Goal: Information Seeking & Learning: Learn about a topic

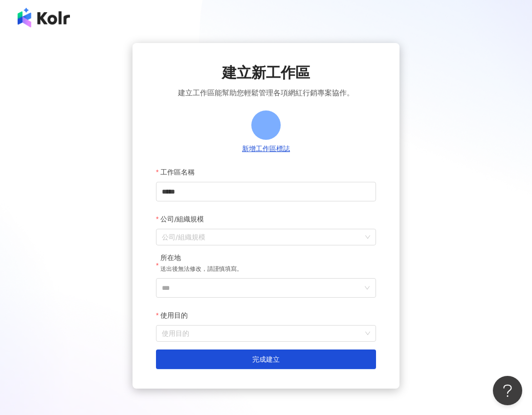
click at [39, 22] on img at bounding box center [44, 18] width 52 height 20
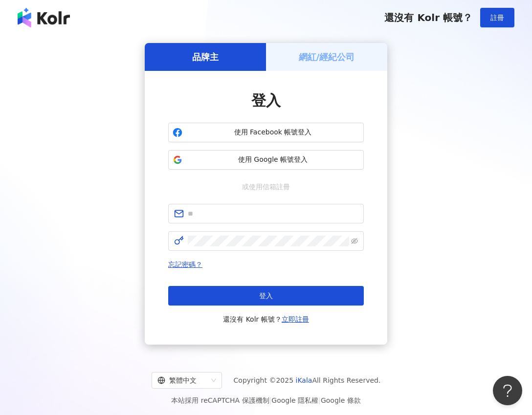
click at [34, 20] on img at bounding box center [44, 18] width 52 height 20
click at [265, 160] on span "使用 Google 帳號登入" at bounding box center [272, 160] width 173 height 10
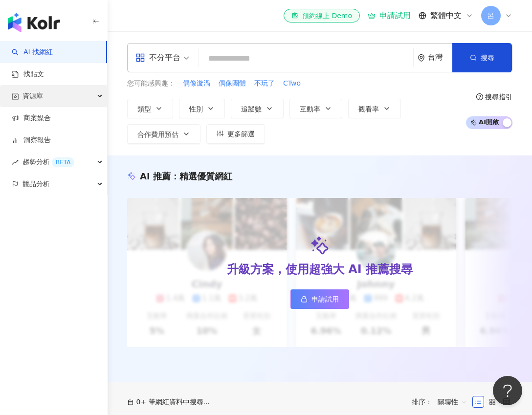
click at [36, 97] on span "資源庫" at bounding box center [32, 96] width 21 height 22
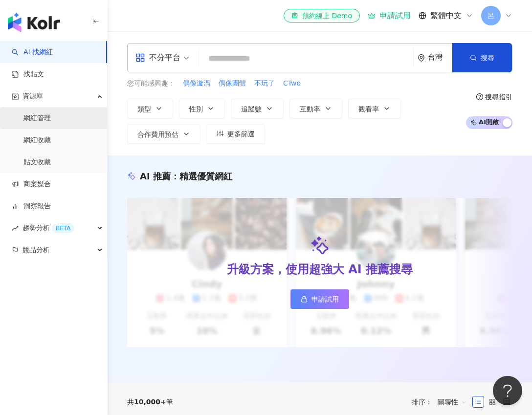
click at [44, 123] on link "網紅管理" at bounding box center [36, 118] width 27 height 10
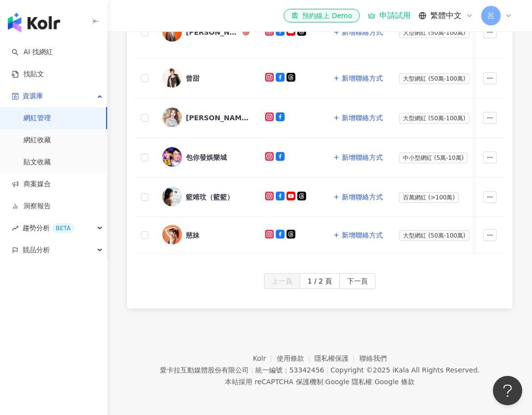
scroll to position [465, 0]
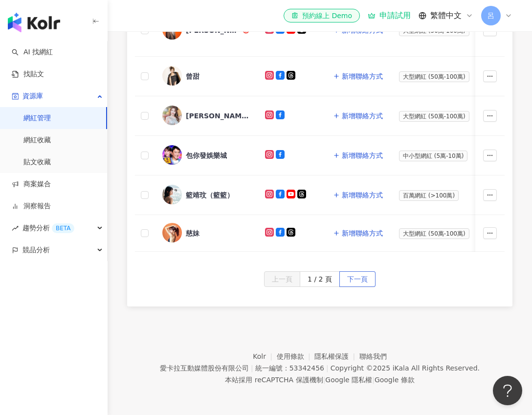
click at [368, 276] on button "下一頁" at bounding box center [357, 279] width 36 height 16
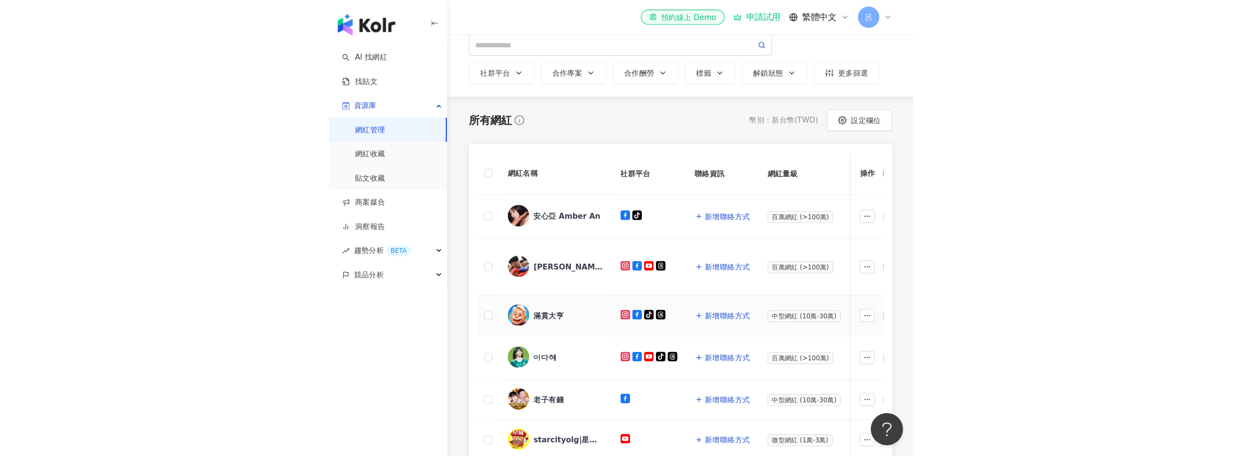
scroll to position [39, 0]
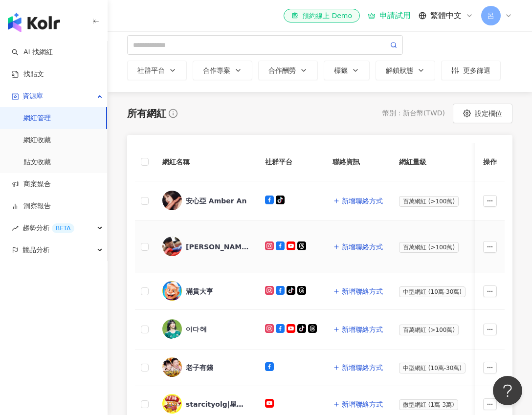
click at [199, 244] on div "[PERSON_NAME]" at bounding box center [218, 247] width 64 height 10
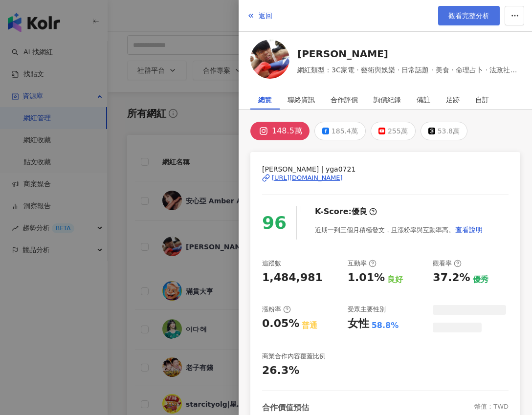
click at [458, 16] on span "觀看完整分析" at bounding box center [468, 16] width 41 height 8
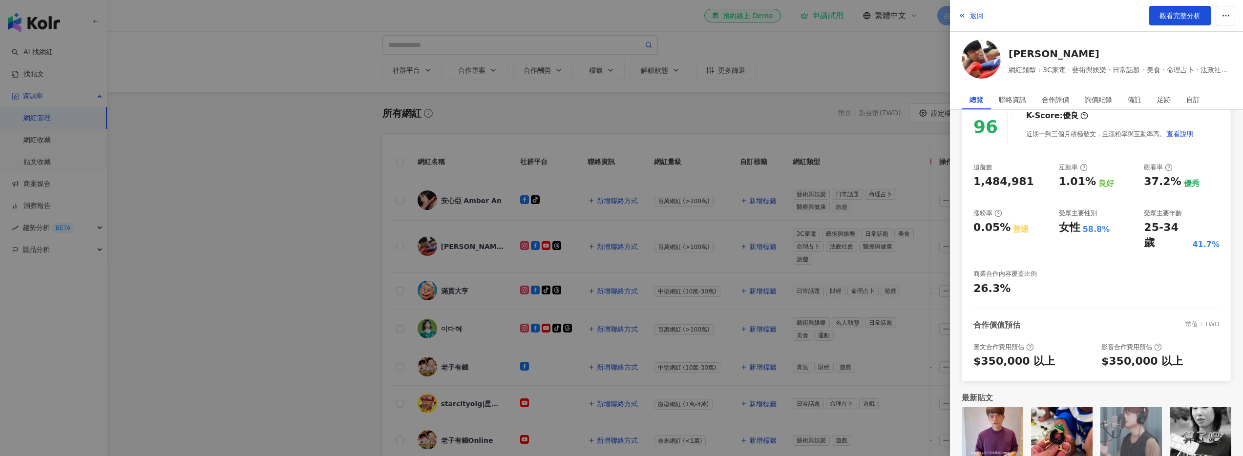
scroll to position [105, 0]
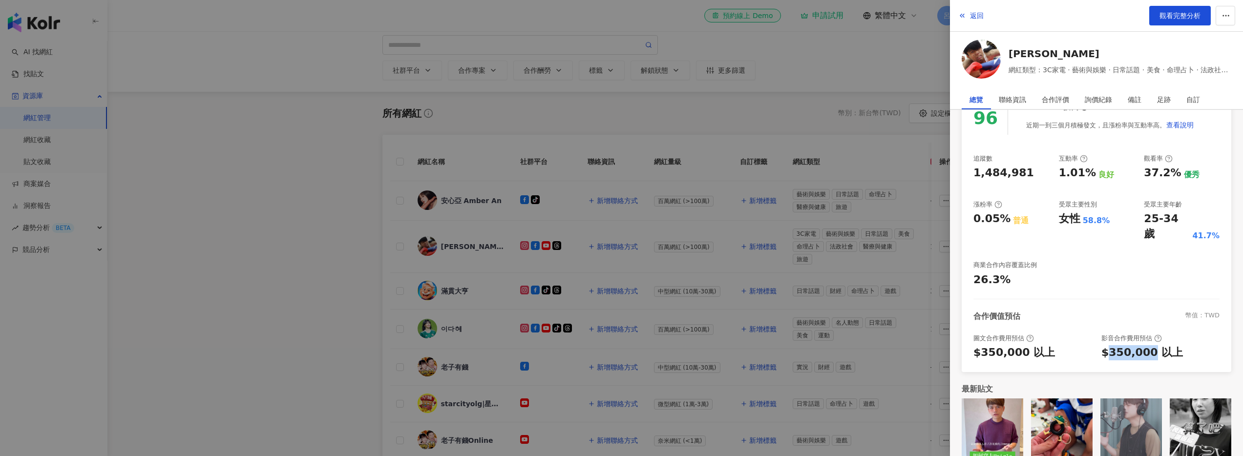
drag, startPoint x: 1106, startPoint y: 337, endPoint x: 1145, endPoint y: 335, distance: 38.7
click at [531, 345] on div "$350,000 以上" at bounding box center [1143, 352] width 82 height 15
copy div "350,000"
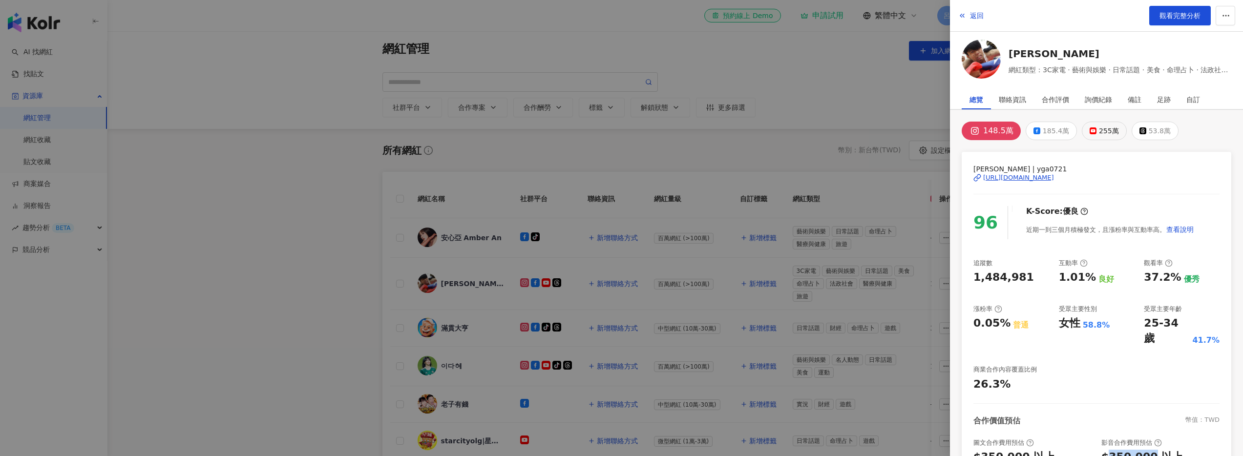
scroll to position [0, 0]
click at [531, 133] on div "185.4萬" at bounding box center [1056, 131] width 26 height 14
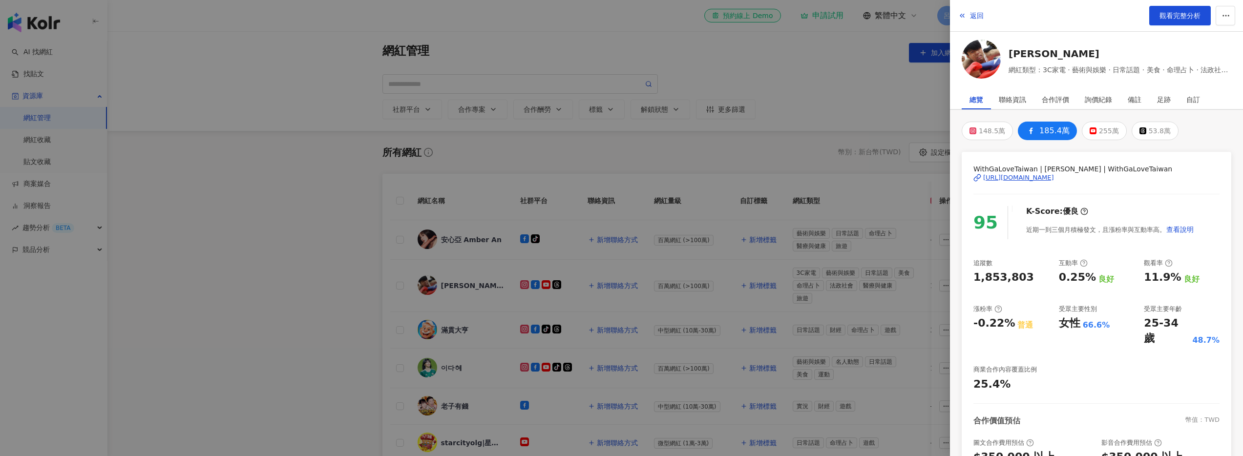
click at [288, 225] on div at bounding box center [621, 228] width 1243 height 456
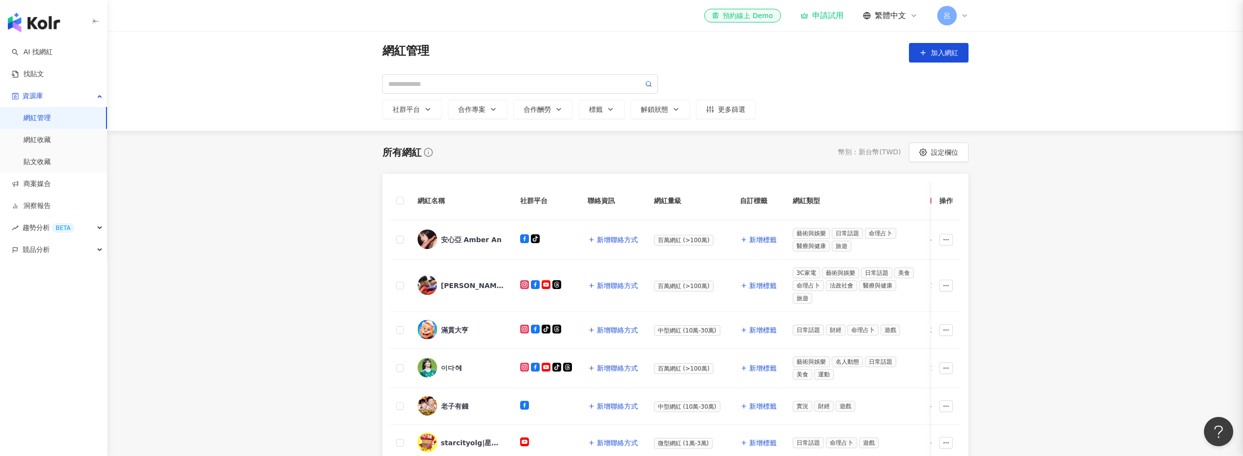
click at [319, 241] on div at bounding box center [621, 228] width 1243 height 456
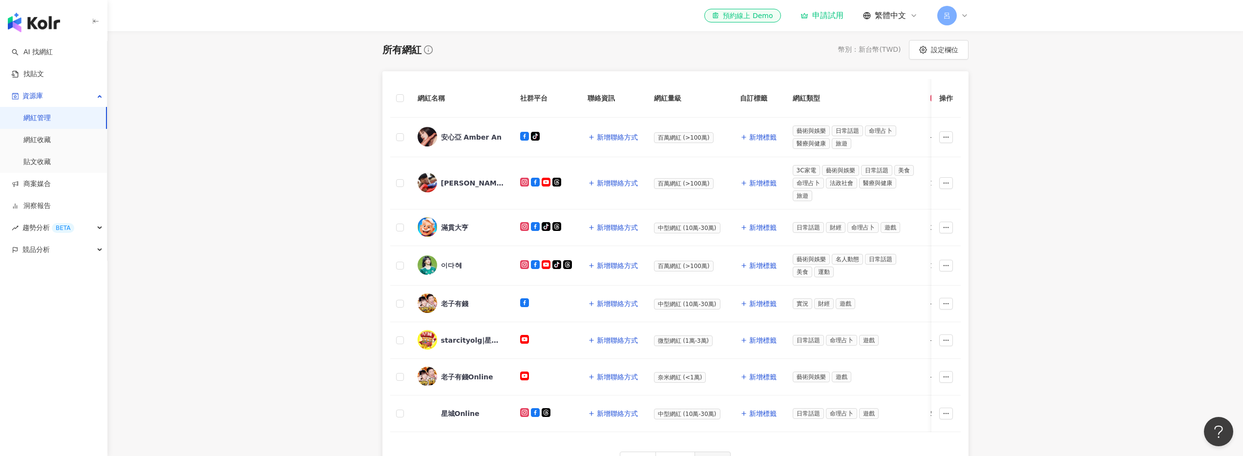
scroll to position [107, 0]
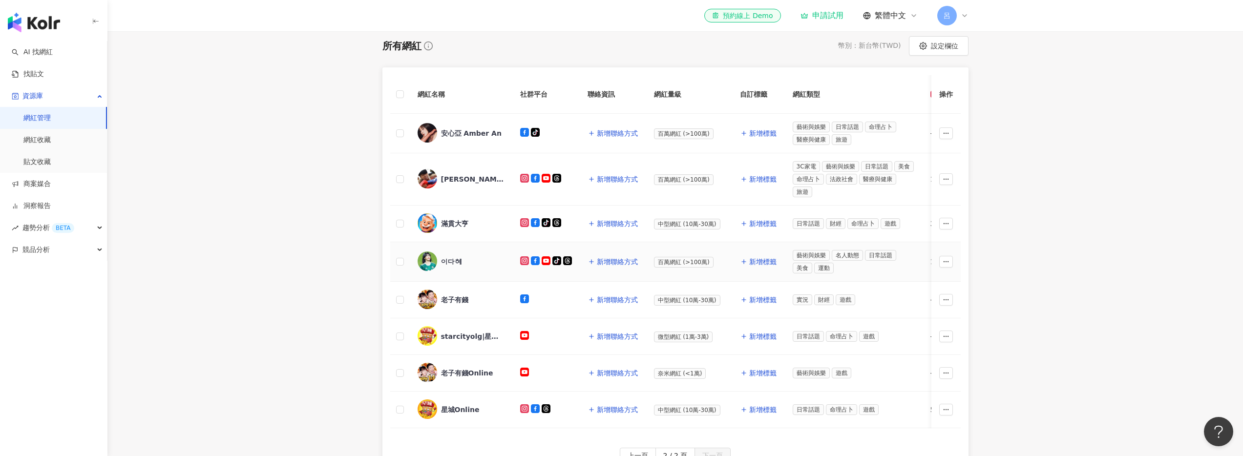
click at [455, 264] on div "이다혜" at bounding box center [451, 262] width 21 height 10
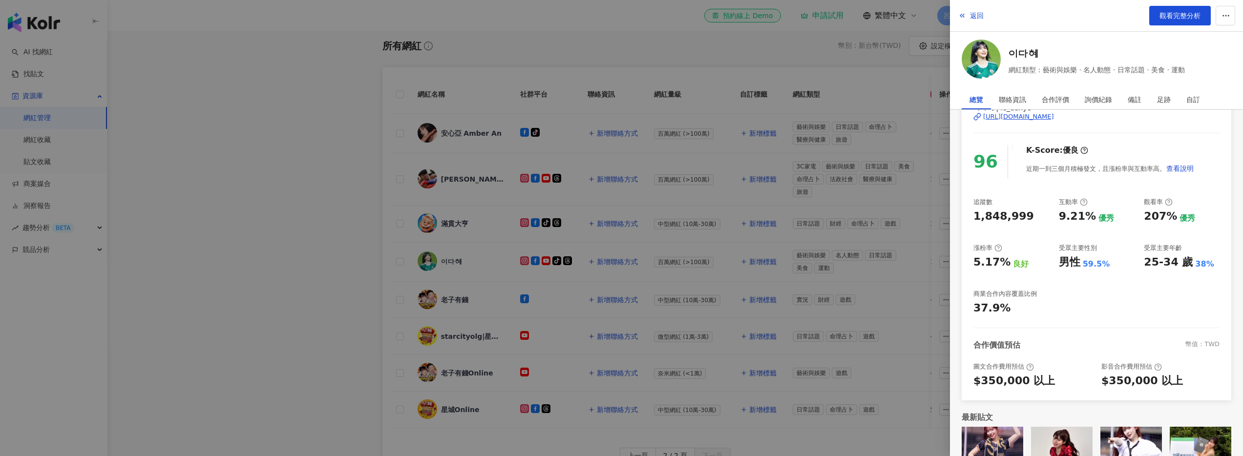
scroll to position [0, 0]
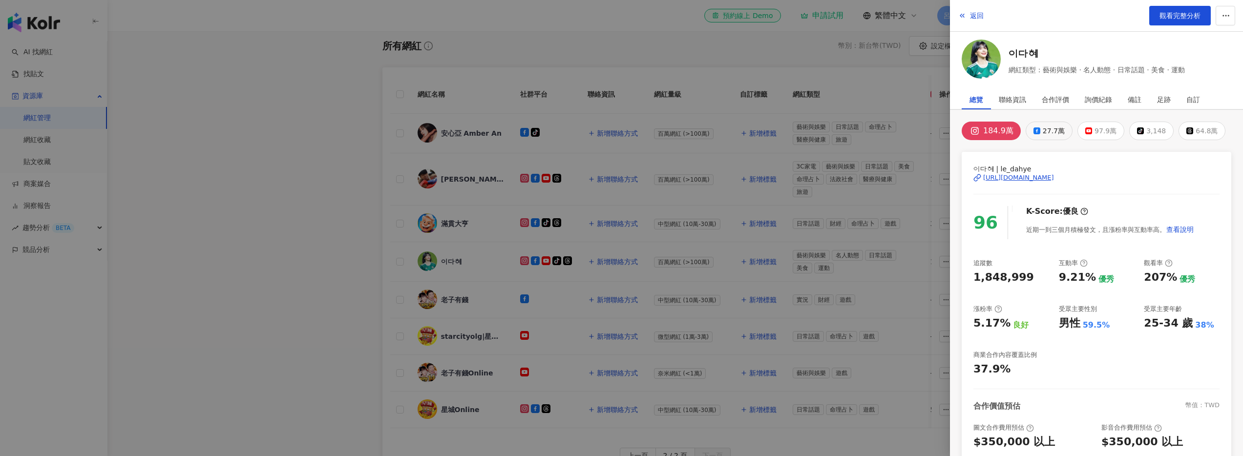
click at [531, 124] on div "27.7萬" at bounding box center [1054, 131] width 22 height 14
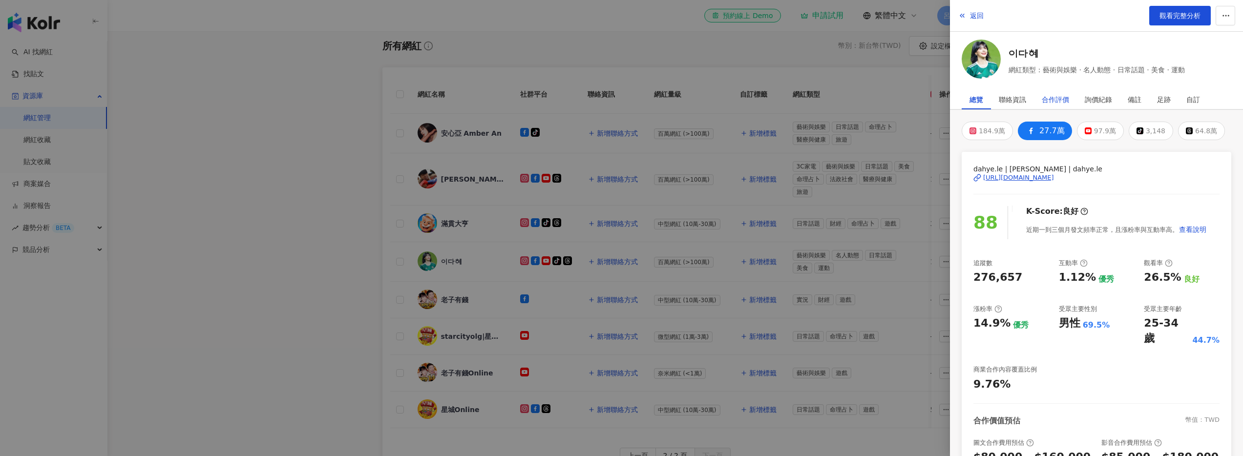
click at [531, 97] on div "合作評價" at bounding box center [1055, 100] width 27 height 20
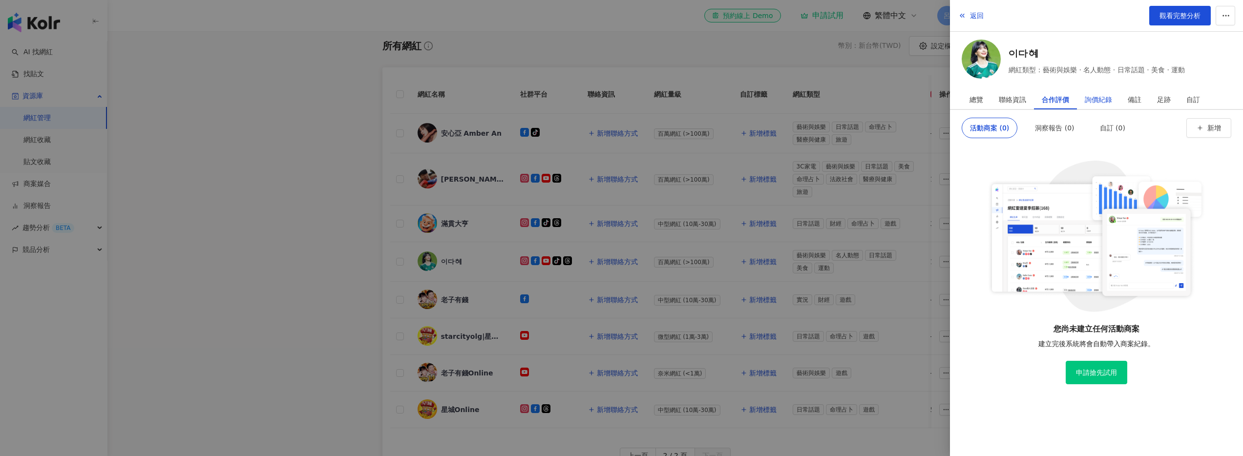
click at [531, 100] on div "詢價紀錄" at bounding box center [1098, 100] width 27 height 20
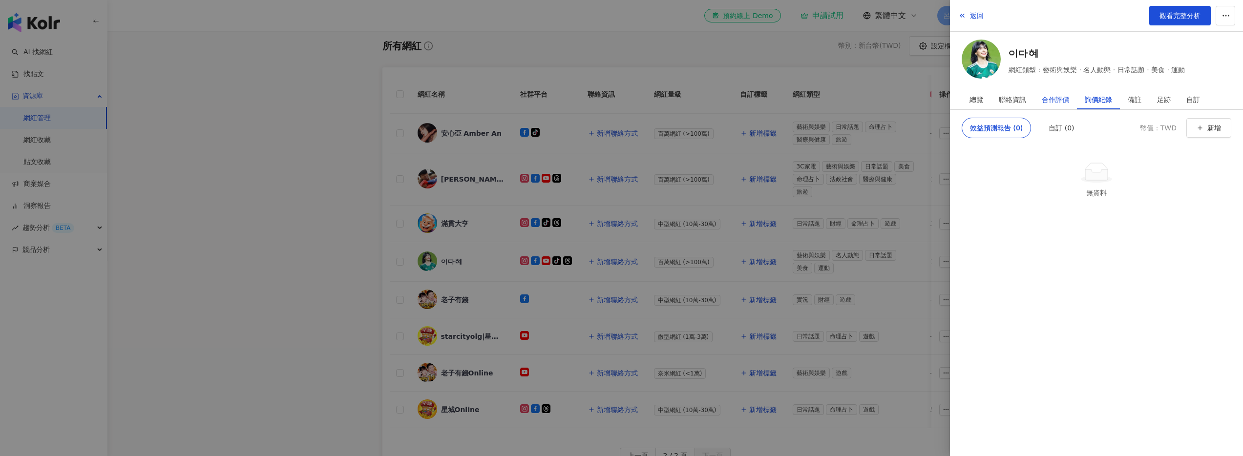
click at [531, 99] on div "合作評價" at bounding box center [1055, 100] width 27 height 20
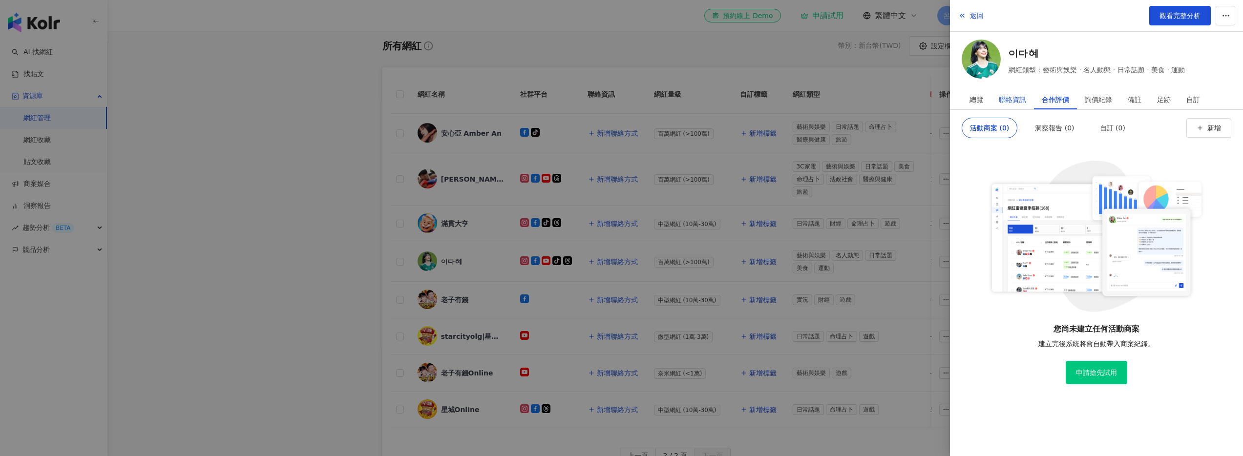
click at [531, 100] on div "聯絡資訊" at bounding box center [1012, 100] width 27 height 20
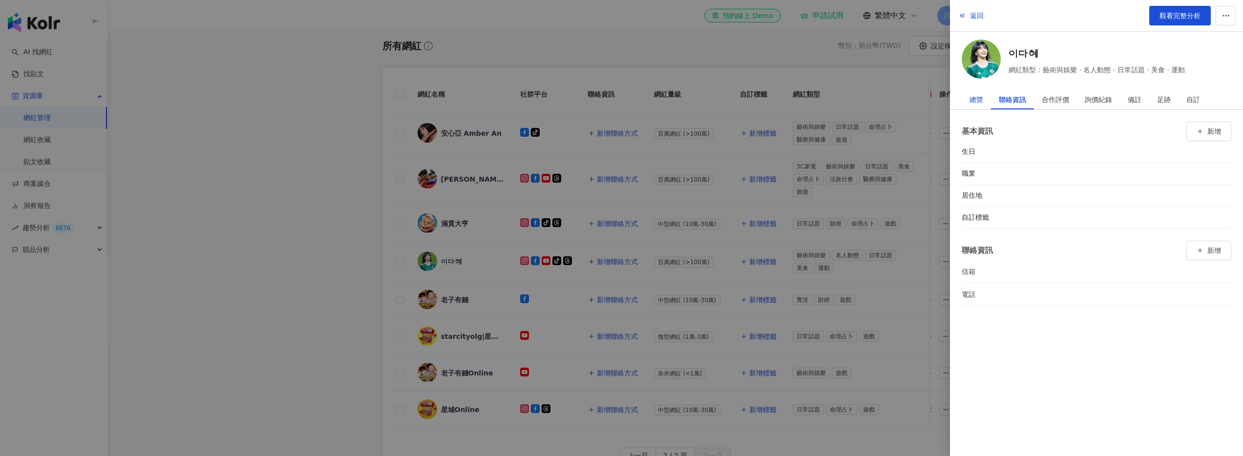
click at [531, 100] on div "總覽" at bounding box center [977, 100] width 14 height 20
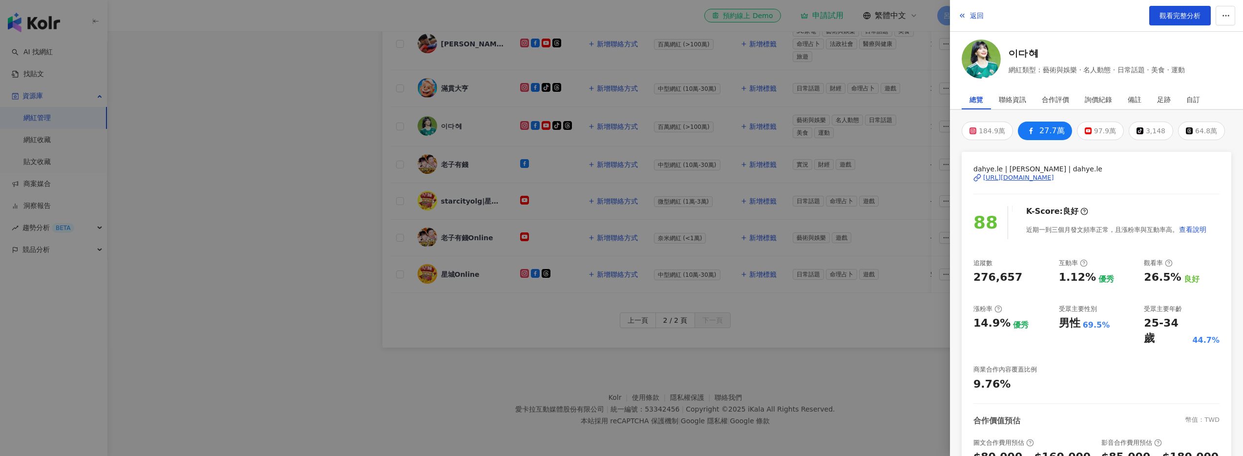
click at [531, 336] on div at bounding box center [621, 228] width 1243 height 456
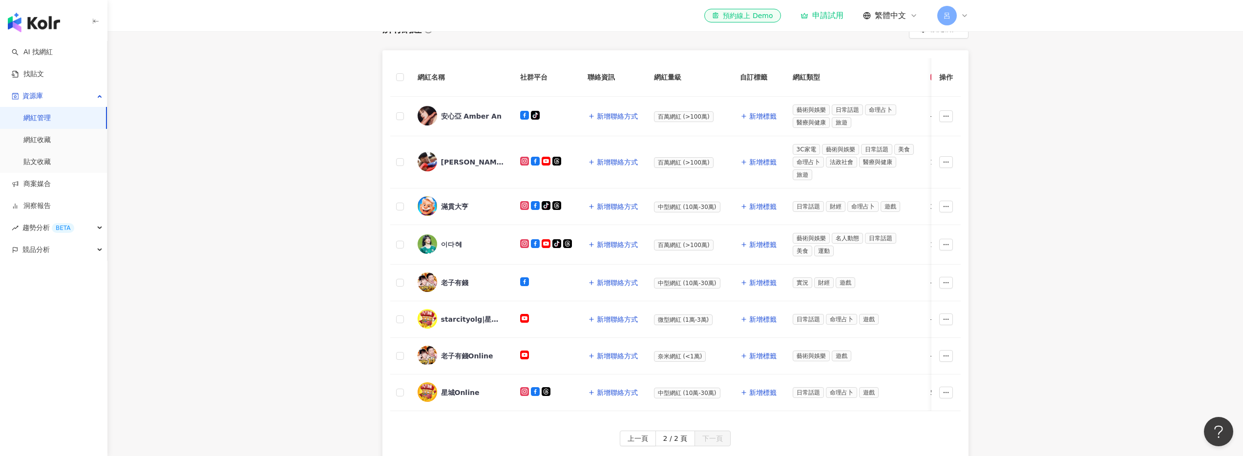
scroll to position [249, 0]
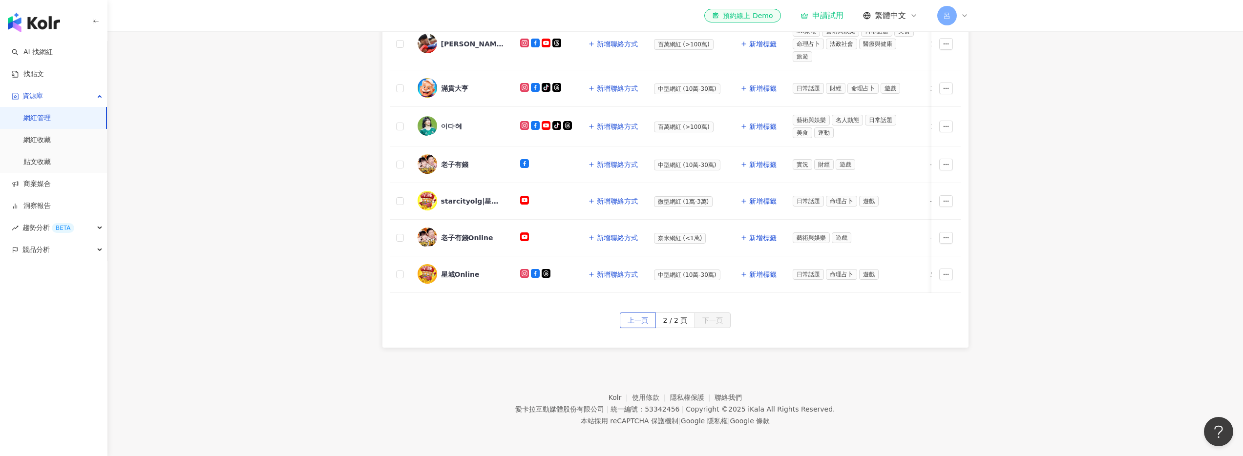
click at [531, 317] on span "上一頁" at bounding box center [638, 321] width 21 height 16
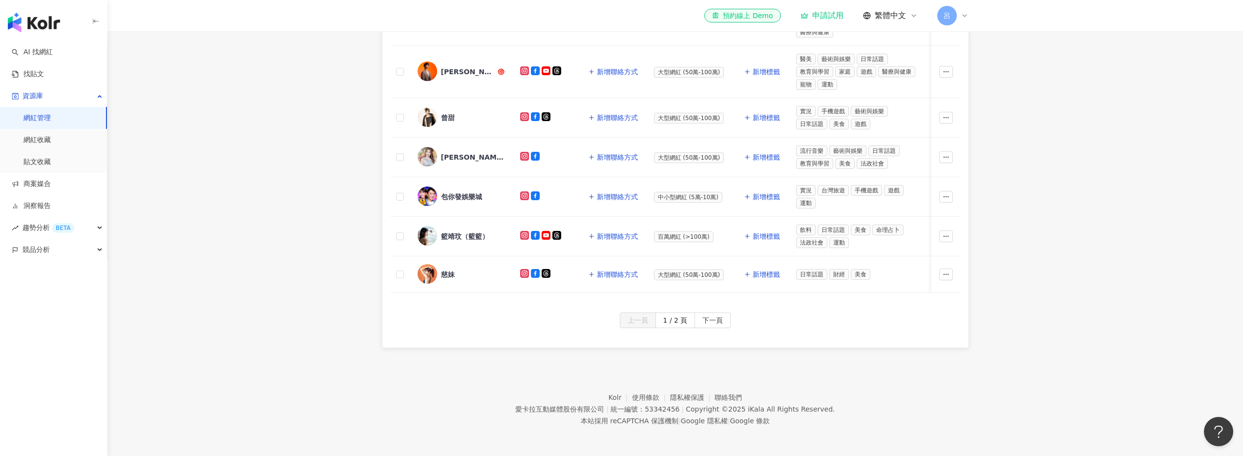
scroll to position [423, 0]
click at [531, 322] on span "下一頁" at bounding box center [713, 321] width 21 height 16
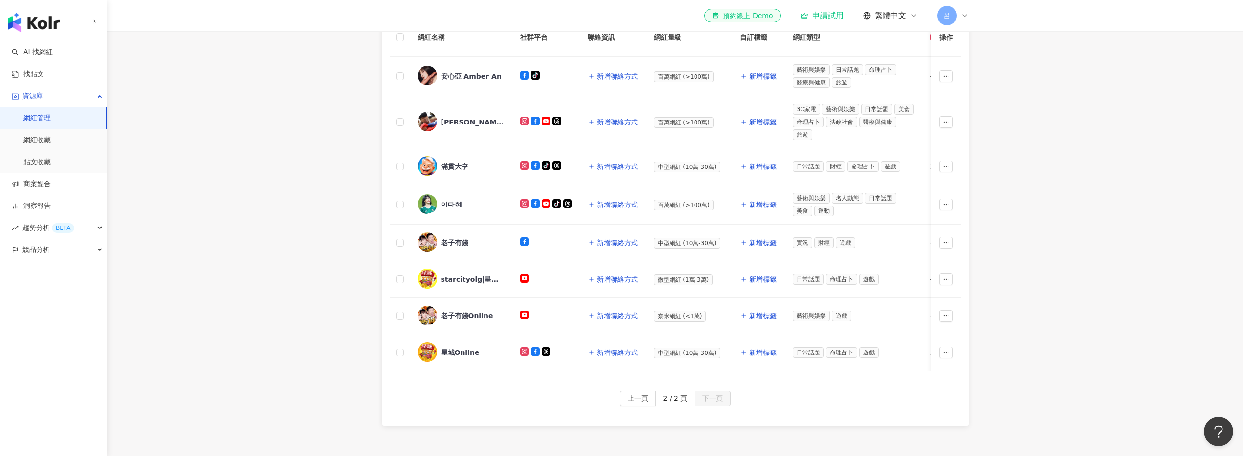
scroll to position [186, 0]
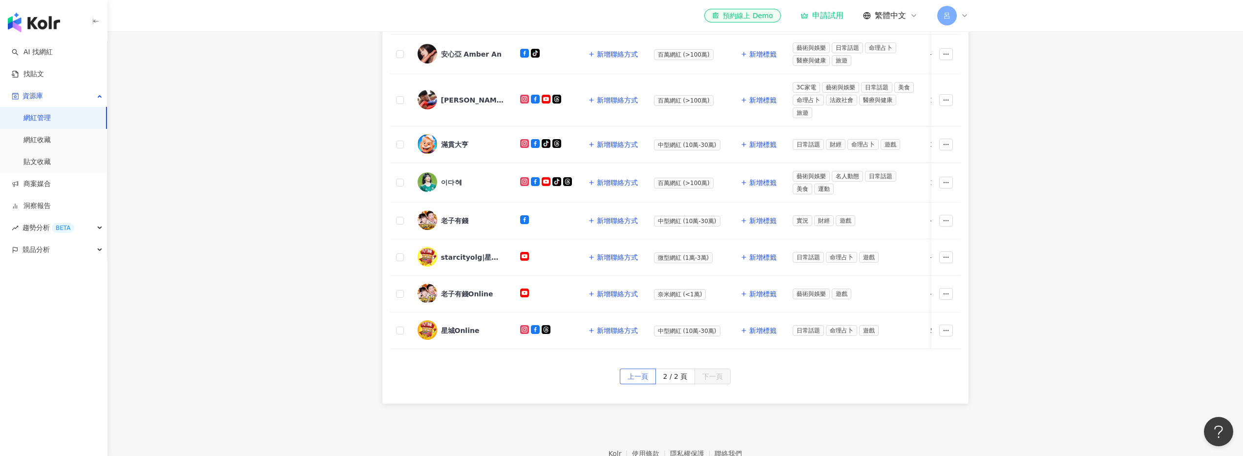
click at [531, 383] on span "上一頁" at bounding box center [638, 377] width 21 height 16
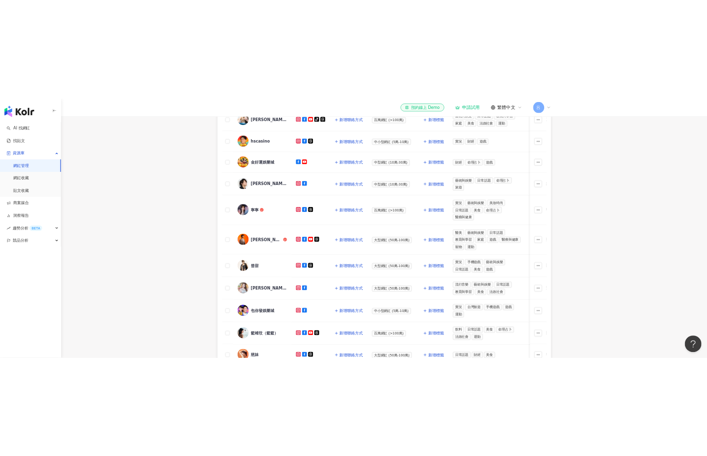
scroll to position [22, 0]
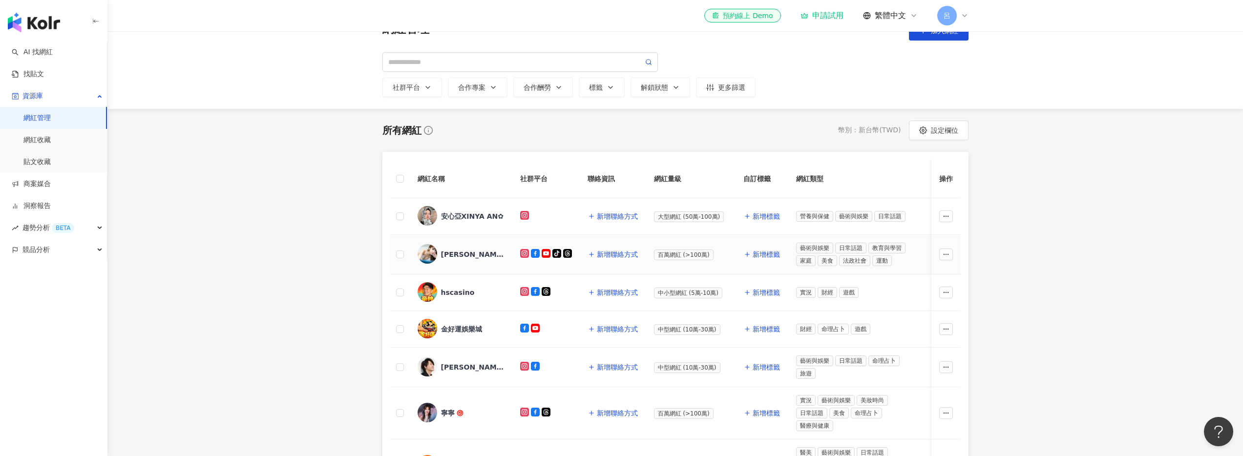
click at [466, 255] on div "琳妲-林羿禎" at bounding box center [473, 255] width 64 height 10
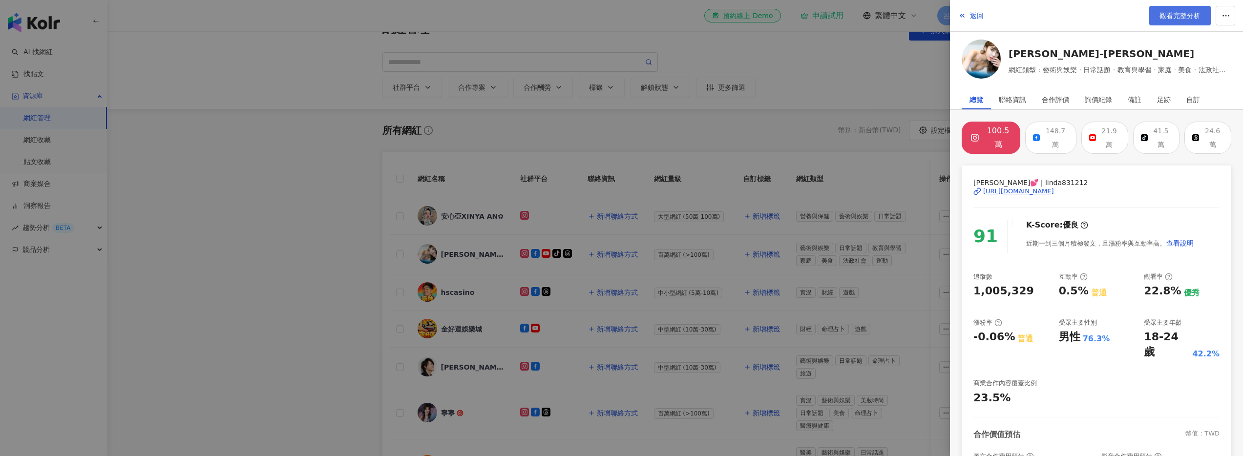
click at [531, 21] on link "觀看完整分析" at bounding box center [1181, 16] width 62 height 20
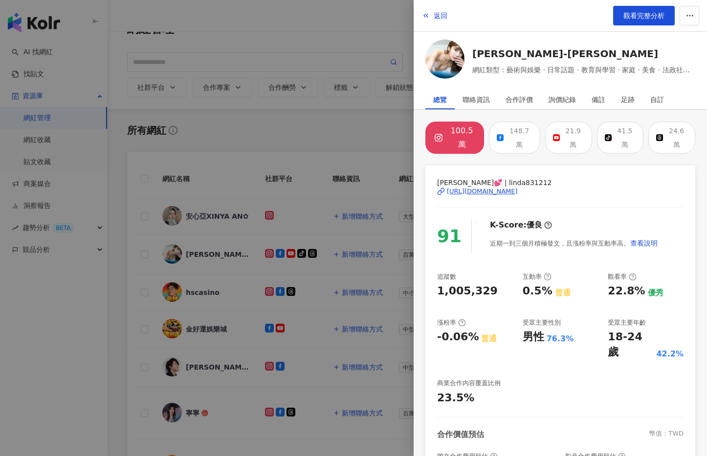
click at [281, 133] on div at bounding box center [353, 228] width 707 height 456
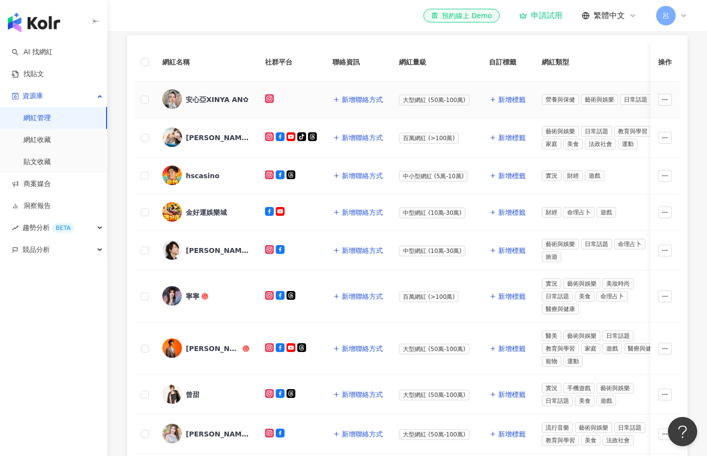
scroll to position [205, 0]
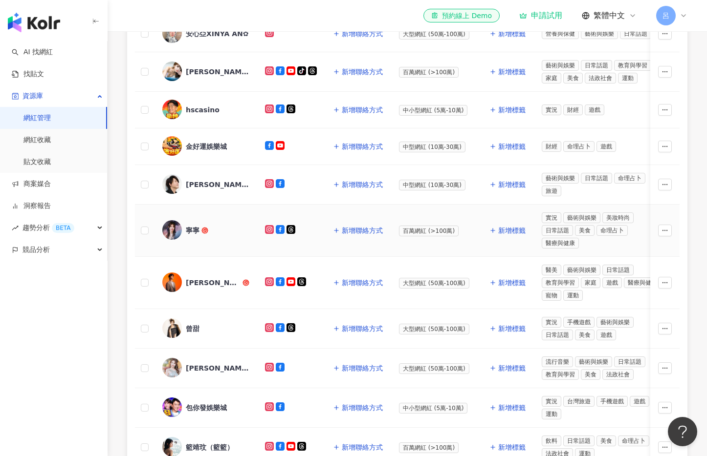
click at [199, 228] on div "寧寧" at bounding box center [193, 231] width 14 height 10
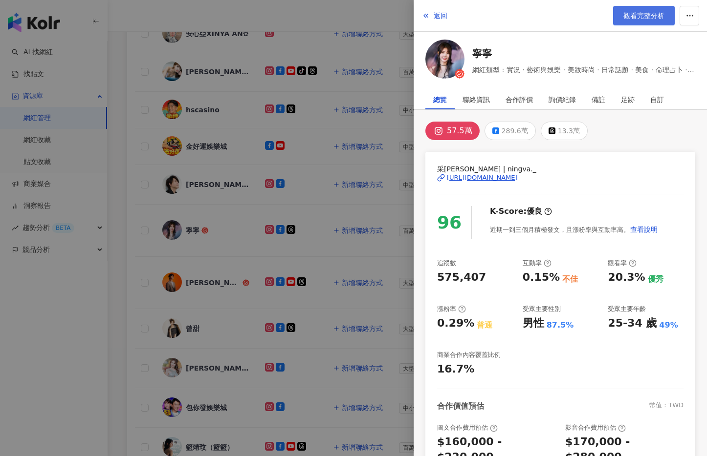
click at [531, 16] on span "觀看完整分析" at bounding box center [643, 16] width 41 height 8
click at [437, 13] on span "返回" at bounding box center [440, 16] width 14 height 8
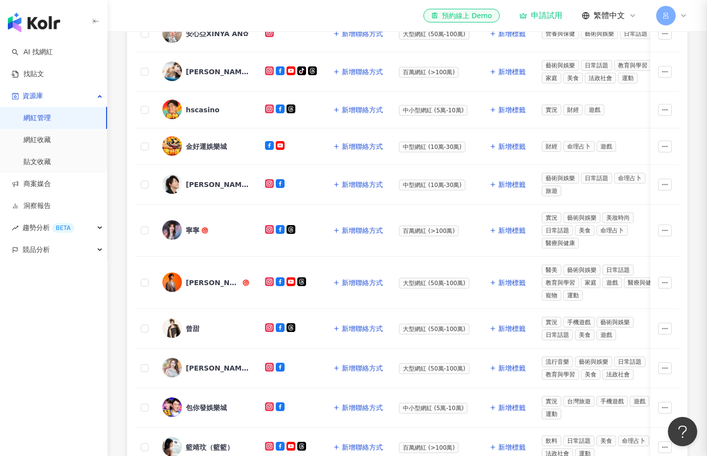
click at [432, 14] on div at bounding box center [353, 228] width 707 height 456
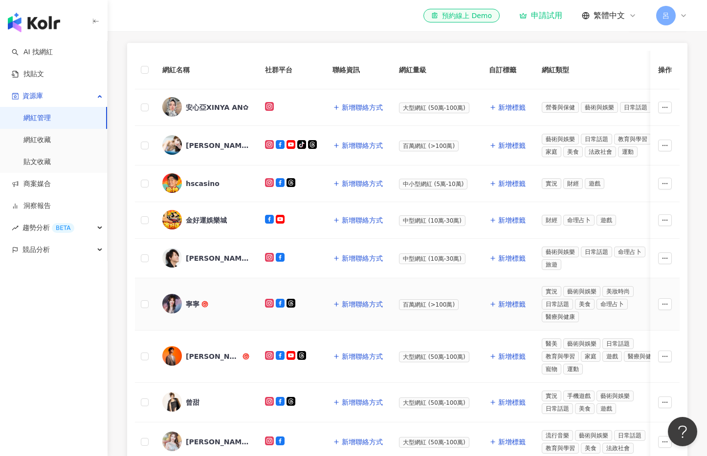
scroll to position [0, 0]
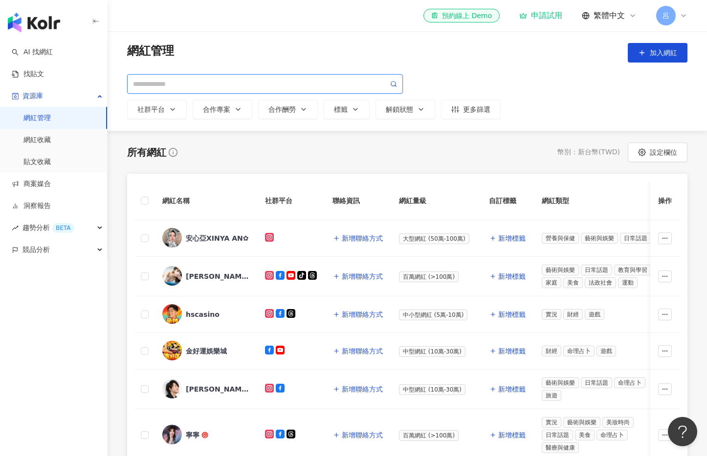
drag, startPoint x: 244, startPoint y: 80, endPoint x: 274, endPoint y: 83, distance: 29.9
click at [243, 80] on input "search" at bounding box center [260, 84] width 255 height 11
paste input "********"
click at [323, 84] on input "********" at bounding box center [260, 84] width 255 height 11
type input "********"
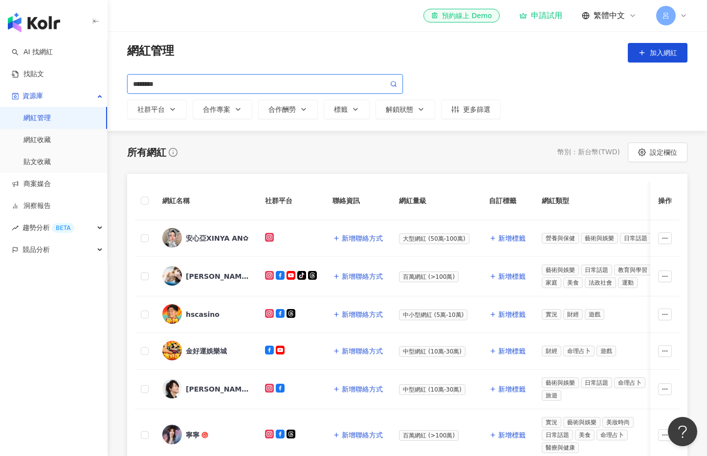
click at [391, 83] on circle at bounding box center [393, 84] width 4 height 4
click at [392, 85] on icon at bounding box center [393, 84] width 7 height 7
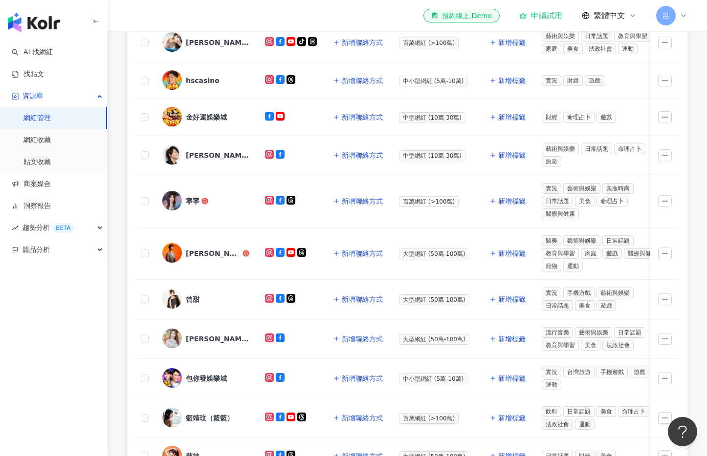
scroll to position [316, 0]
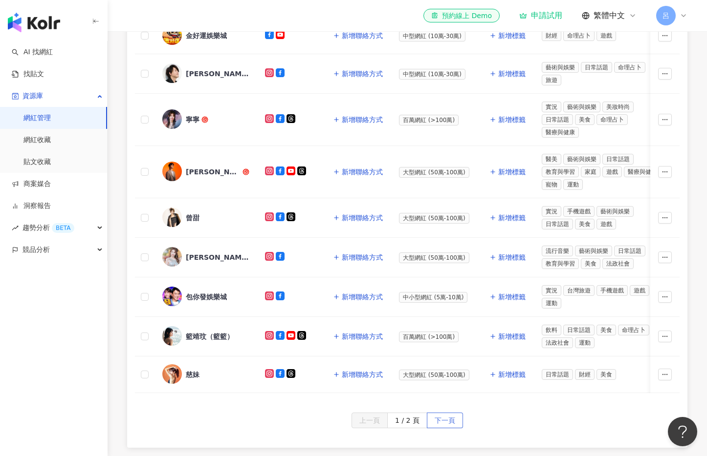
click at [453, 414] on span "下一頁" at bounding box center [444, 421] width 21 height 16
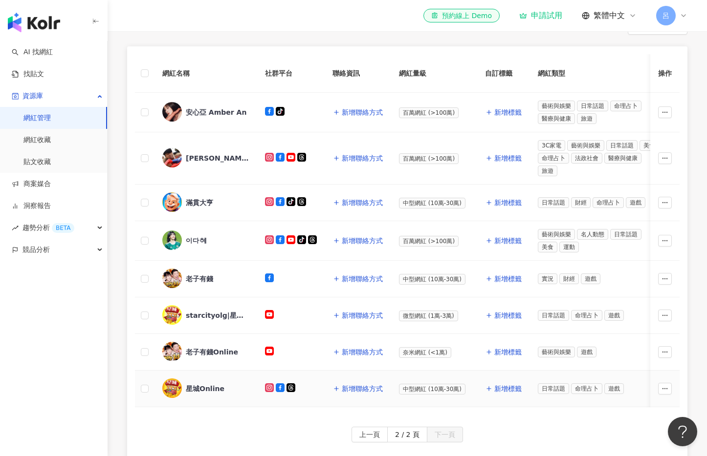
scroll to position [249, 0]
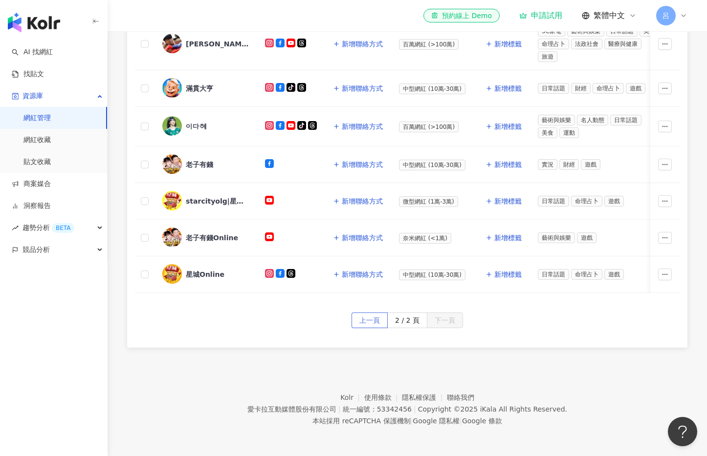
click at [358, 320] on button "上一頁" at bounding box center [369, 321] width 36 height 16
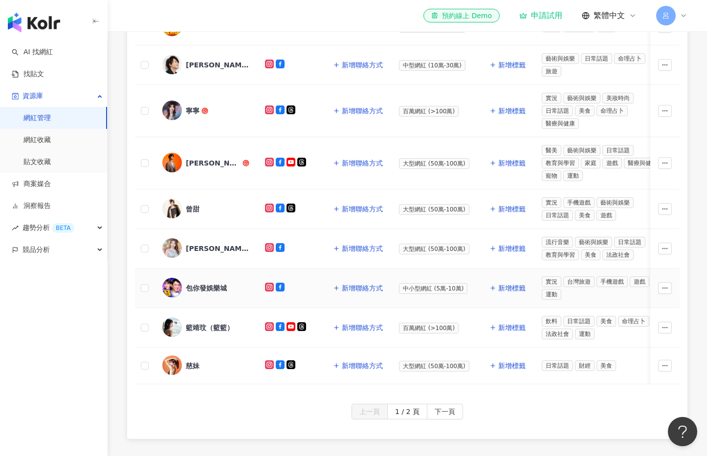
scroll to position [342, 0]
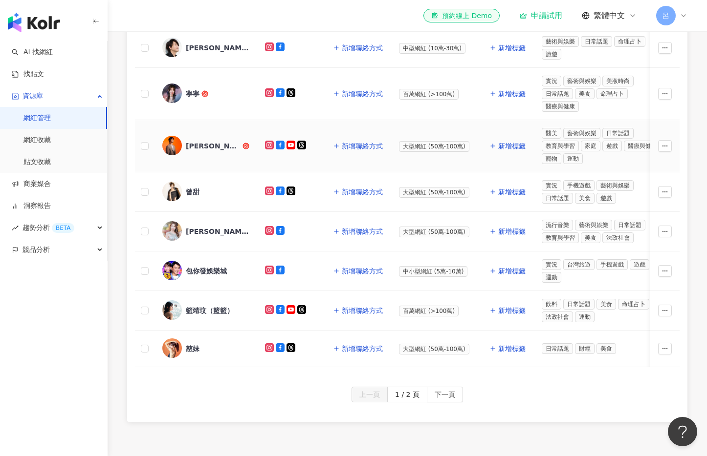
click at [196, 144] on div "林亞杭Otis" at bounding box center [213, 146] width 55 height 10
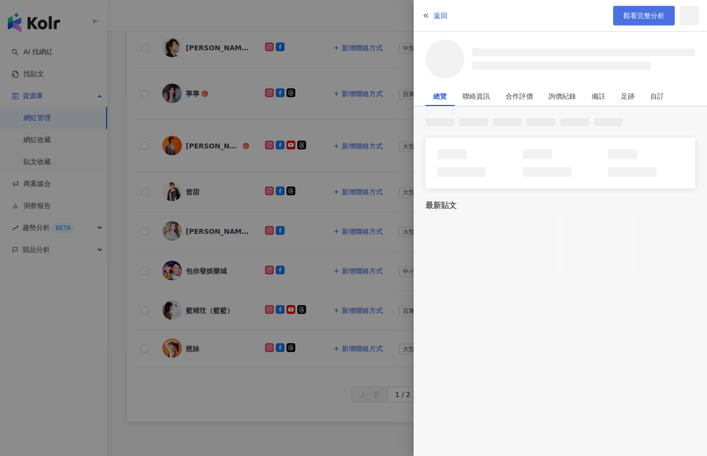
click at [531, 24] on link "觀看完整分析" at bounding box center [644, 16] width 62 height 20
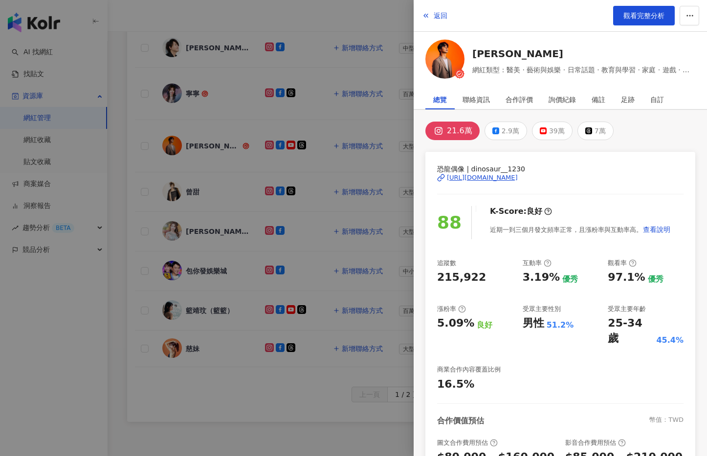
click at [347, 18] on div at bounding box center [353, 228] width 707 height 456
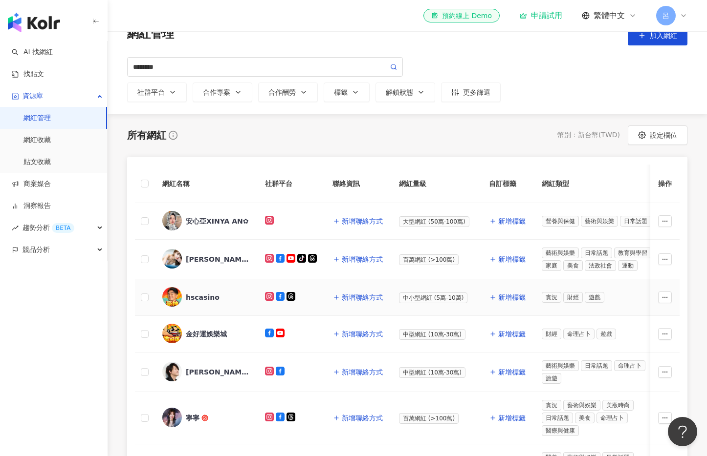
scroll to position [19, 0]
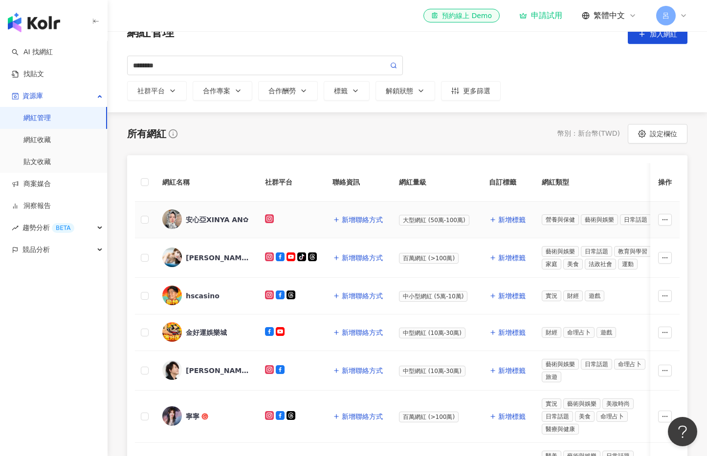
click at [210, 218] on div "安心亞XINYA AN✿" at bounding box center [217, 220] width 63 height 10
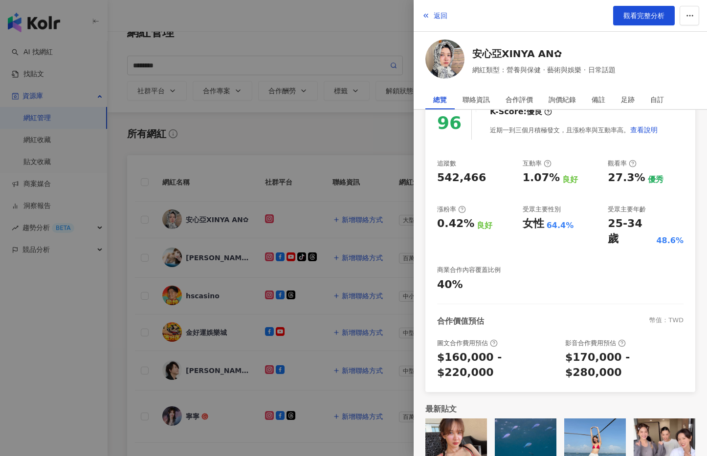
scroll to position [104, 0]
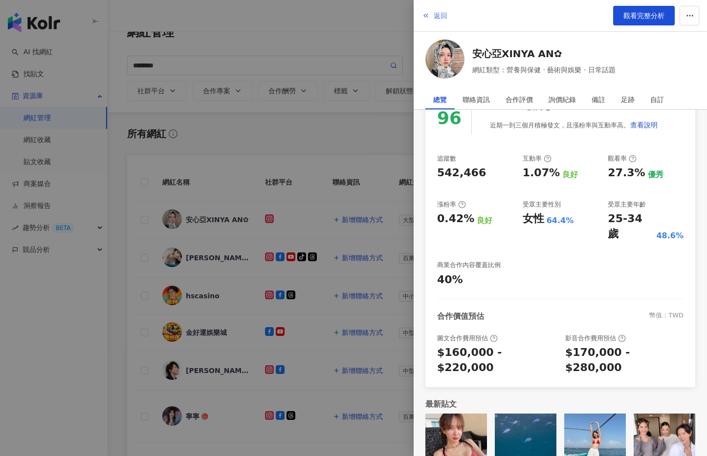
click at [440, 19] on span "返回" at bounding box center [440, 16] width 14 height 8
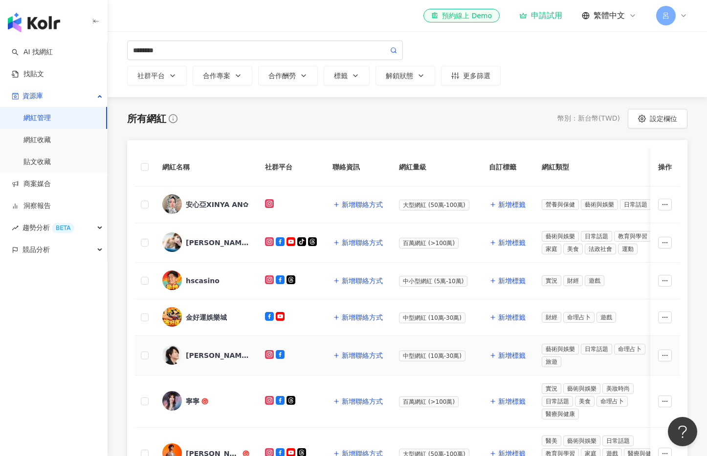
scroll to position [391, 0]
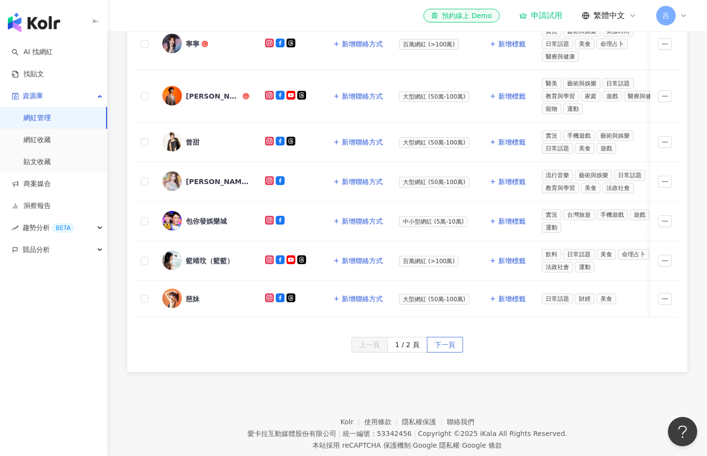
click at [446, 352] on span "下一頁" at bounding box center [444, 346] width 21 height 16
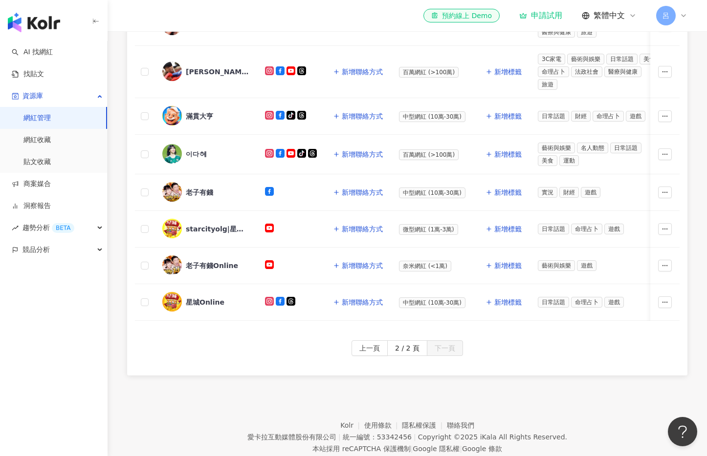
scroll to position [0, 0]
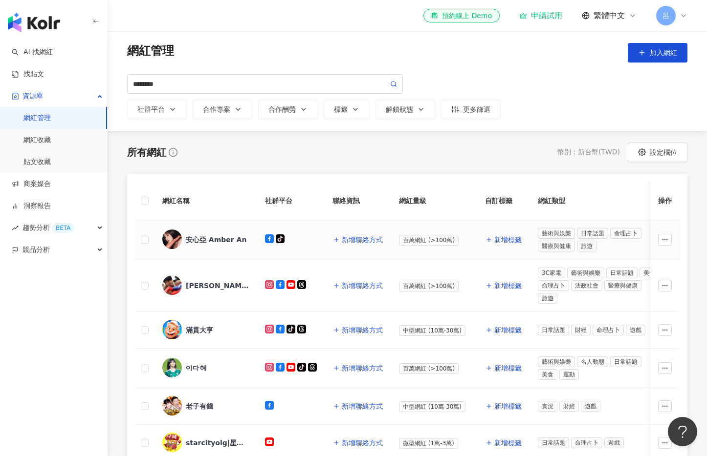
click at [208, 239] on div "安心亞 Amber An" at bounding box center [216, 240] width 61 height 10
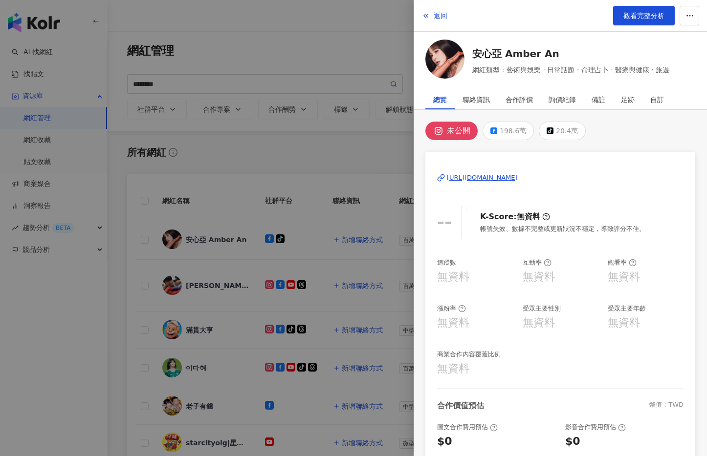
click at [261, 171] on div at bounding box center [353, 228] width 707 height 456
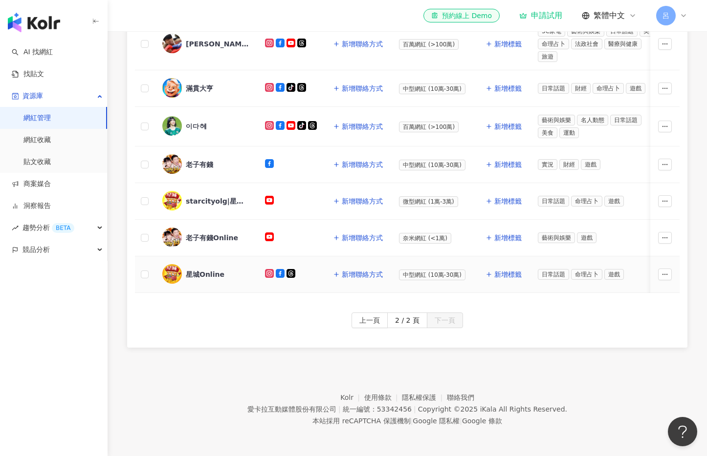
scroll to position [249, 0]
click at [365, 319] on span "上一頁" at bounding box center [369, 321] width 21 height 16
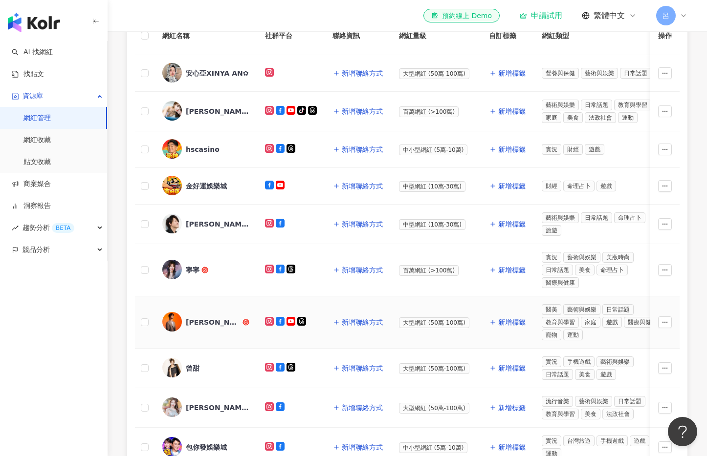
scroll to position [0, 0]
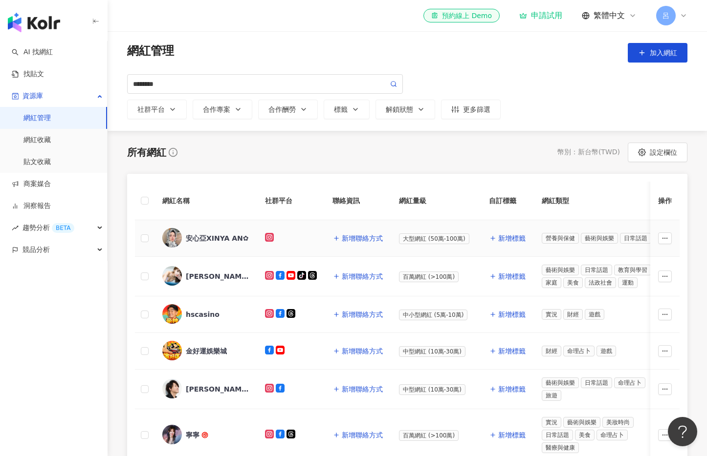
click at [214, 239] on div "安心亞XINYA AN✿" at bounding box center [217, 239] width 63 height 10
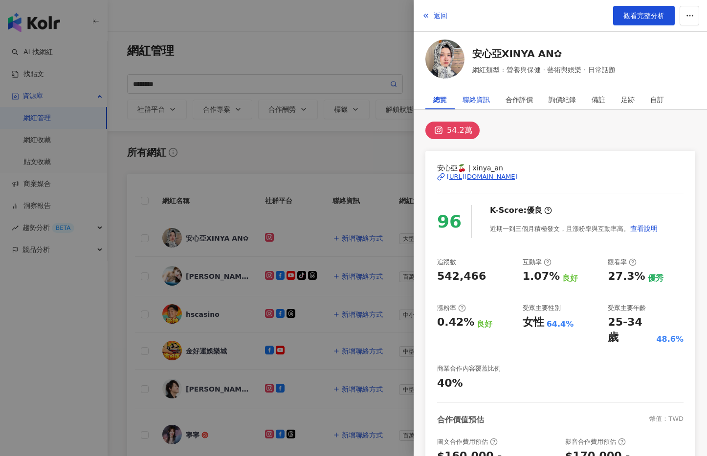
click at [476, 102] on div "聯絡資訊" at bounding box center [475, 100] width 27 height 20
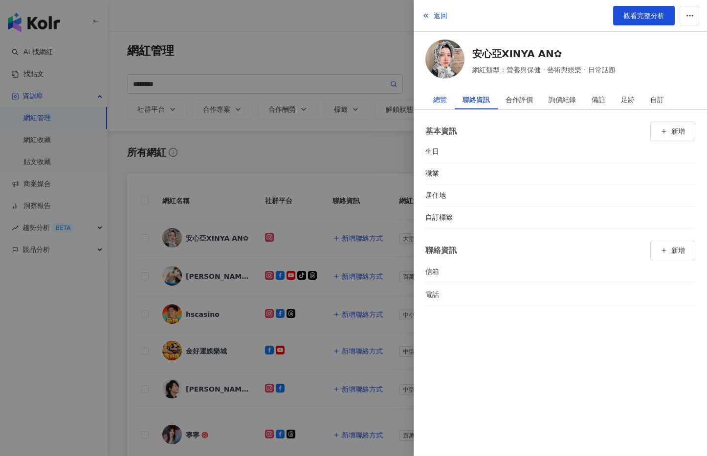
click at [437, 101] on div "總覽" at bounding box center [440, 100] width 14 height 20
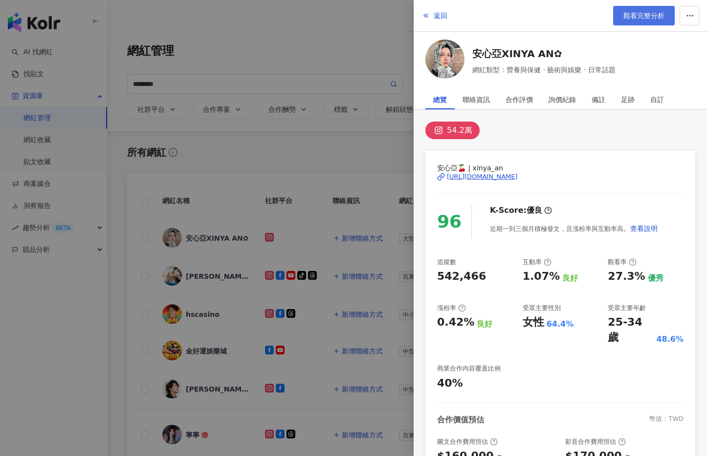
click at [531, 14] on span "觀看完整分析" at bounding box center [643, 16] width 41 height 8
click at [436, 32] on div "返回 觀看完整分析 安心亞XINYA AN✿ 網紅類型：營養與保健 · 藝術與娛樂 · 日常話題" at bounding box center [559, 41] width 293 height 82
click at [435, 19] on span "返回" at bounding box center [440, 16] width 14 height 8
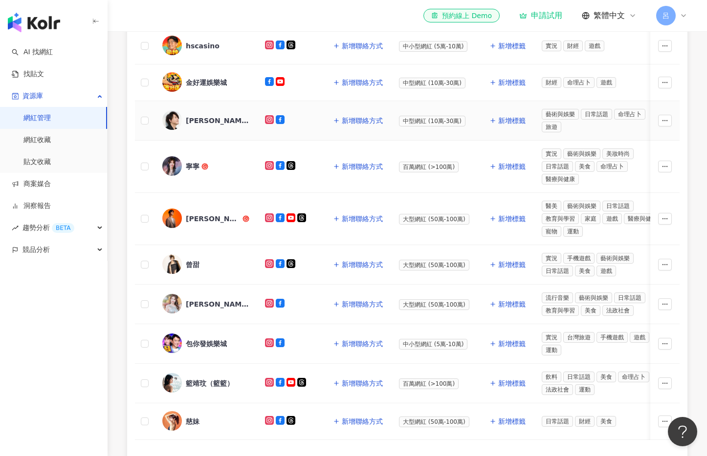
scroll to position [359, 0]
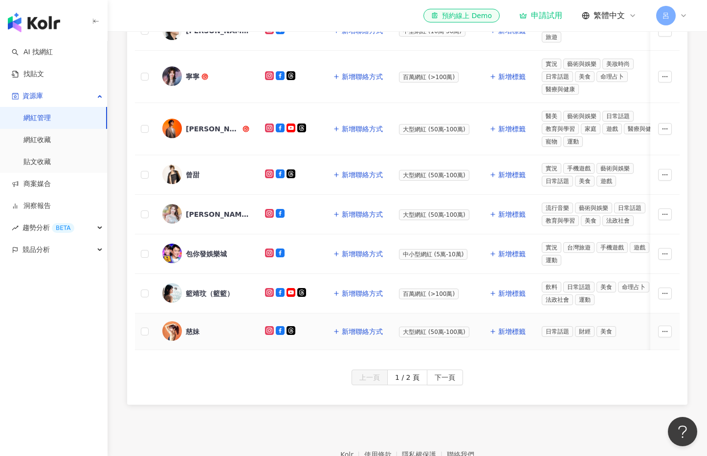
click at [195, 331] on div "慈妹" at bounding box center [193, 332] width 14 height 10
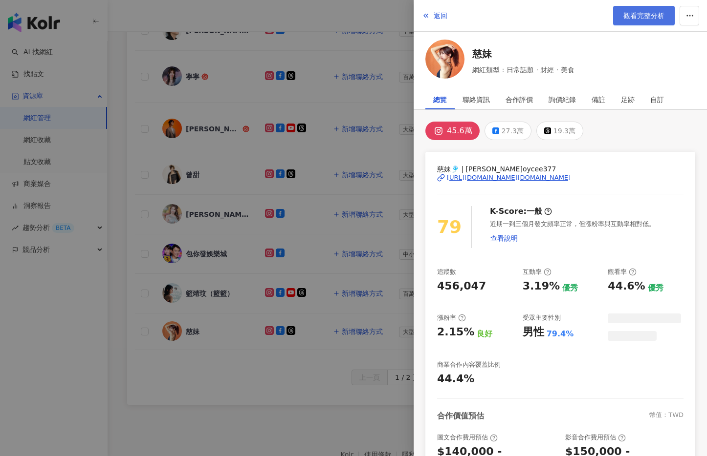
click at [531, 8] on link "觀看完整分析" at bounding box center [644, 16] width 62 height 20
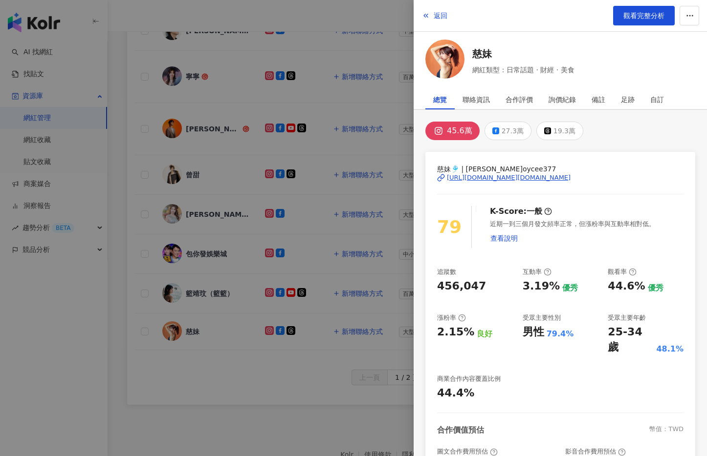
click at [398, 8] on div at bounding box center [353, 228] width 707 height 456
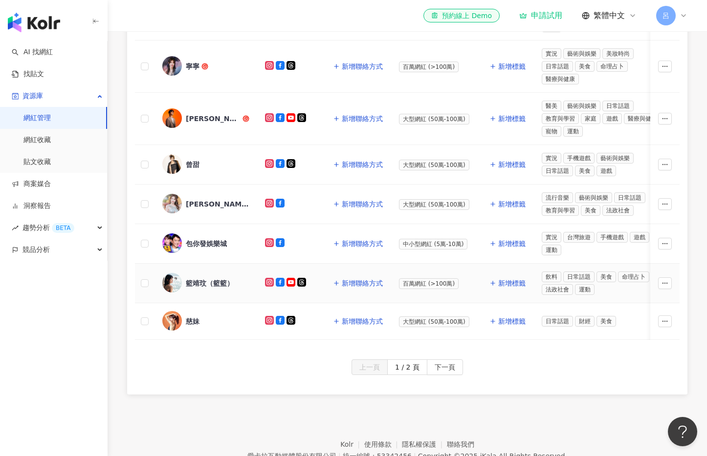
scroll to position [423, 0]
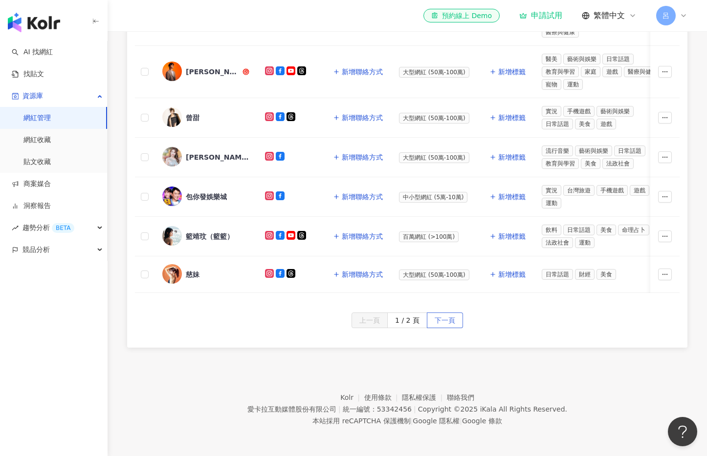
click at [451, 320] on span "下一頁" at bounding box center [444, 321] width 21 height 16
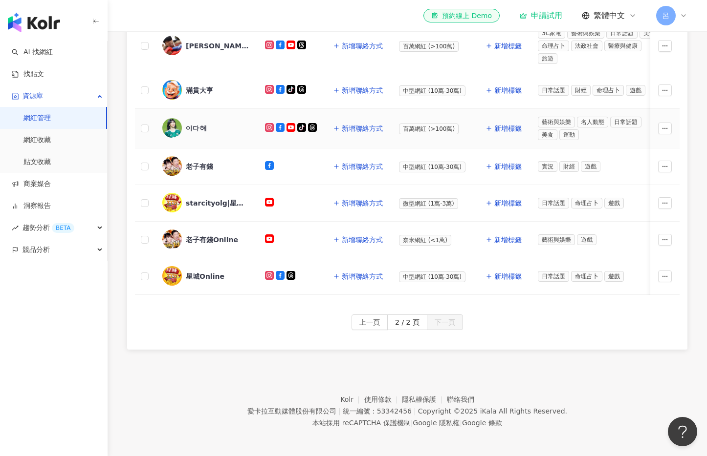
scroll to position [249, 0]
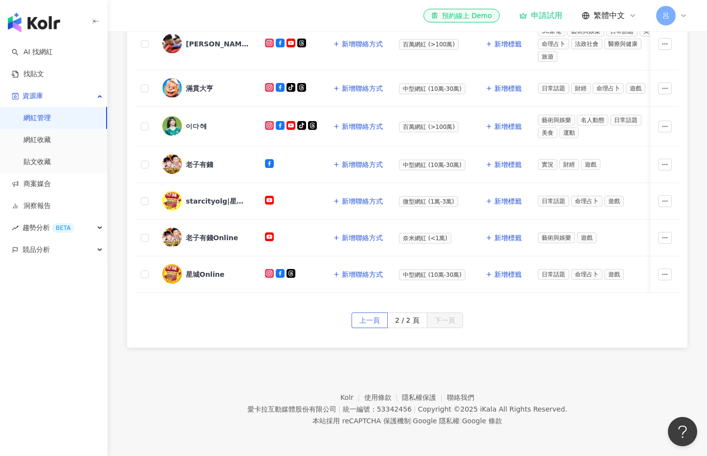
click at [365, 319] on span "上一頁" at bounding box center [369, 321] width 21 height 16
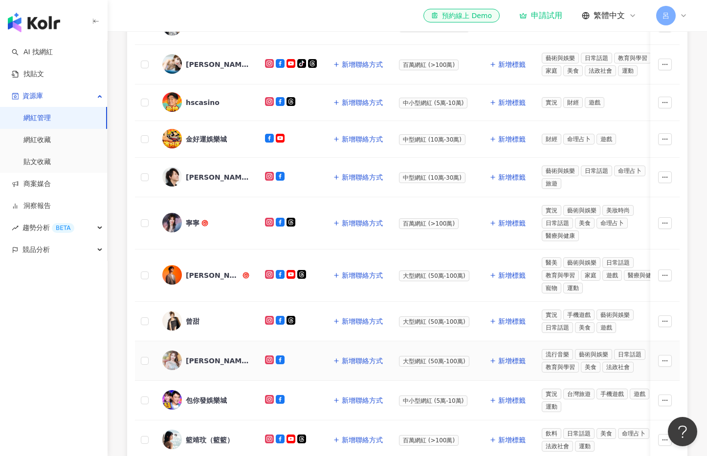
scroll to position [182, 0]
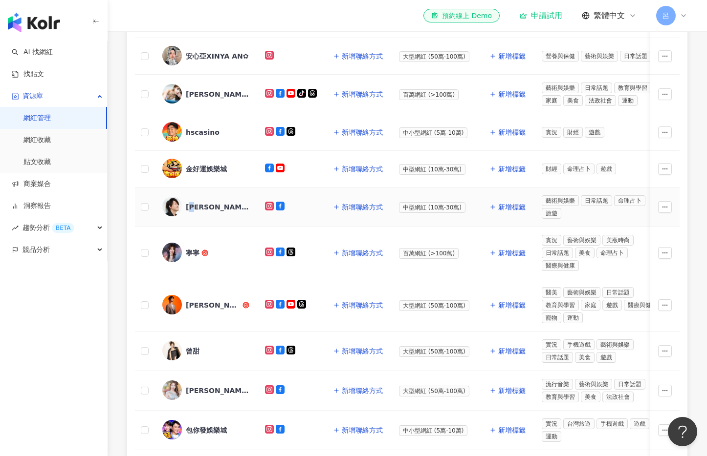
click at [193, 208] on div "王識賢" at bounding box center [218, 207] width 64 height 10
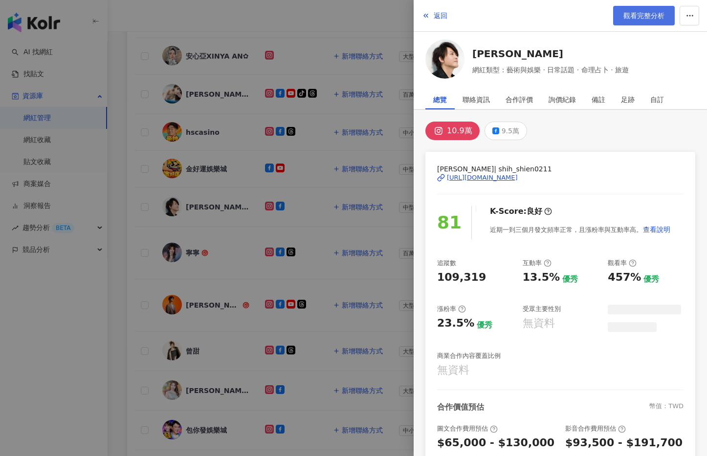
click at [531, 18] on span "觀看完整分析" at bounding box center [643, 16] width 41 height 8
click at [386, 18] on div at bounding box center [353, 228] width 707 height 456
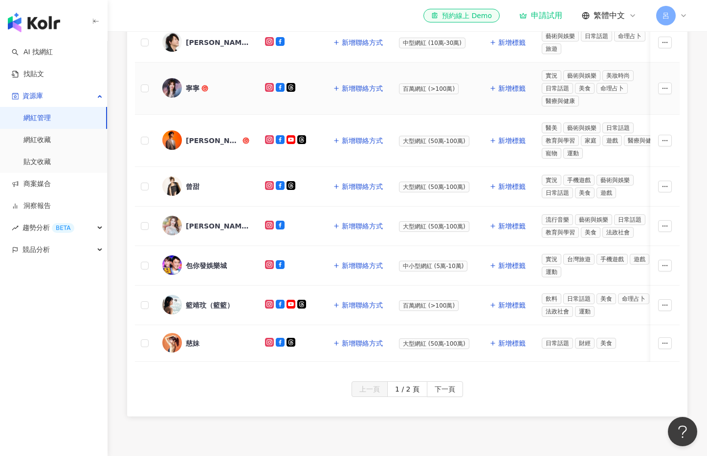
scroll to position [357, 0]
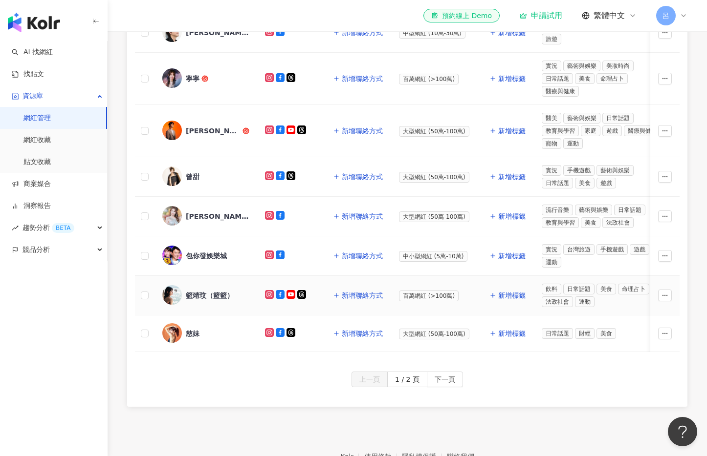
click at [217, 295] on div "籃靖玟（籃籃）" at bounding box center [210, 296] width 48 height 10
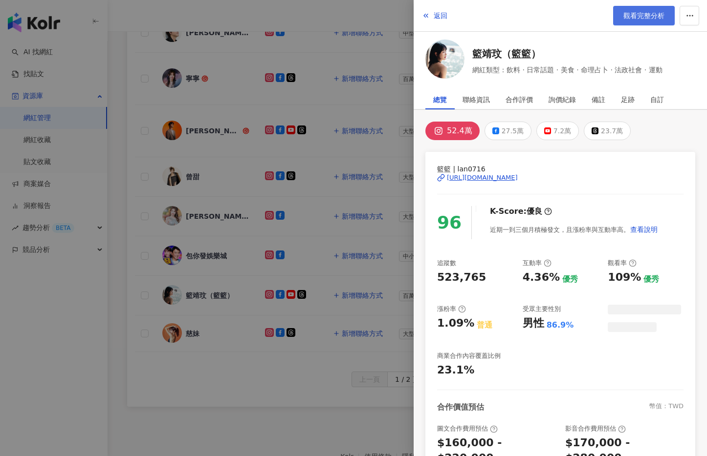
click at [531, 22] on link "觀看完整分析" at bounding box center [644, 16] width 62 height 20
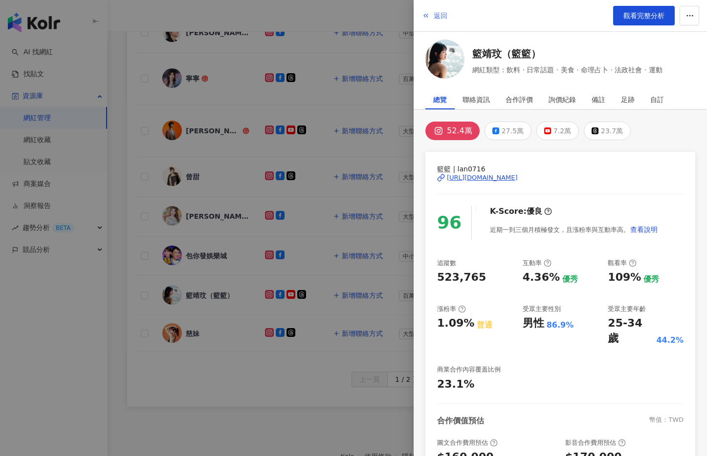
click at [434, 13] on span "返回" at bounding box center [440, 16] width 14 height 8
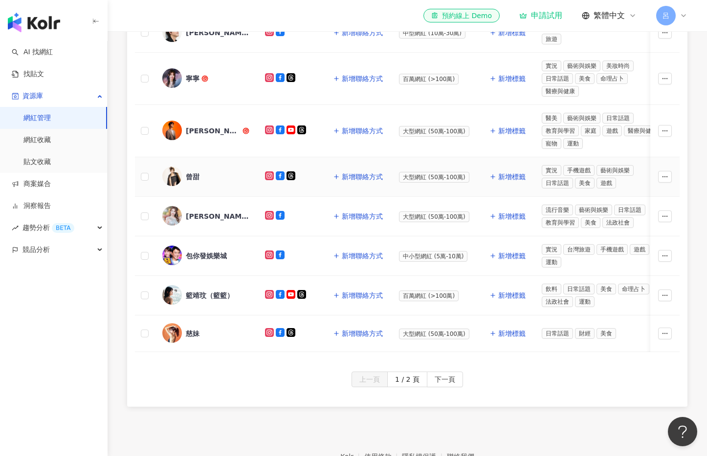
click at [192, 175] on div "曾甜" at bounding box center [193, 177] width 14 height 10
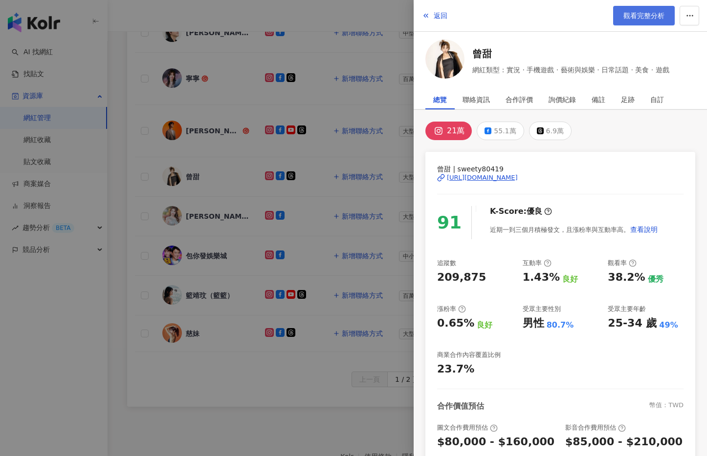
click at [531, 14] on span "觀看完整分析" at bounding box center [643, 16] width 41 height 8
click at [438, 14] on span "返回" at bounding box center [440, 16] width 14 height 8
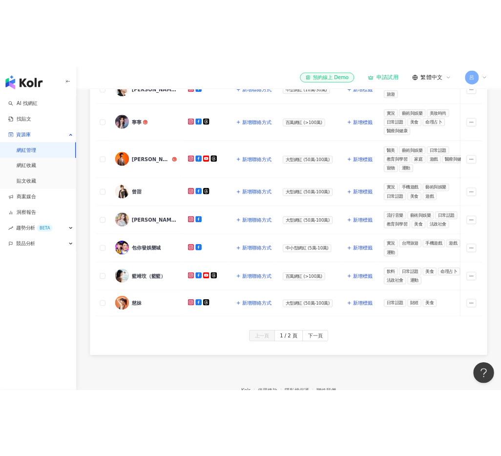
scroll to position [382, 0]
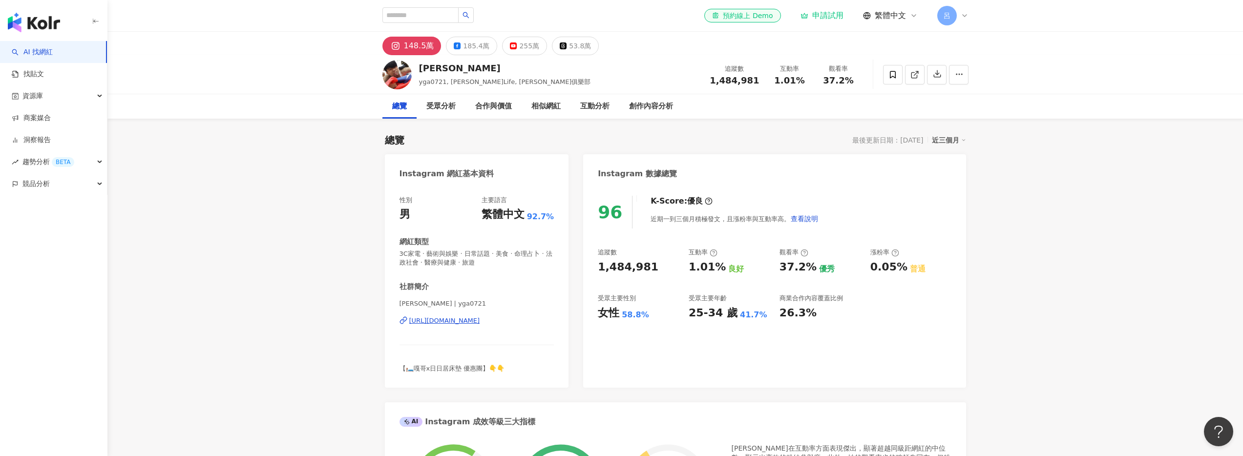
click at [407, 47] on div "148.5萬" at bounding box center [419, 46] width 30 height 14
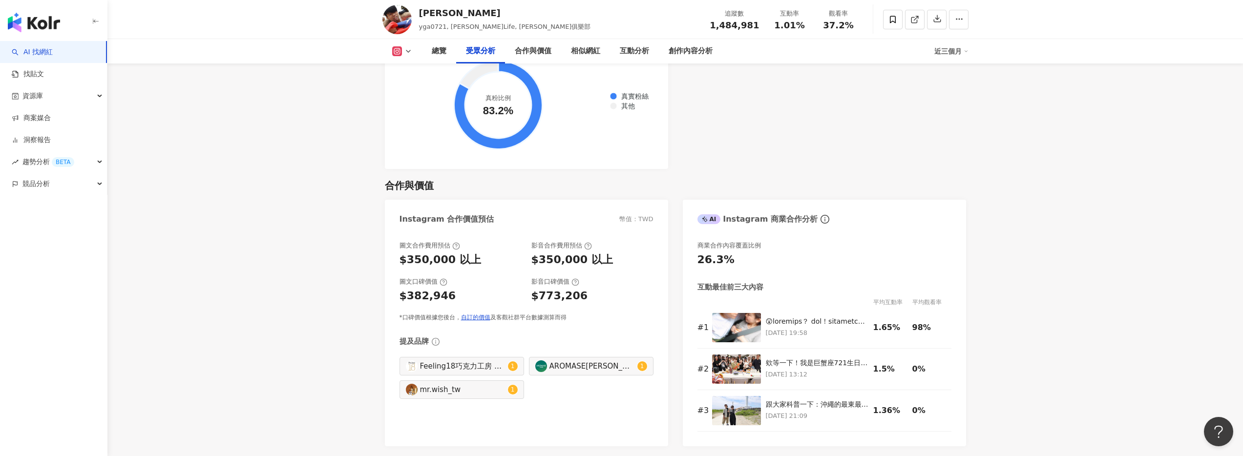
scroll to position [1231, 0]
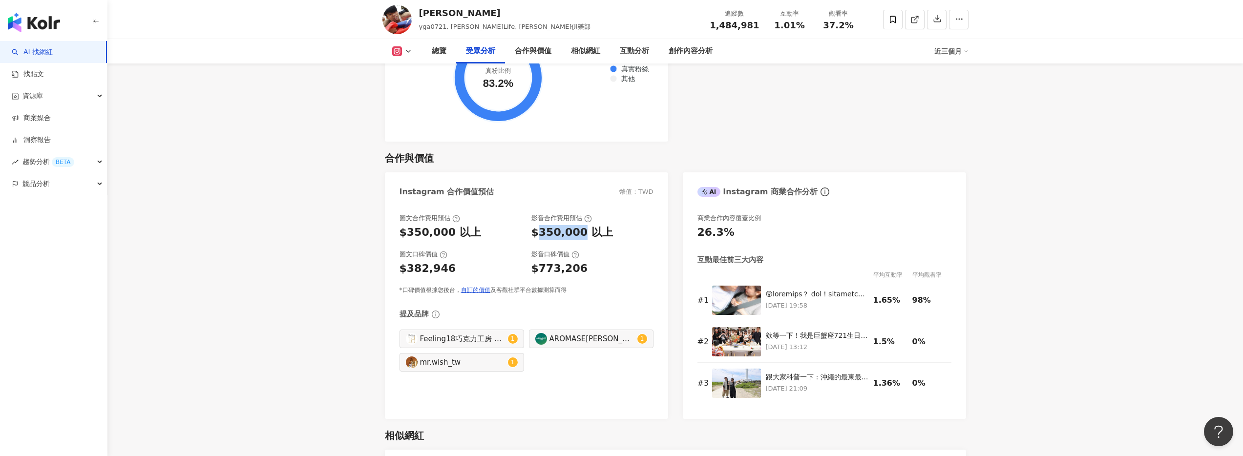
drag, startPoint x: 543, startPoint y: 217, endPoint x: 577, endPoint y: 214, distance: 33.9
click at [531, 225] on div "$350,000 以上" at bounding box center [573, 232] width 82 height 15
copy div "350,000"
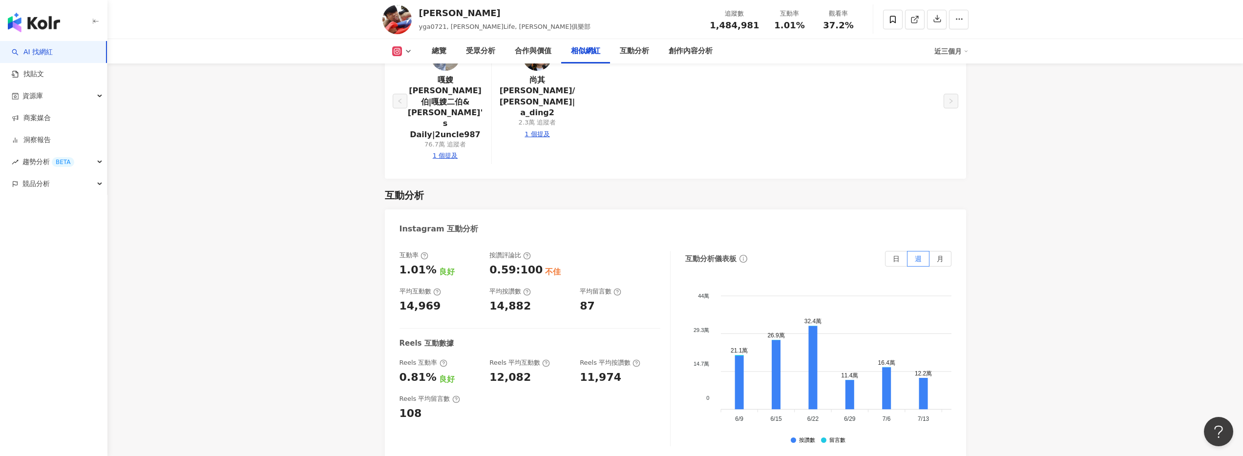
scroll to position [1852, 0]
click at [531, 249] on label "月" at bounding box center [941, 257] width 22 height 16
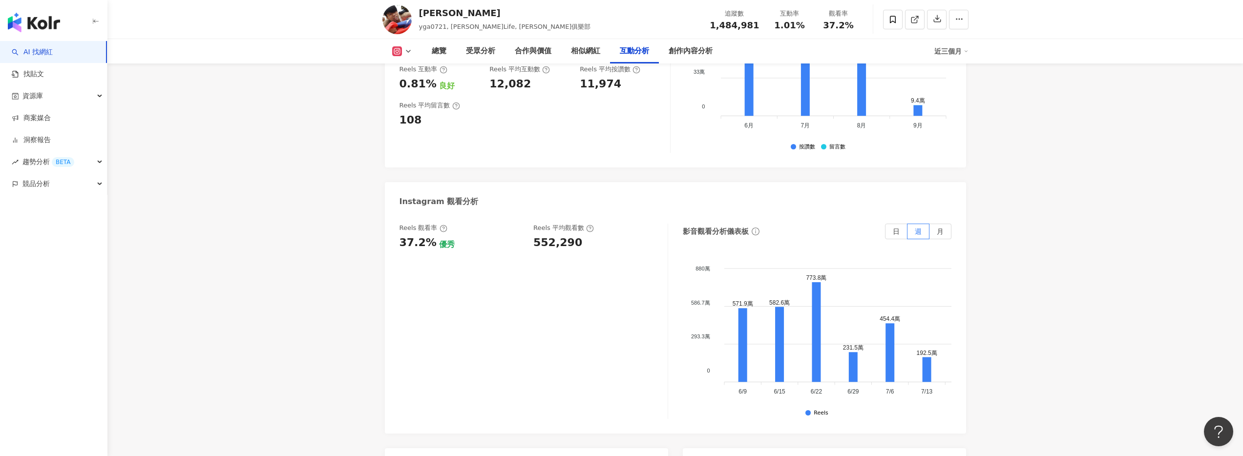
scroll to position [2142, 0]
click at [531, 229] on span "月" at bounding box center [940, 233] width 7 height 8
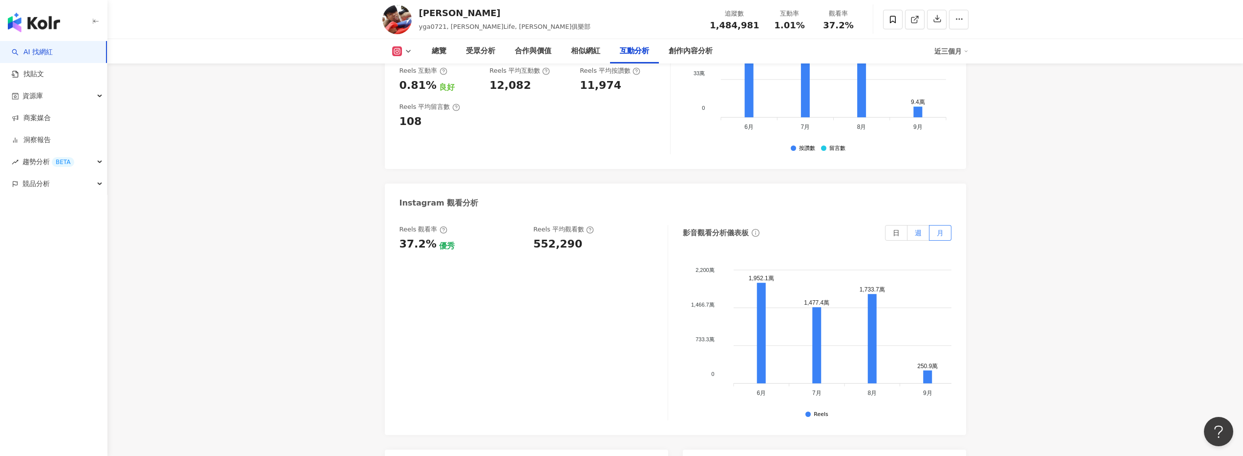
click at [531, 225] on label "週" at bounding box center [919, 233] width 22 height 16
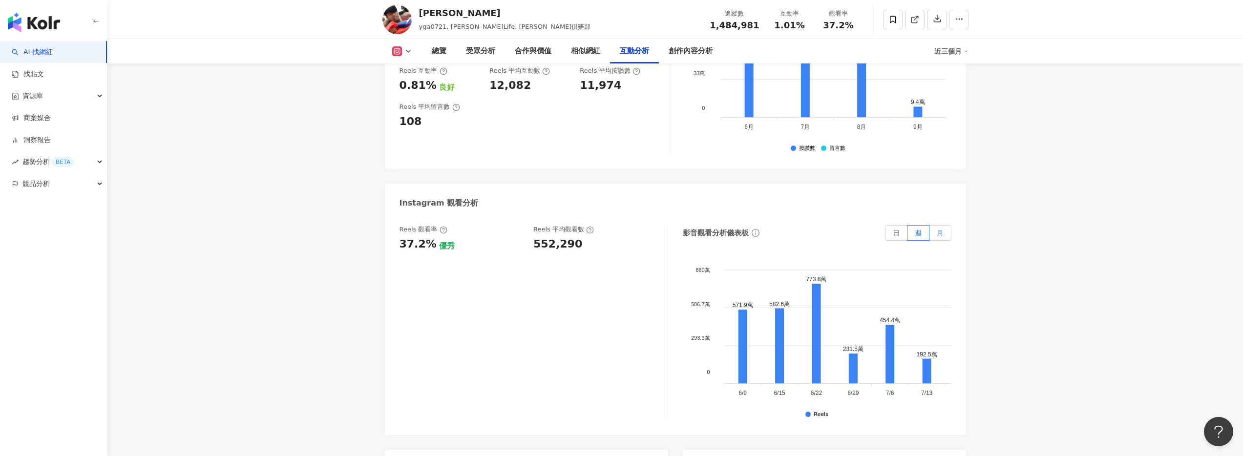
click at [531, 225] on label "月" at bounding box center [941, 233] width 22 height 16
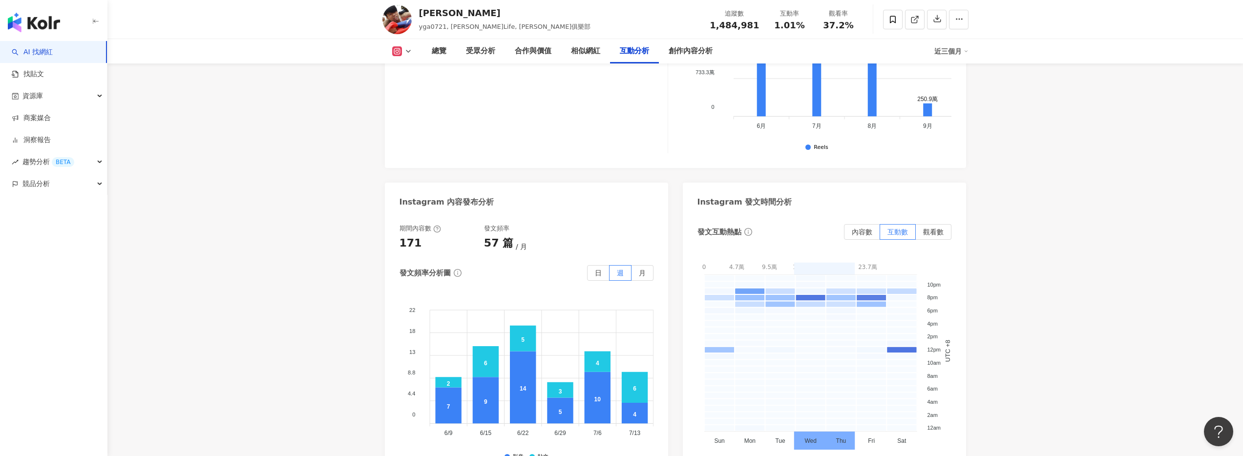
scroll to position [2414, 0]
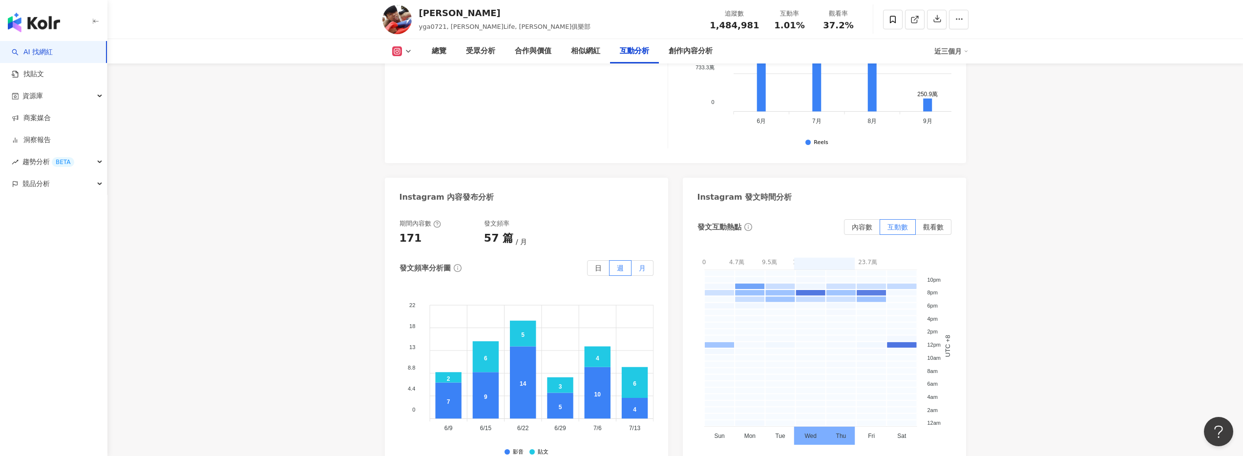
click at [531, 264] on span "月" at bounding box center [642, 268] width 7 height 8
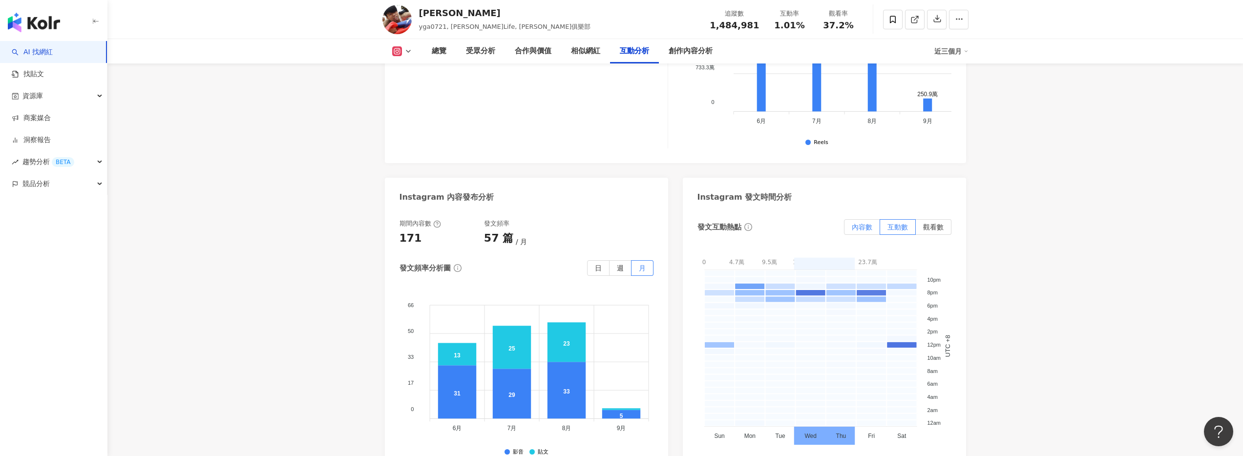
click at [531, 223] on span "內容數" at bounding box center [862, 227] width 21 height 8
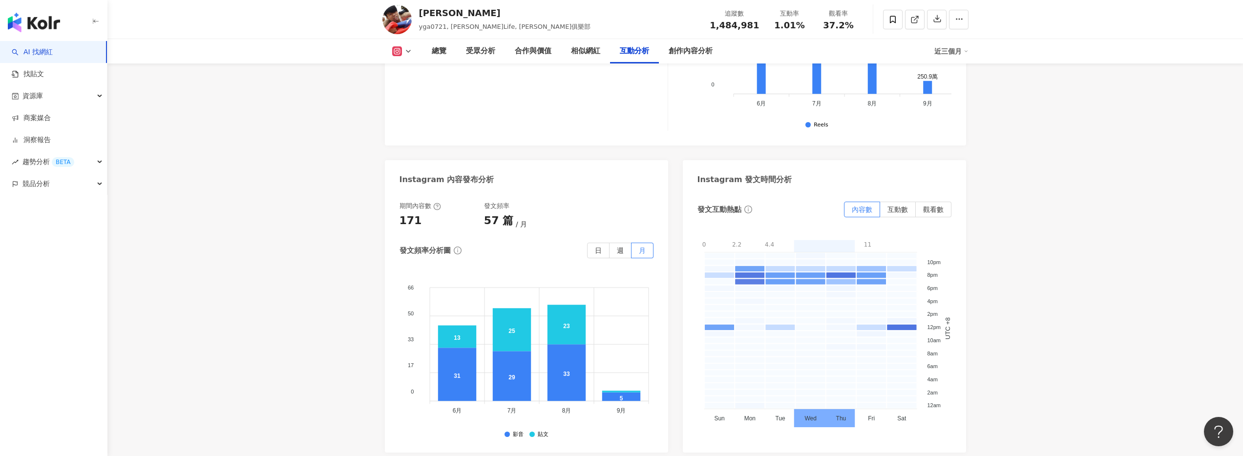
scroll to position [2434, 0]
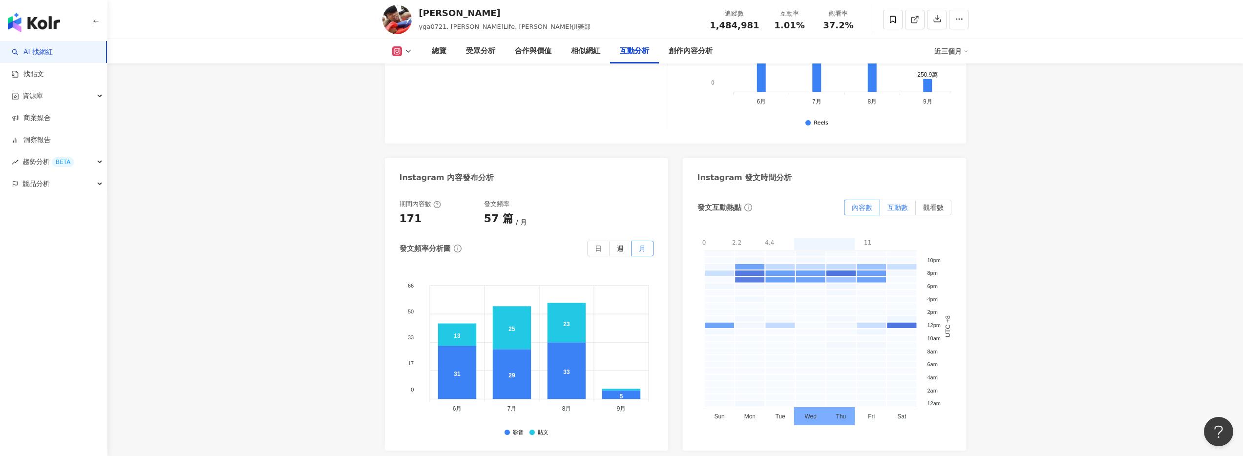
click at [531, 204] on span "互動數" at bounding box center [898, 208] width 21 height 8
click at [531, 204] on span "觀看數" at bounding box center [933, 208] width 21 height 8
click at [531, 204] on span "互動數" at bounding box center [898, 208] width 21 height 8
click at [531, 204] on span "觀看數" at bounding box center [933, 208] width 21 height 8
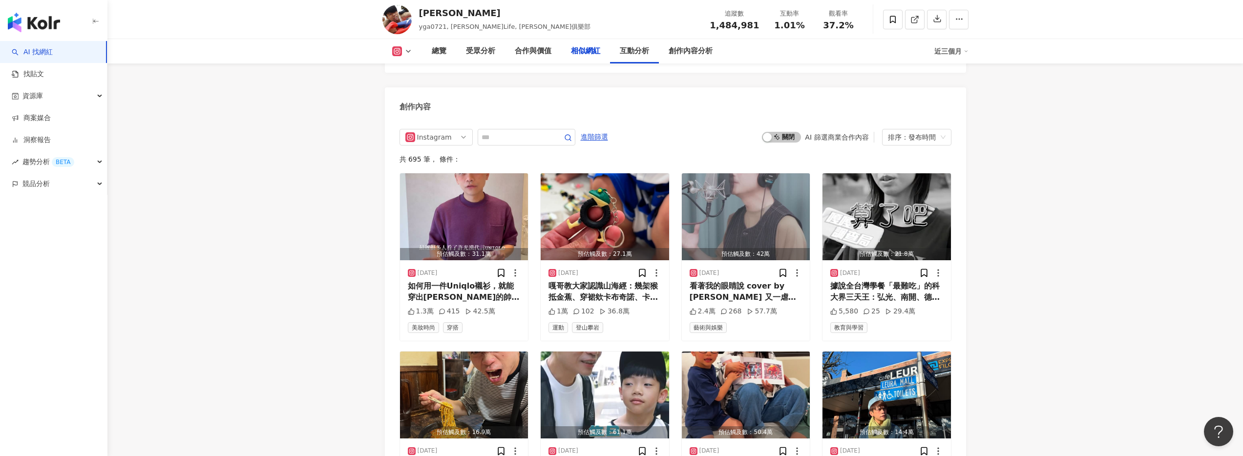
scroll to position [0, 0]
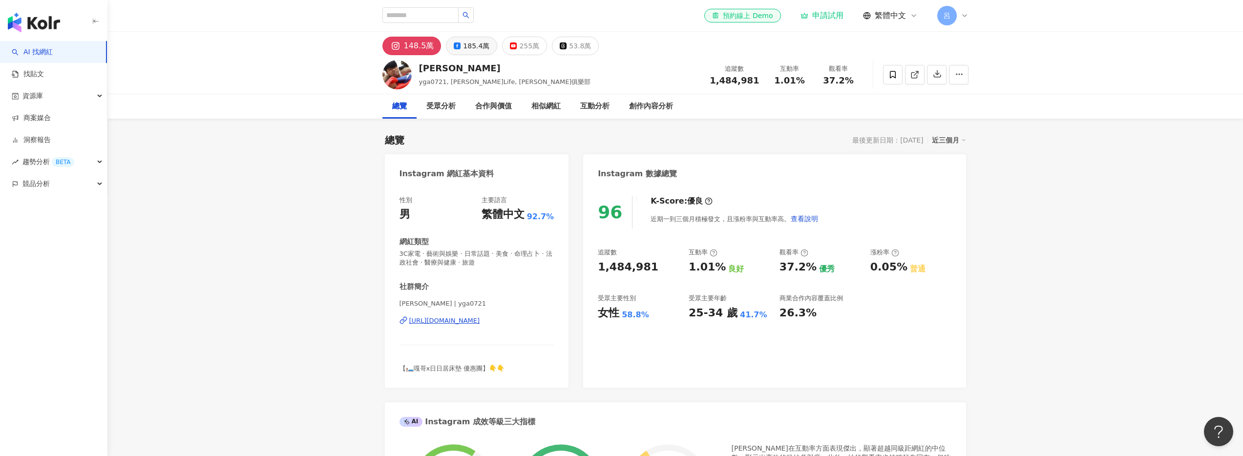
click at [471, 48] on div "185.4萬" at bounding box center [476, 46] width 26 height 14
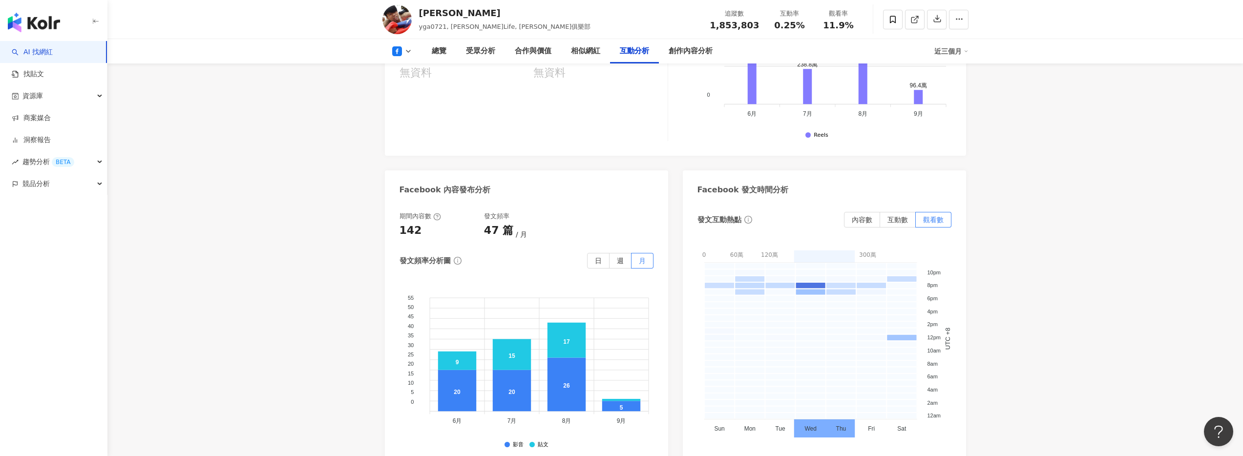
scroll to position [2084, 0]
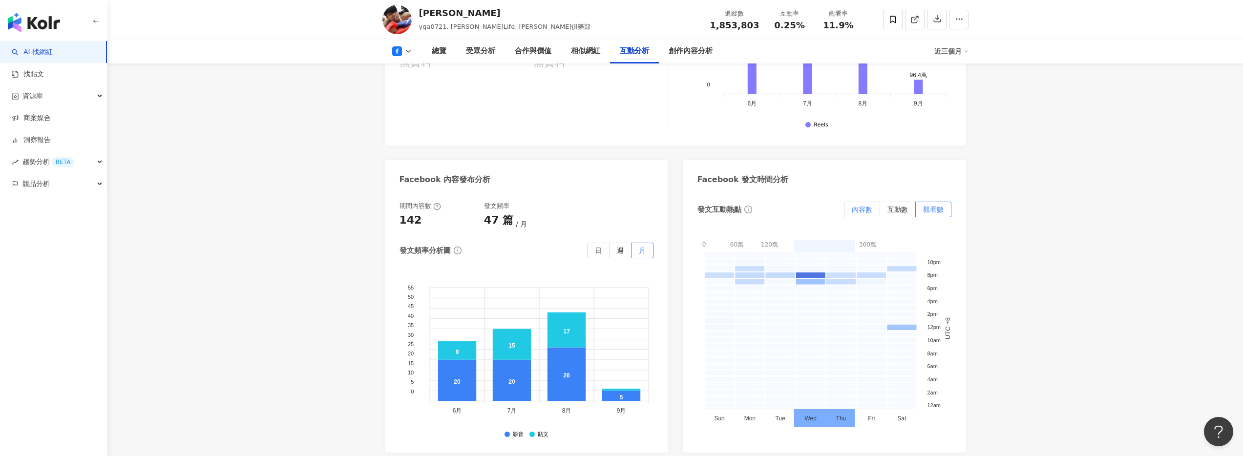
click at [531, 206] on span "內容數" at bounding box center [862, 210] width 21 height 8
click at [531, 206] on span "互動數" at bounding box center [898, 210] width 21 height 8
click at [531, 202] on label "觀看數" at bounding box center [934, 210] width 36 height 16
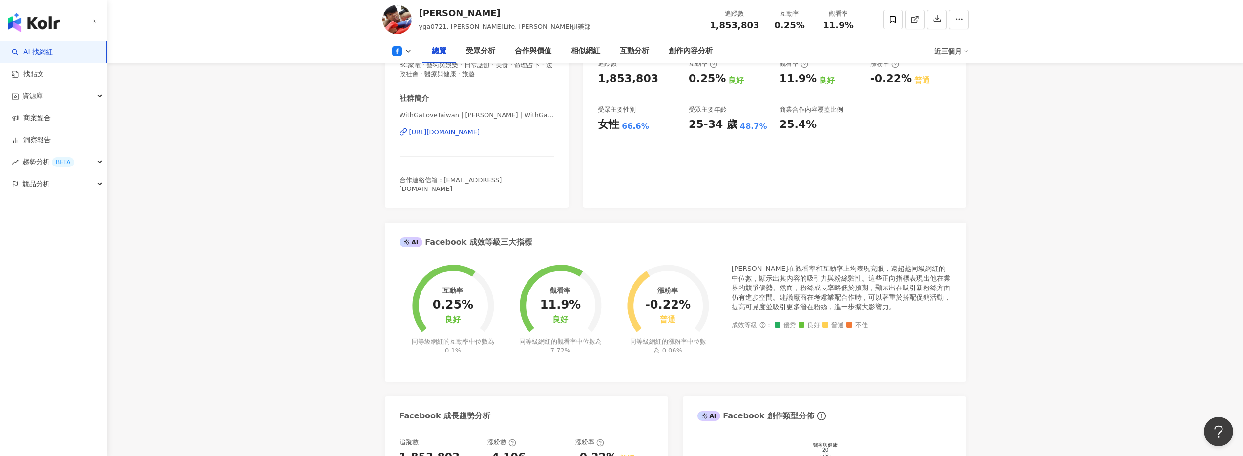
scroll to position [0, 0]
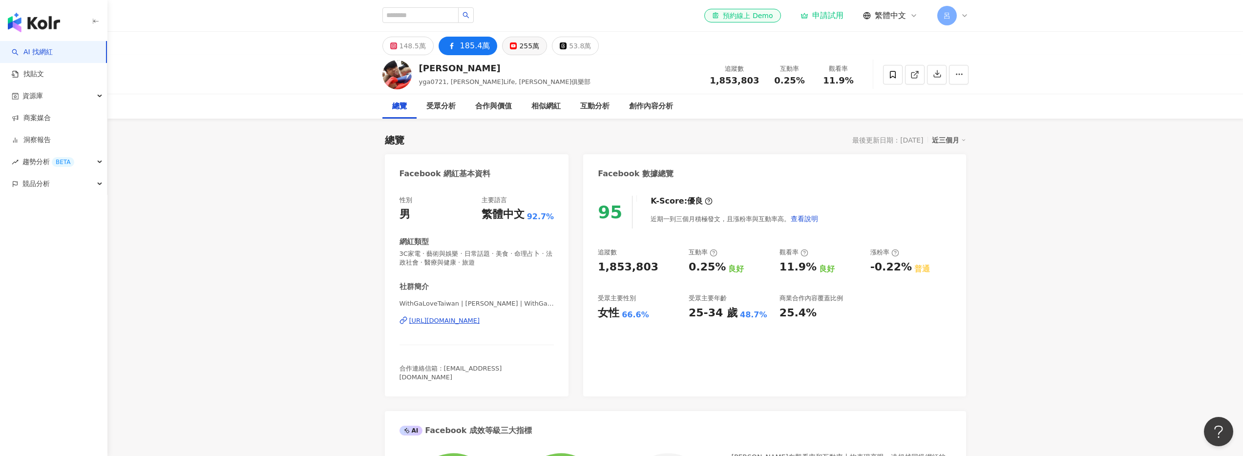
click at [524, 49] on div "255萬" at bounding box center [529, 46] width 20 height 14
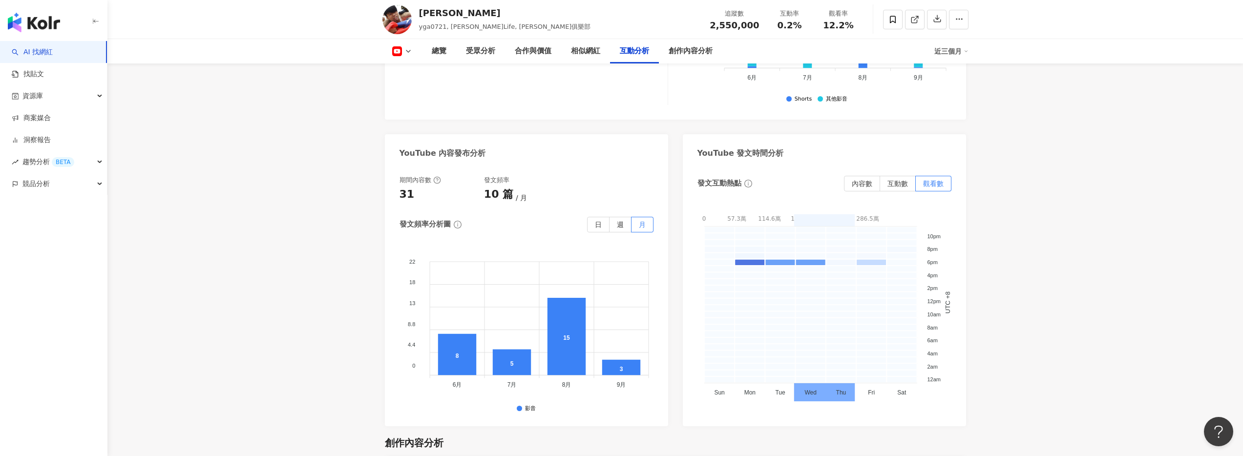
scroll to position [2096, 0]
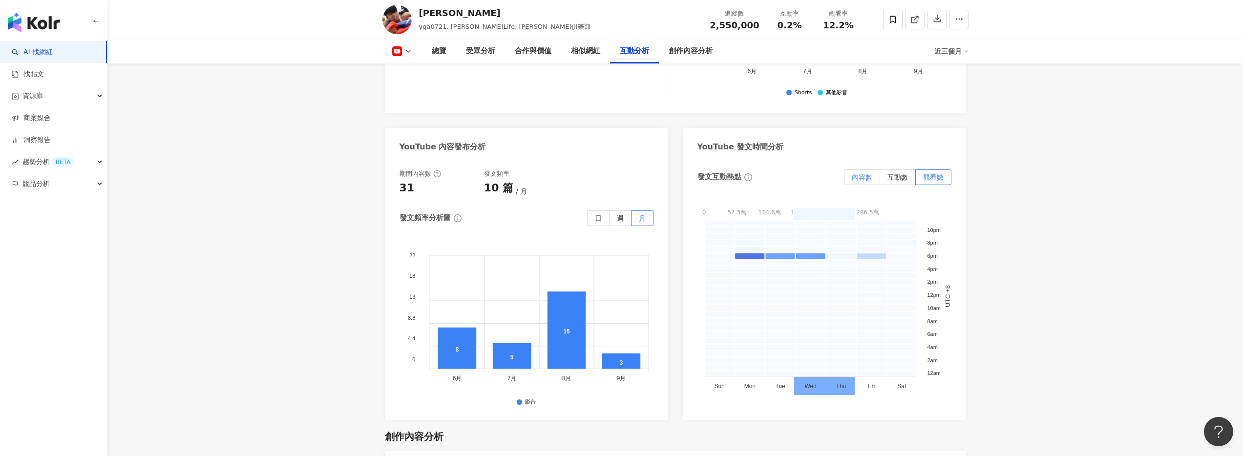
click at [531, 173] on span "內容數" at bounding box center [862, 177] width 21 height 8
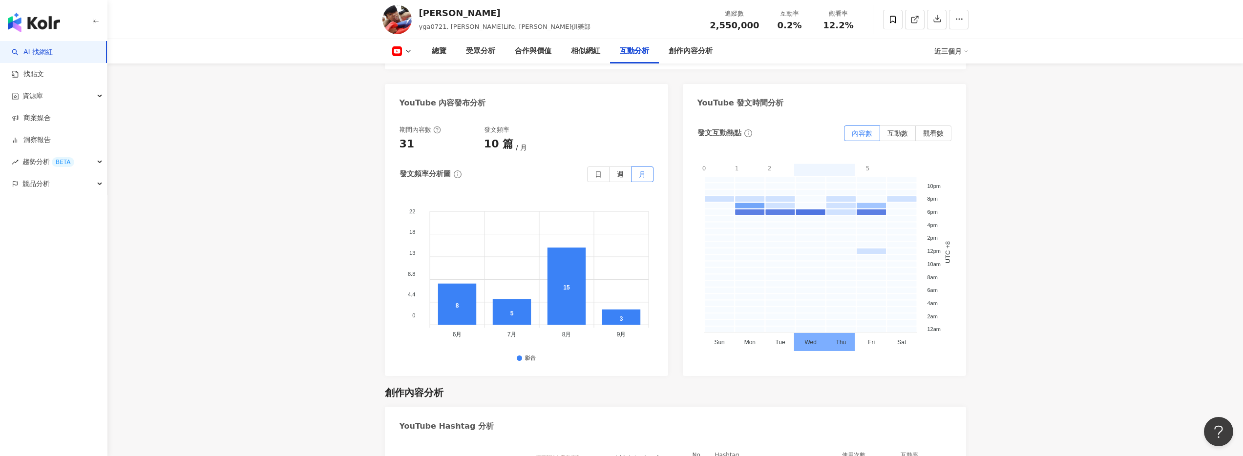
scroll to position [2136, 0]
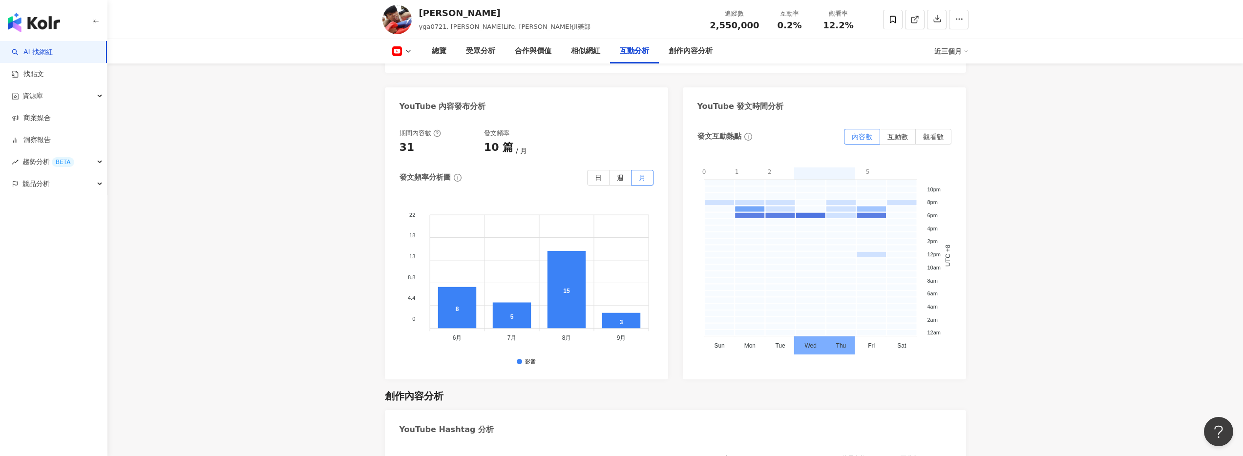
click at [531, 133] on span "互動數" at bounding box center [898, 137] width 21 height 8
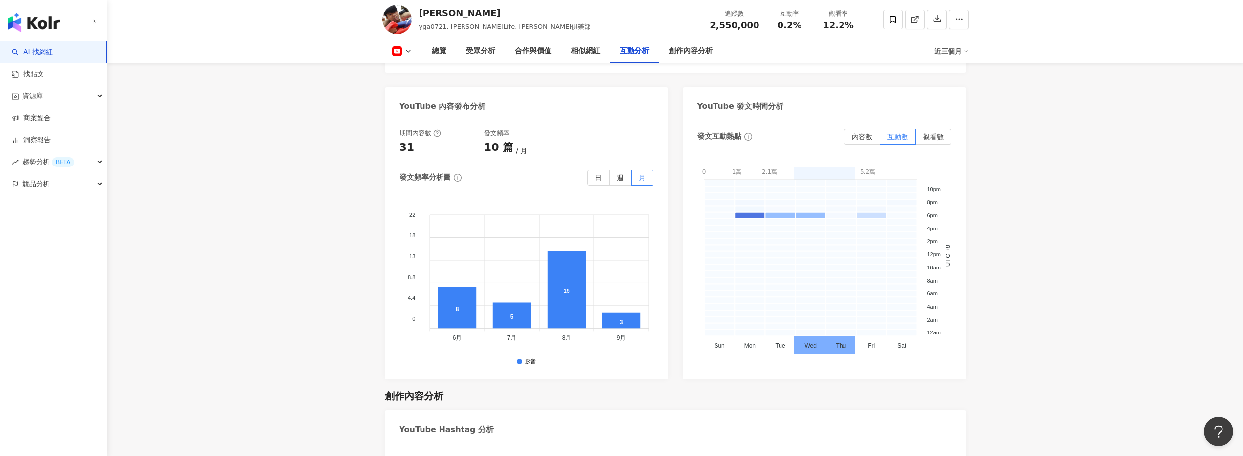
click at [531, 133] on span "觀看數" at bounding box center [933, 137] width 21 height 8
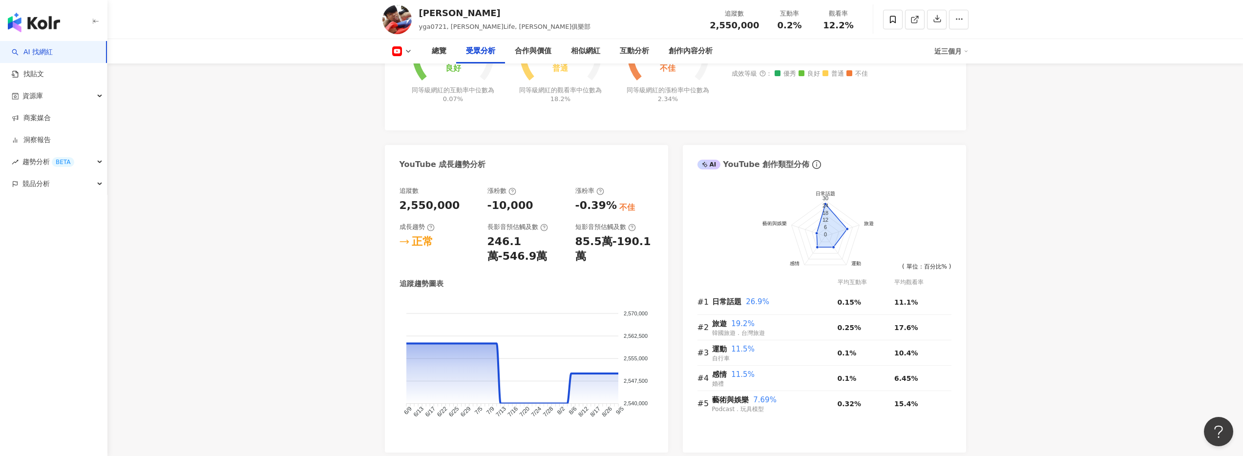
scroll to position [0, 0]
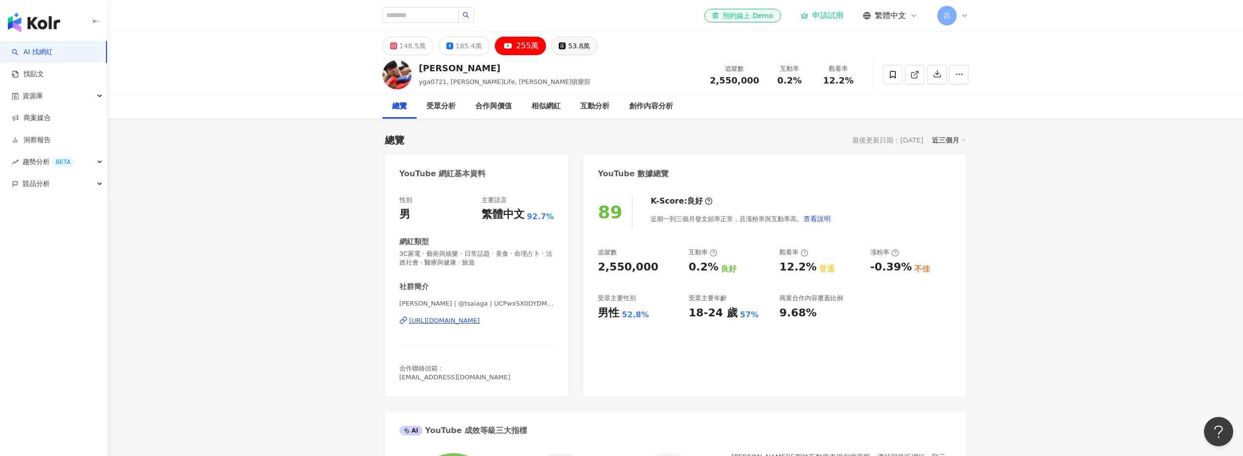
click at [531, 47] on div "53.8萬" at bounding box center [579, 46] width 22 height 14
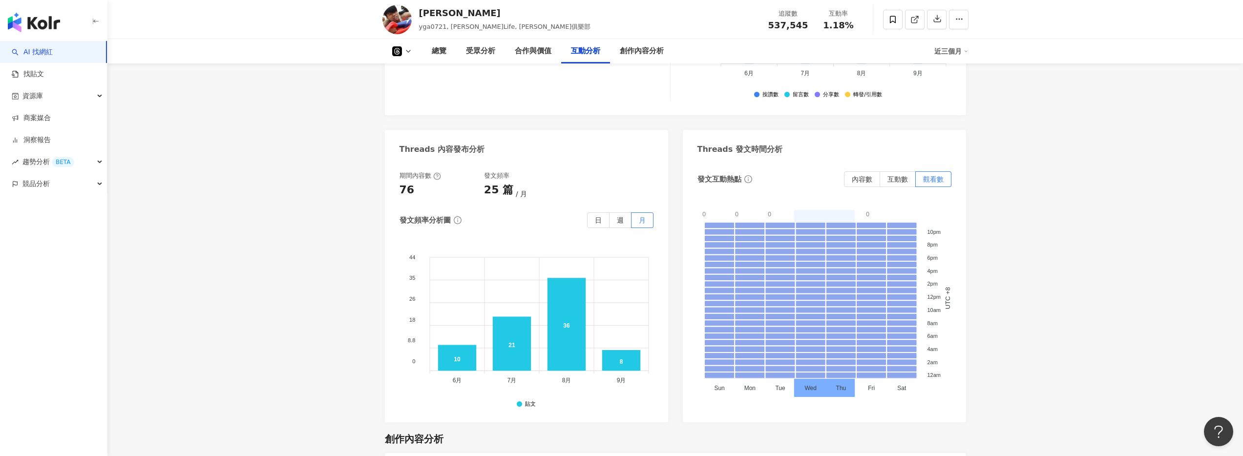
scroll to position [1545, 0]
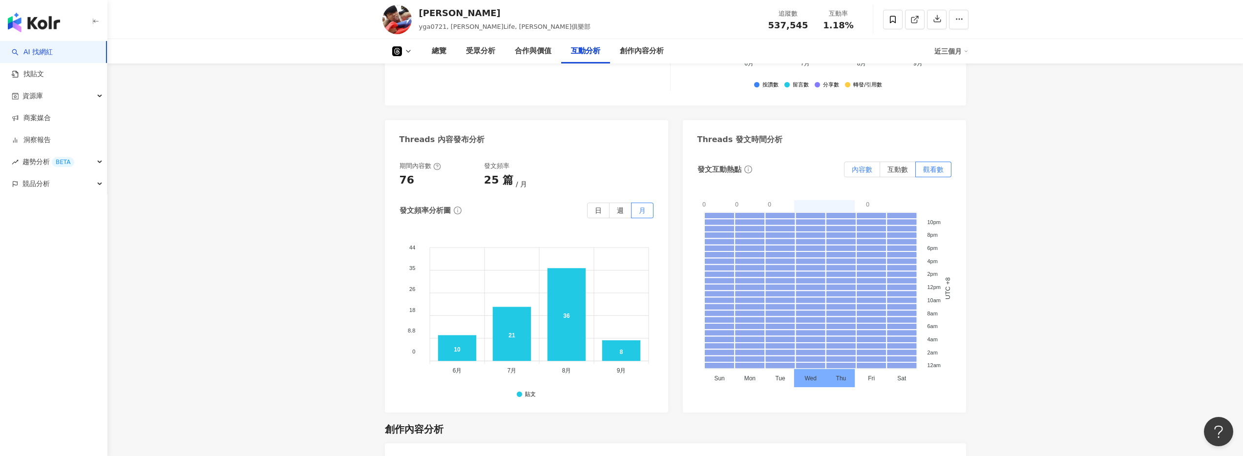
click at [531, 170] on span "內容數" at bounding box center [862, 170] width 21 height 8
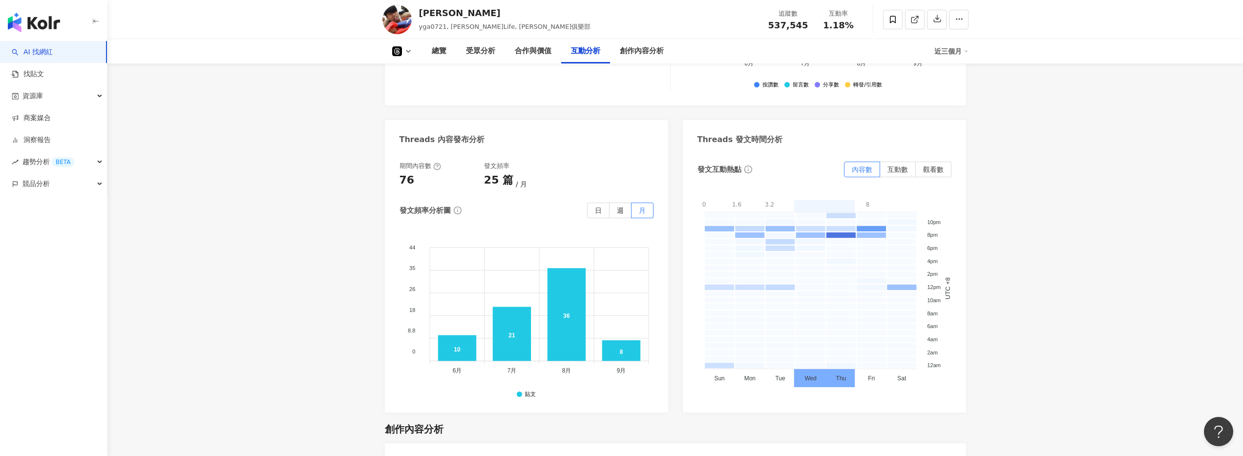
click at [531, 165] on span at bounding box center [862, 169] width 35 height 15
click at [531, 171] on span "互動數" at bounding box center [898, 170] width 21 height 8
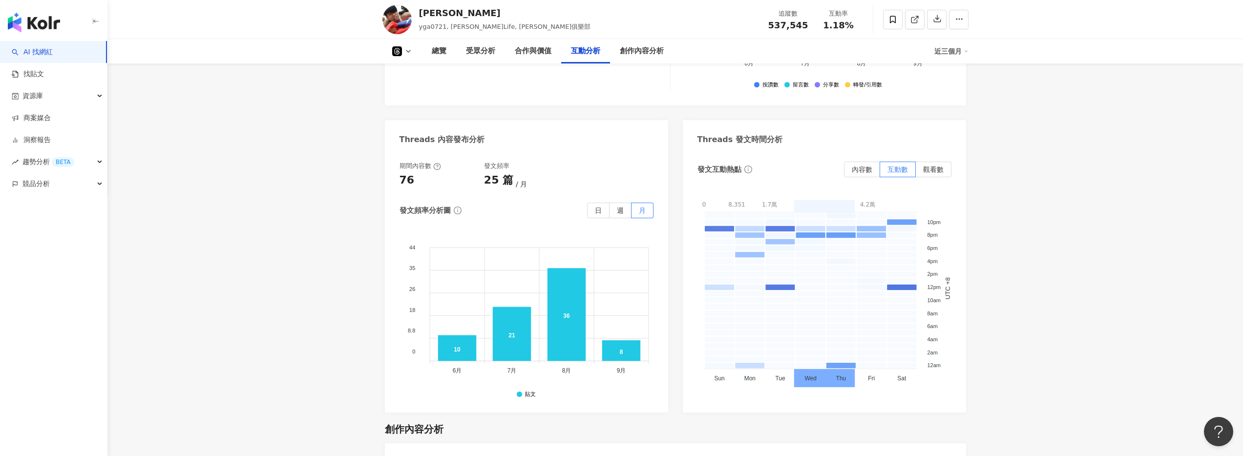
click at [531, 172] on span "觀看數" at bounding box center [933, 170] width 21 height 8
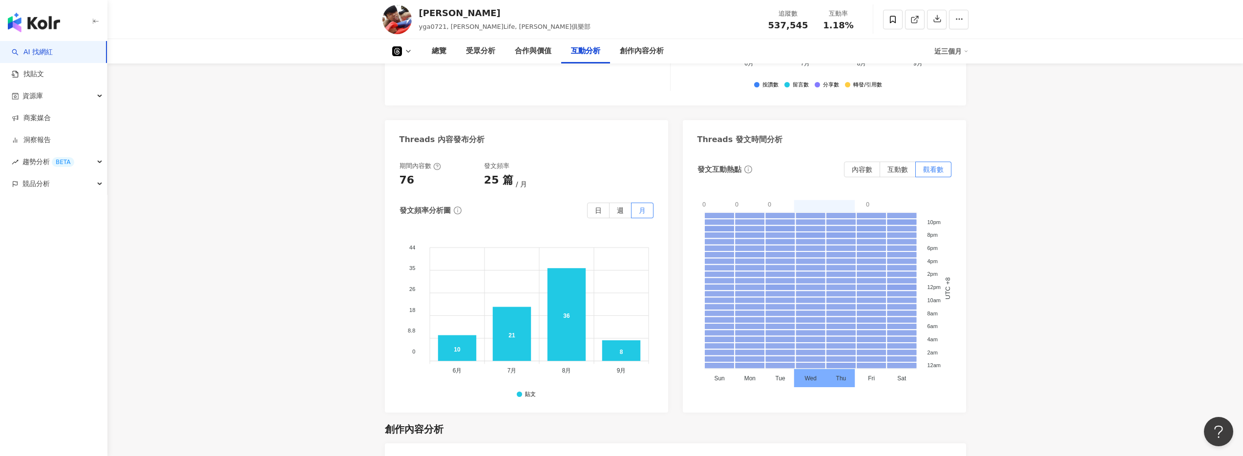
click at [531, 172] on span "觀看數" at bounding box center [933, 170] width 21 height 8
click at [531, 171] on label "互動數" at bounding box center [898, 170] width 36 height 16
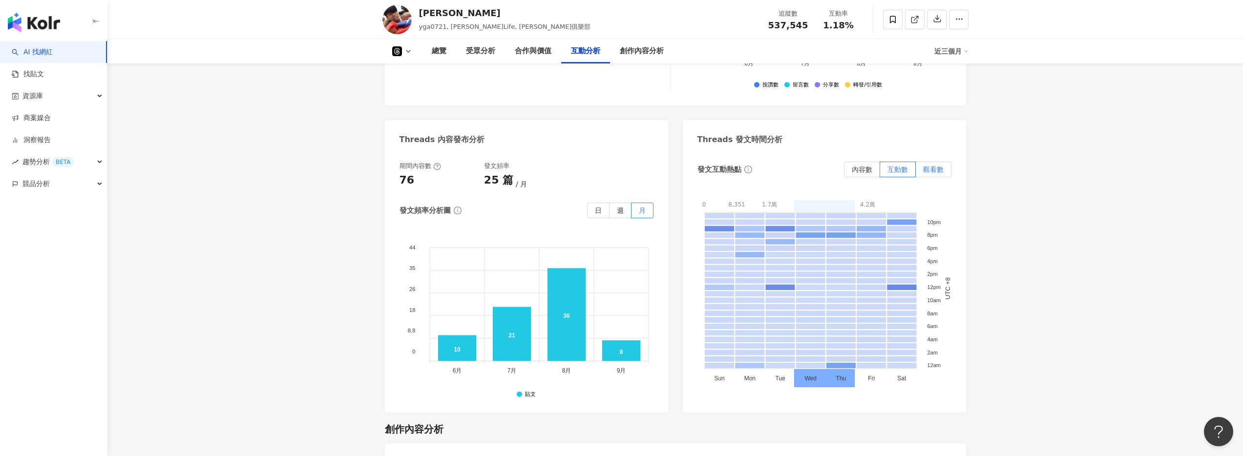
click at [531, 170] on span "觀看數" at bounding box center [933, 170] width 21 height 8
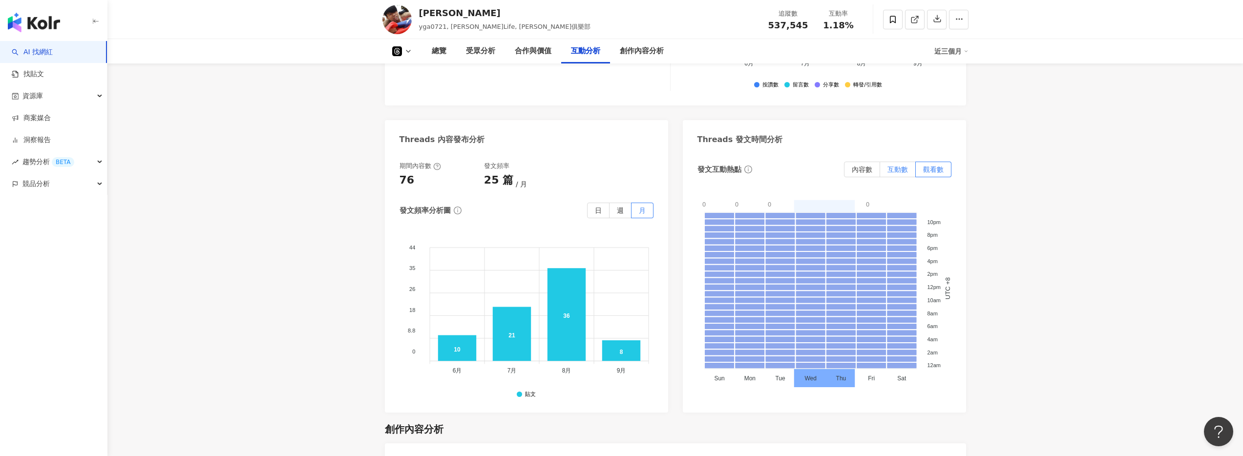
click at [531, 169] on span "互動數" at bounding box center [898, 170] width 21 height 8
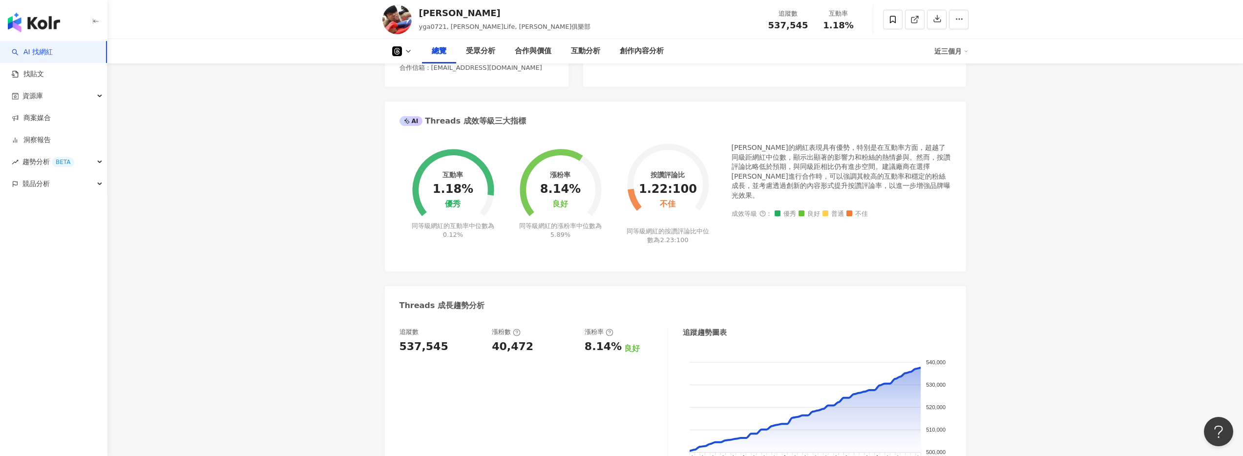
scroll to position [0, 0]
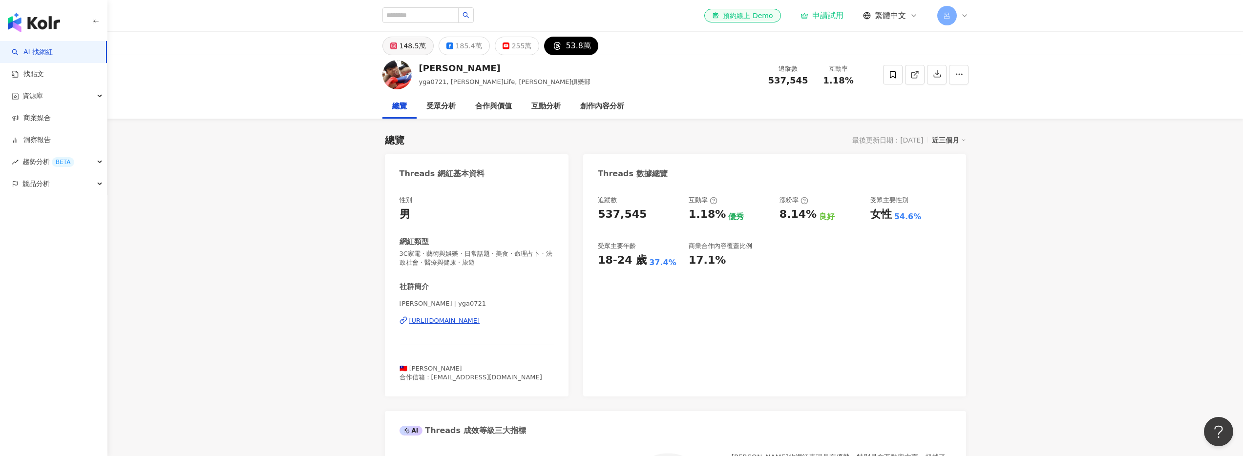
click at [403, 45] on div "148.5萬" at bounding box center [413, 46] width 26 height 14
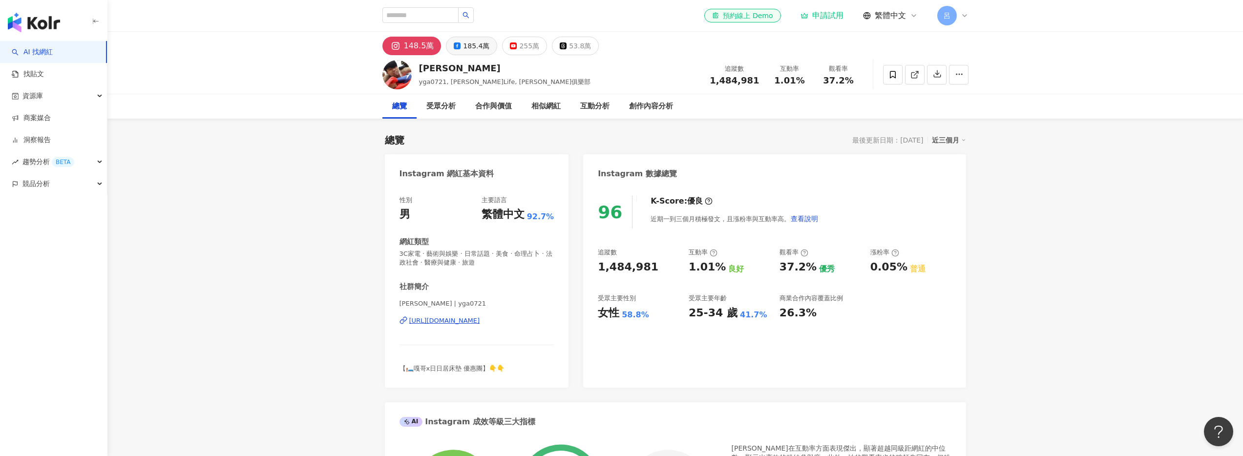
click at [463, 50] on div "185.4萬" at bounding box center [476, 46] width 26 height 14
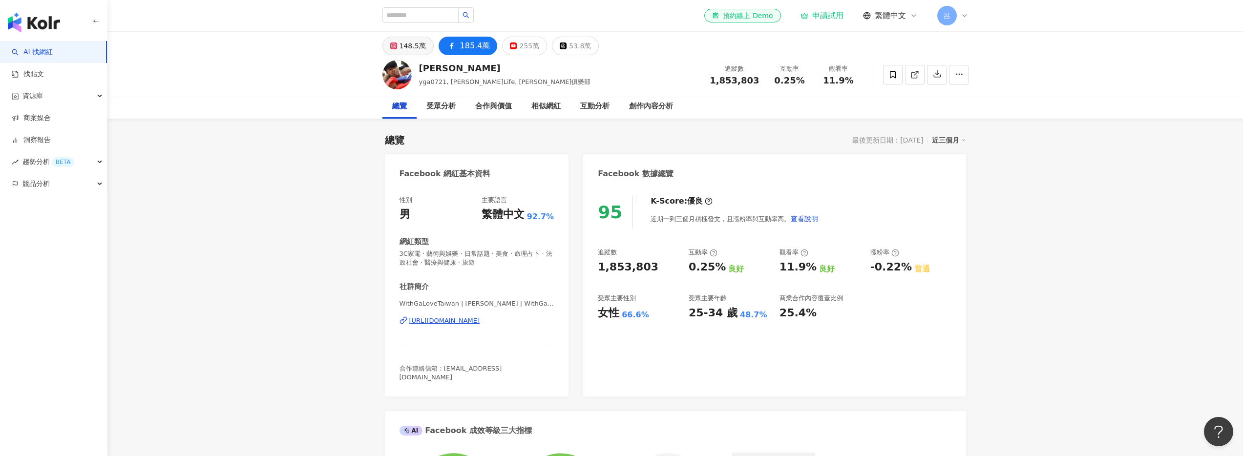
click at [392, 45] on icon at bounding box center [393, 45] width 3 height 3
click at [401, 46] on button "148.5萬" at bounding box center [408, 46] width 51 height 19
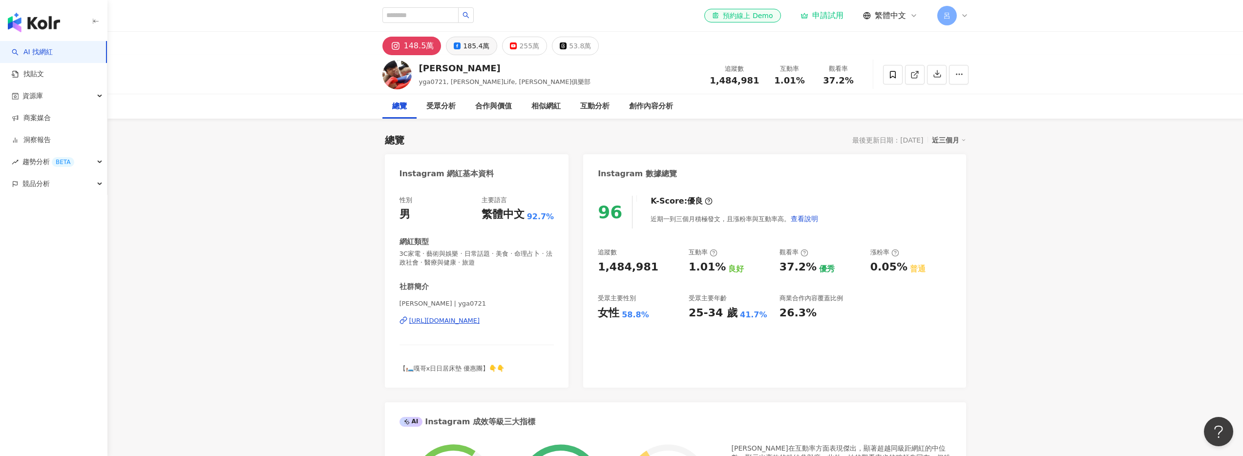
click at [467, 46] on div "185.4萬" at bounding box center [476, 46] width 26 height 14
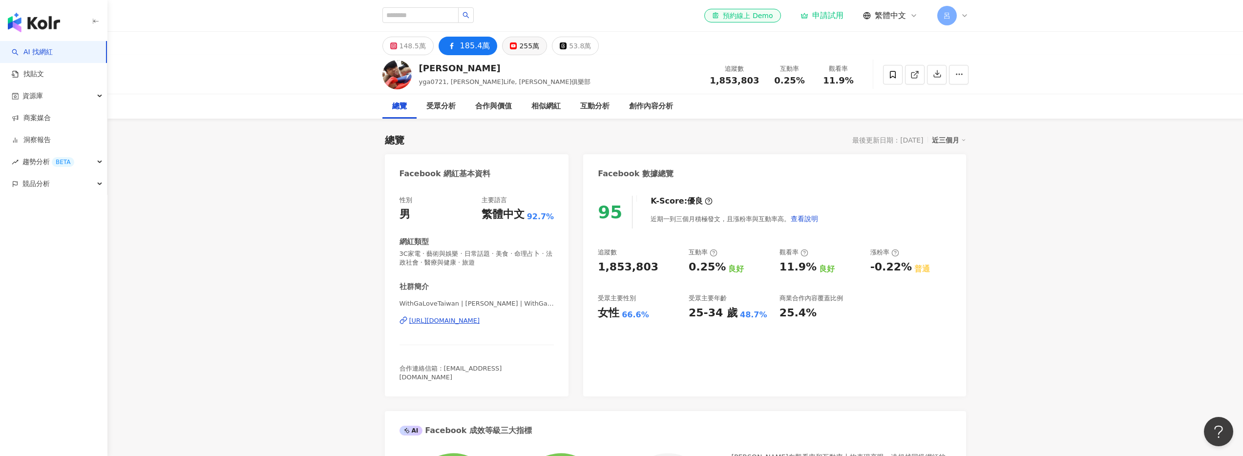
click at [522, 45] on div "255萬" at bounding box center [529, 46] width 20 height 14
click at [568, 47] on div "53.8萬" at bounding box center [579, 46] width 22 height 14
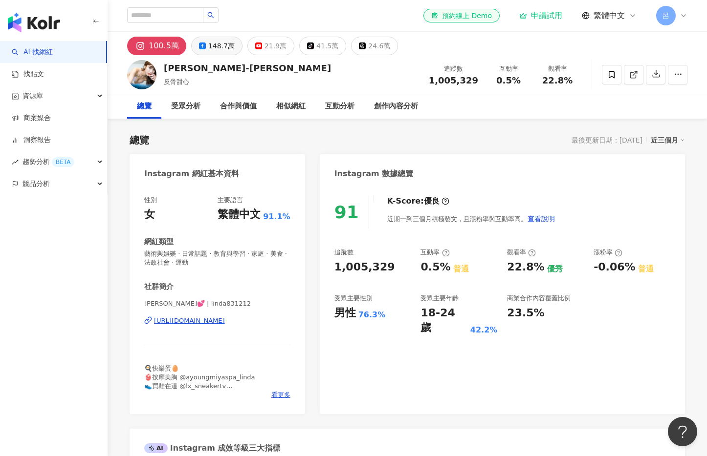
click at [209, 46] on div "148.7萬" at bounding box center [221, 46] width 26 height 14
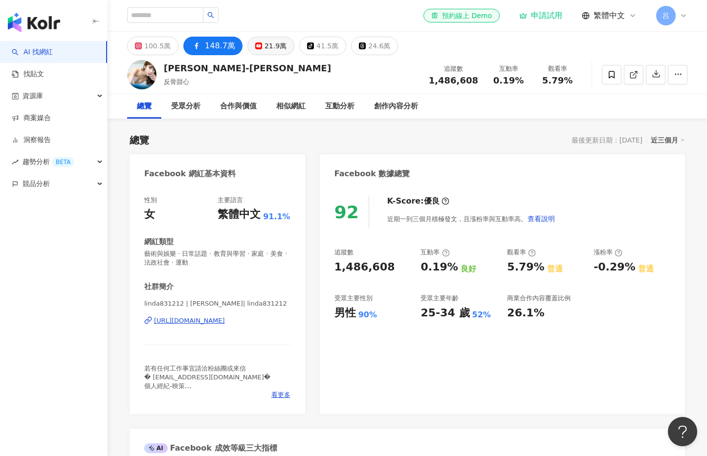
click at [264, 43] on div "21.9萬" at bounding box center [275, 46] width 22 height 14
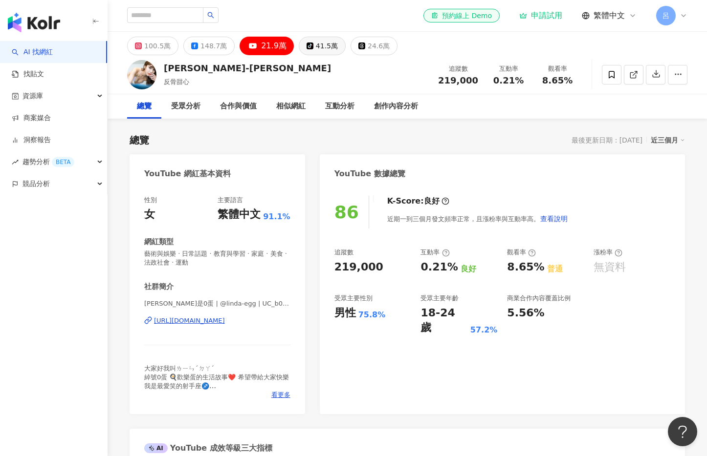
click at [316, 48] on div "41.5萬" at bounding box center [327, 46] width 22 height 14
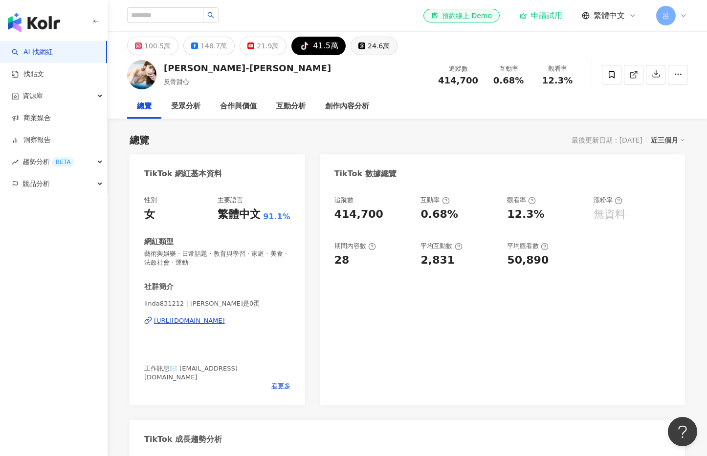
click at [368, 48] on div "24.6萬" at bounding box center [378, 46] width 22 height 14
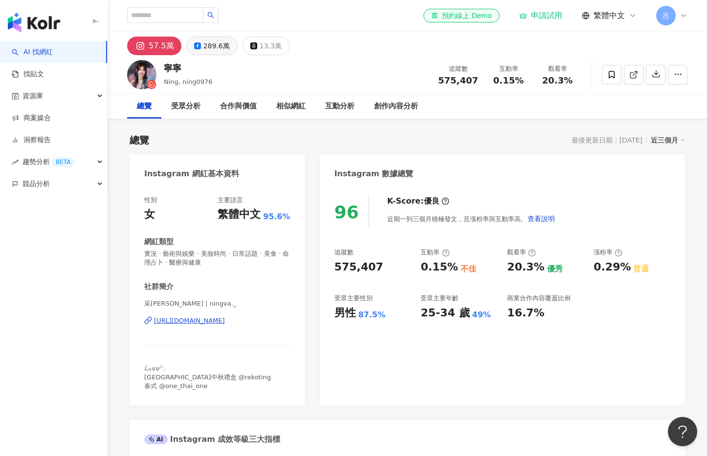
click at [207, 48] on div "289.6萬" at bounding box center [216, 46] width 26 height 14
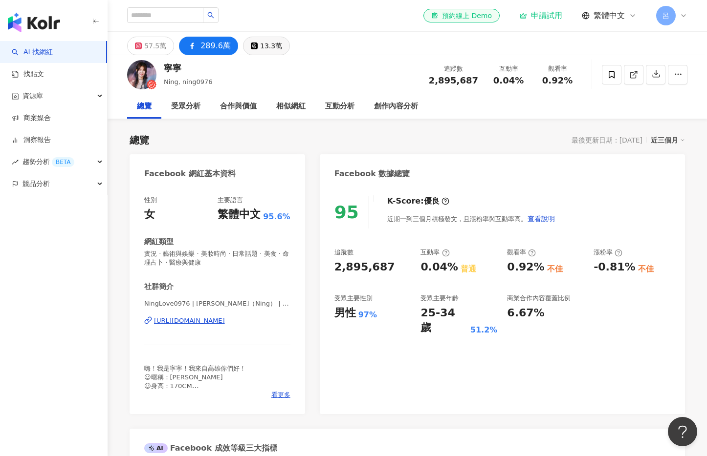
click at [267, 44] on div "13.3萬" at bounding box center [271, 46] width 22 height 14
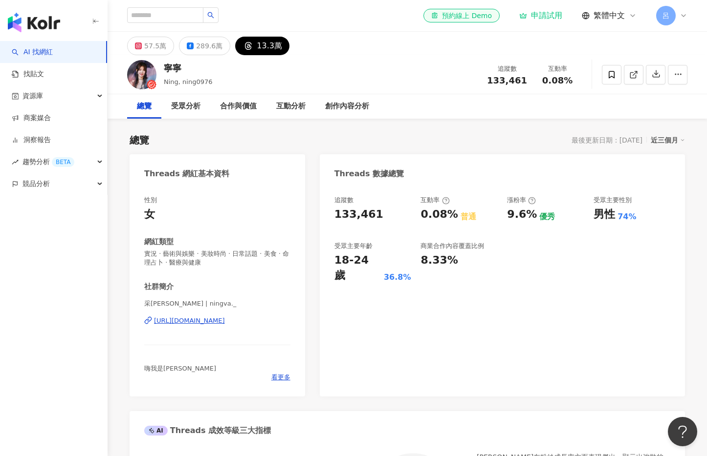
click at [548, 323] on div "追蹤數 133,461 互動率 0.08% 普通 漲粉率 9.6% 優秀 受眾主要性別 男性 74% 受眾主要年齡 18-24 歲 36.8% 商業合作內容覆…" at bounding box center [502, 291] width 365 height 211
click at [199, 46] on div "289.6萬" at bounding box center [209, 46] width 26 height 14
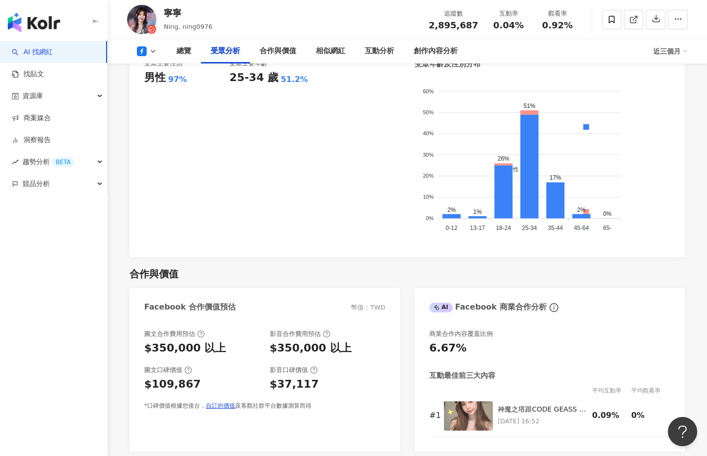
scroll to position [933, 0]
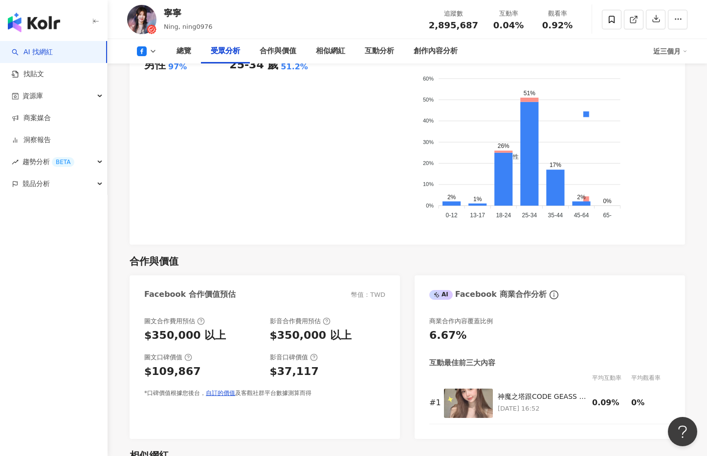
click at [288, 336] on div "$350,000 以上" at bounding box center [311, 335] width 82 height 15
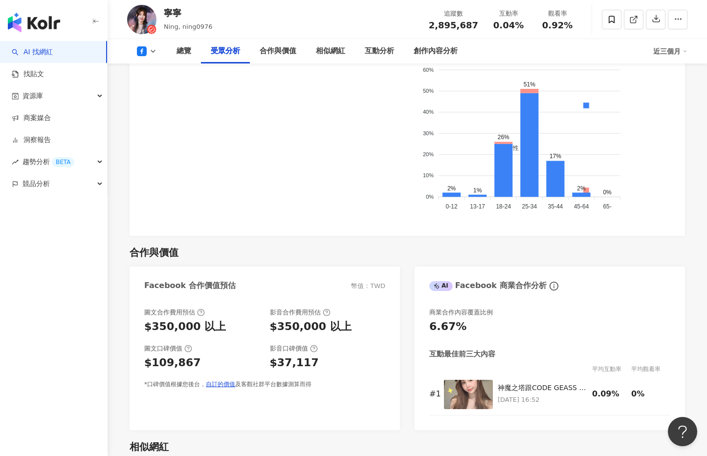
scroll to position [1051, 0]
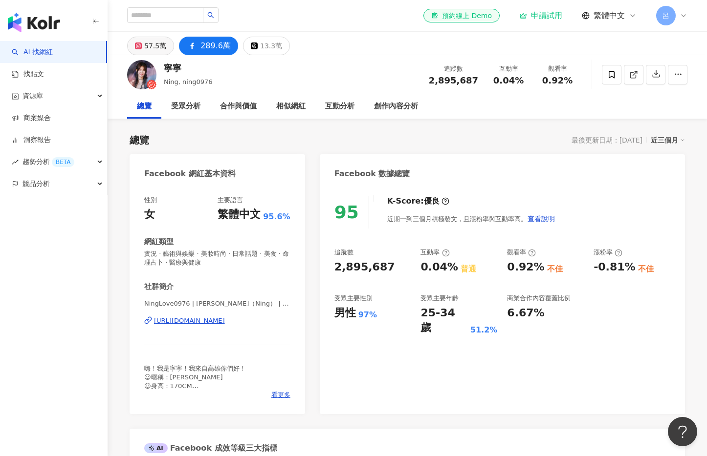
click at [147, 50] on div "57.5萬" at bounding box center [155, 46] width 22 height 14
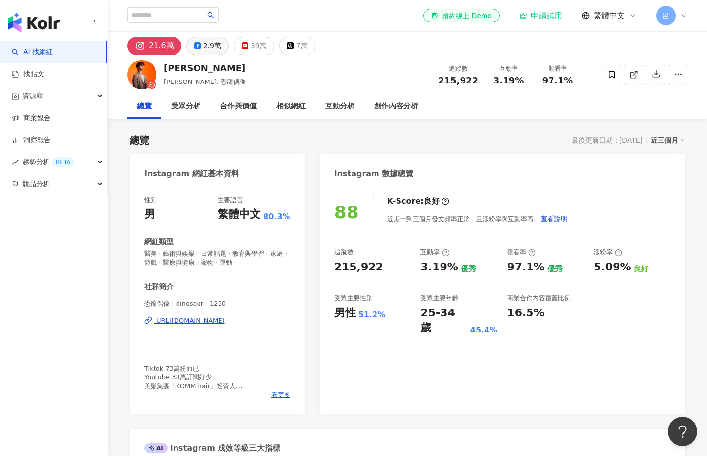
click at [203, 45] on div "2.9萬" at bounding box center [212, 46] width 18 height 14
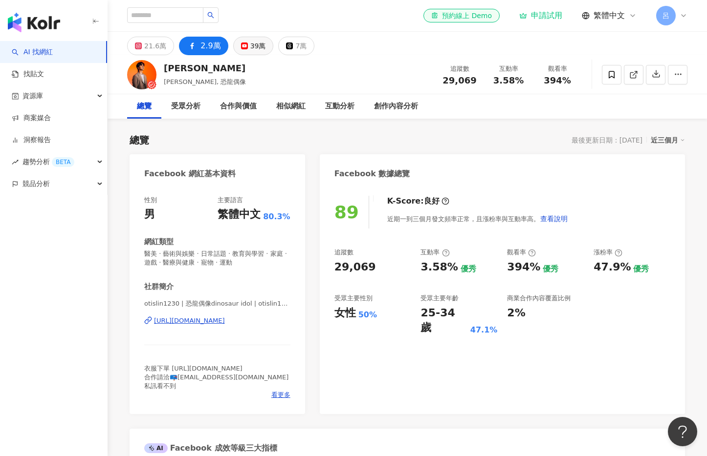
click at [250, 49] on div "39萬" at bounding box center [258, 46] width 16 height 14
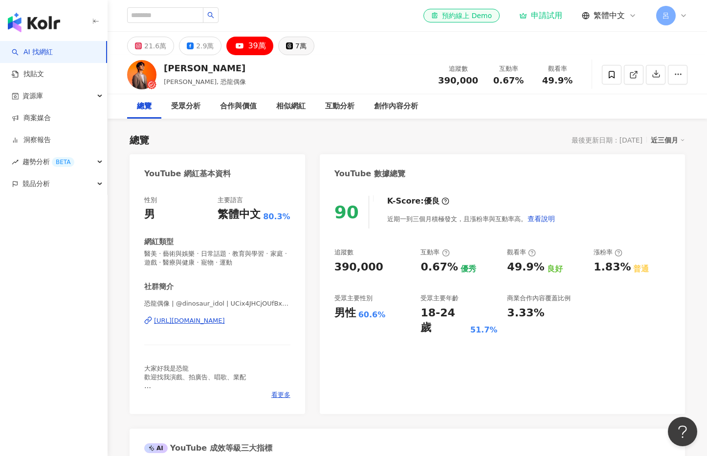
click at [295, 48] on div "7萬" at bounding box center [300, 46] width 11 height 14
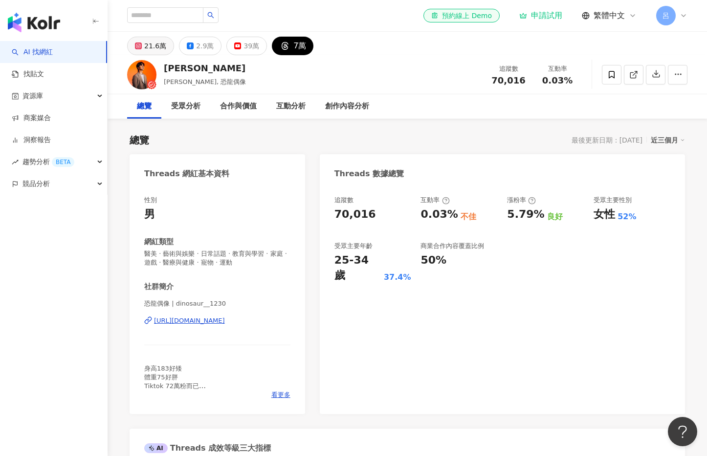
click at [150, 49] on div "21.6萬" at bounding box center [155, 46] width 22 height 14
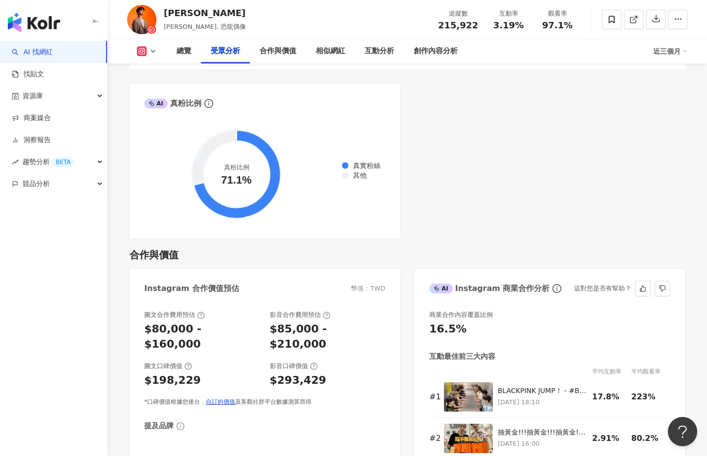
scroll to position [1215, 0]
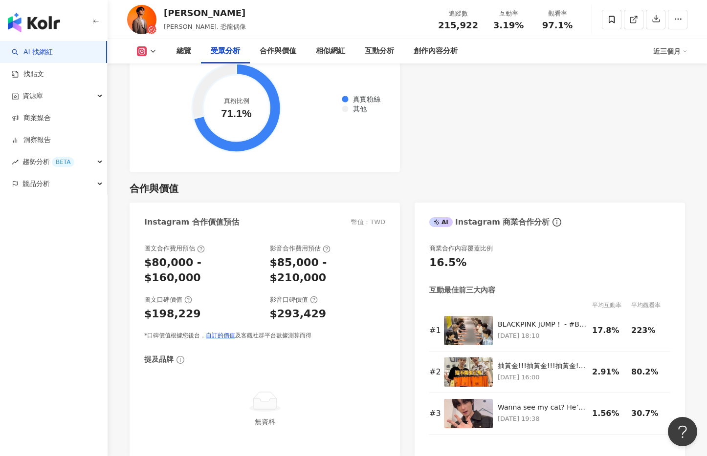
click at [291, 268] on div "$85,000 - $210,000" at bounding box center [328, 271] width 116 height 30
drag, startPoint x: 277, startPoint y: 263, endPoint x: 367, endPoint y: 268, distance: 90.5
click at [367, 268] on div "$85,000 - $210,000" at bounding box center [328, 271] width 116 height 30
copy div "85,000 - $210,000"
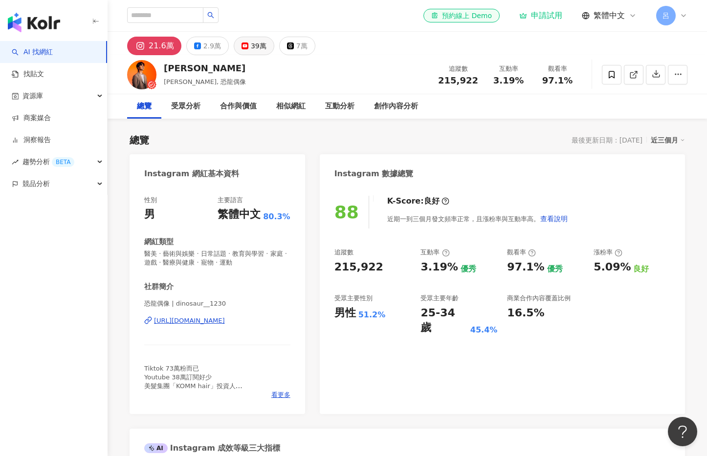
click at [251, 47] on div "39萬" at bounding box center [259, 46] width 16 height 14
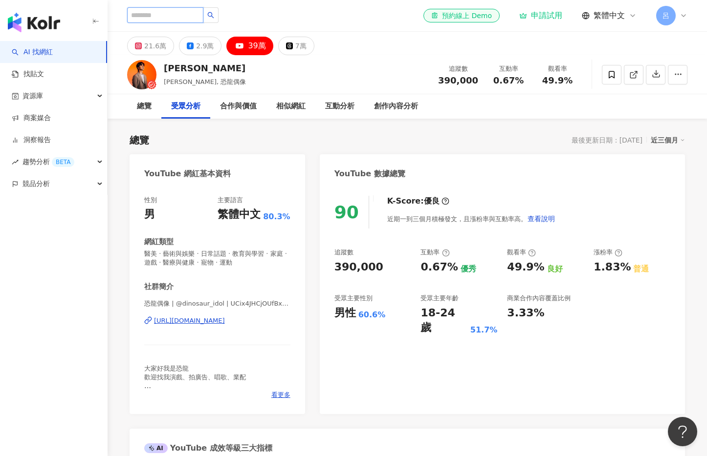
click at [161, 15] on input "search" at bounding box center [165, 15] width 76 height 16
paste input "***"
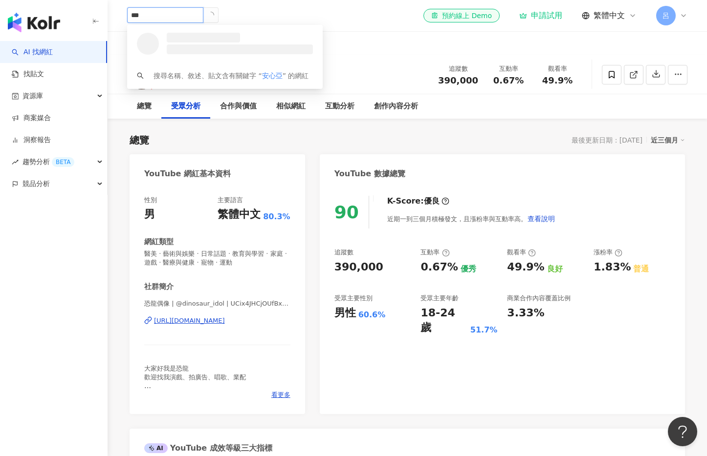
type input "***"
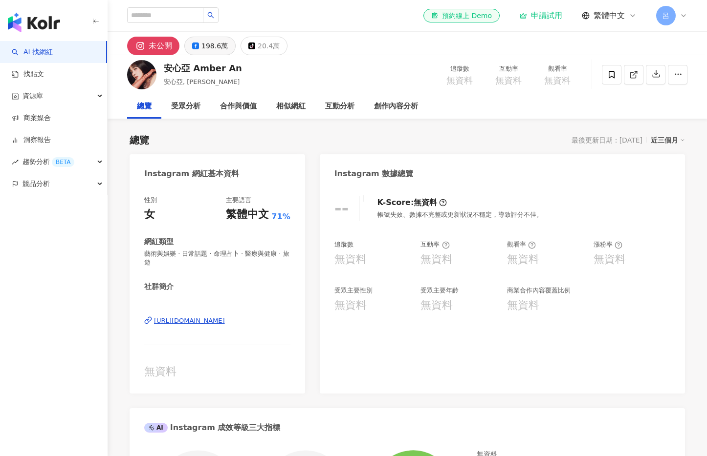
click at [217, 53] on button "198.6萬" at bounding box center [209, 46] width 51 height 19
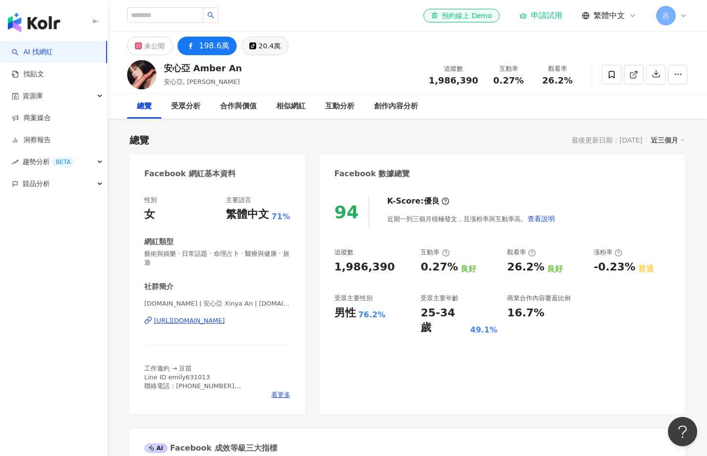
click at [263, 45] on div "20.4萬" at bounding box center [269, 46] width 22 height 14
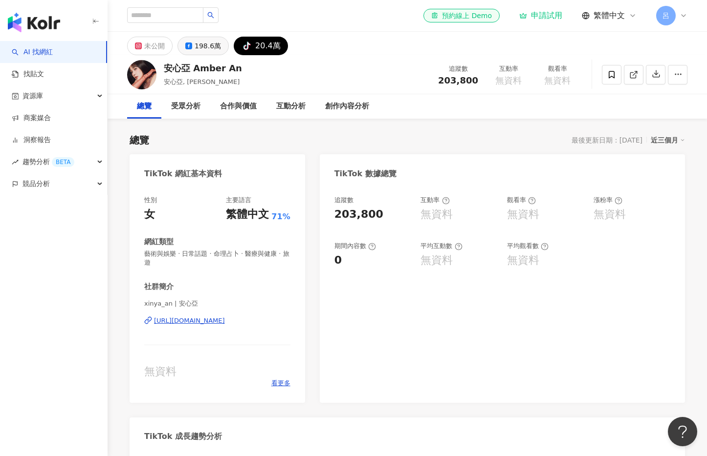
click at [206, 41] on div "198.6萬" at bounding box center [207, 46] width 26 height 14
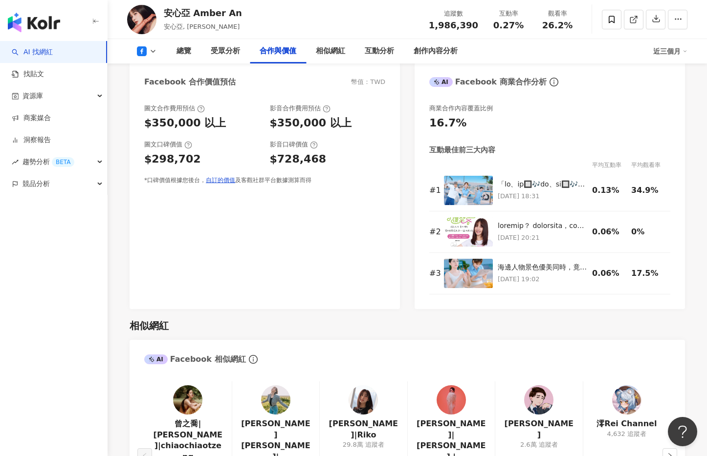
scroll to position [1155, 0]
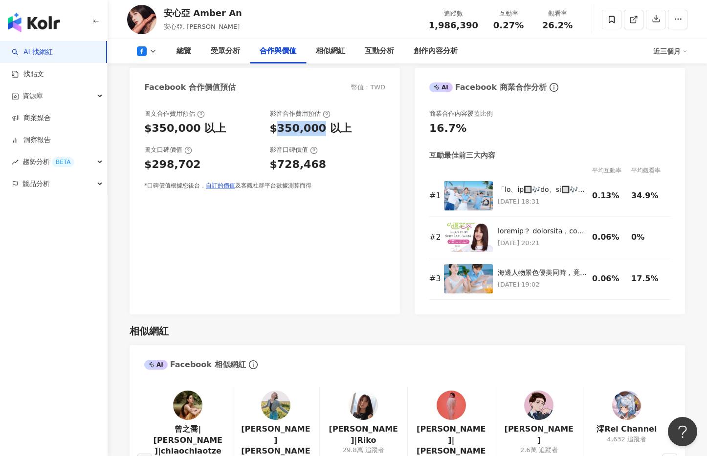
drag, startPoint x: 275, startPoint y: 126, endPoint x: 319, endPoint y: 127, distance: 44.0
click at [317, 127] on div "$350,000 以上" at bounding box center [311, 128] width 82 height 15
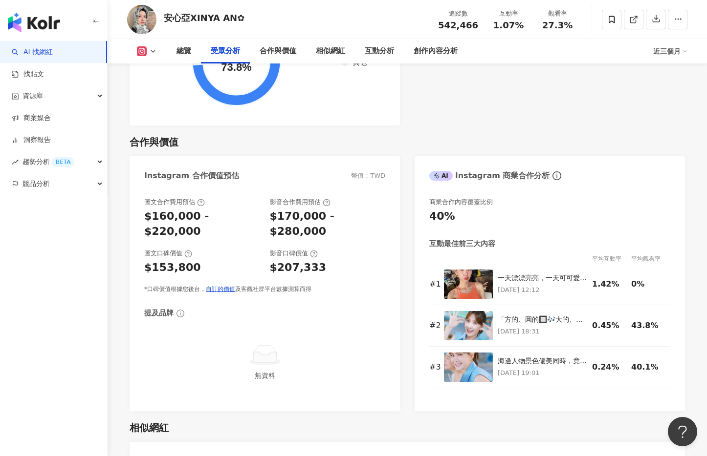
scroll to position [1226, 0]
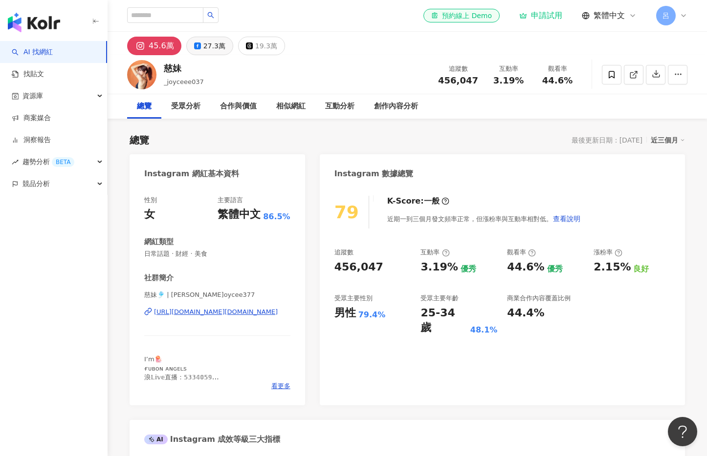
click at [198, 46] on button "27.3萬" at bounding box center [209, 46] width 47 height 19
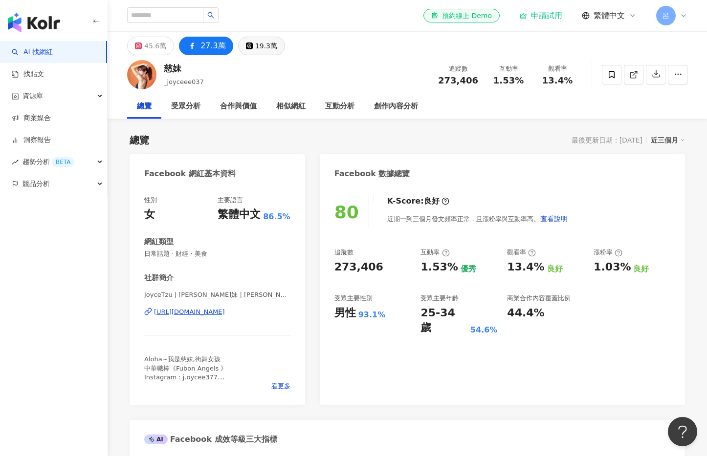
click at [263, 46] on div "19.3萬" at bounding box center [266, 46] width 22 height 14
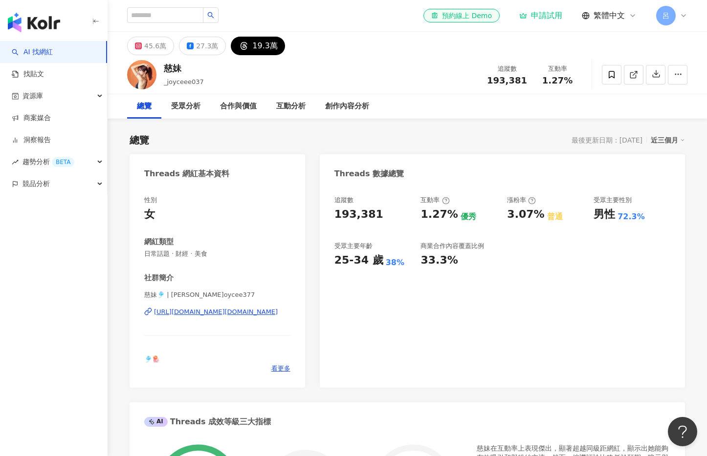
click at [580, 286] on div "追蹤數 193,381 互動率 1.27% 優秀 漲粉率 3.07% 普通 受眾主要性別 男性 72.3% 受眾主要年齡 25-34 歲 38% 商業合作內容…" at bounding box center [502, 287] width 365 height 202
click at [153, 46] on div "45.6萬" at bounding box center [155, 46] width 22 height 14
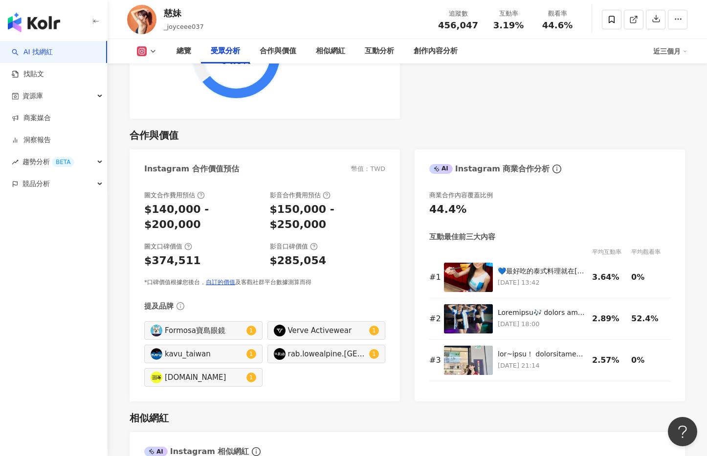
scroll to position [1262, 0]
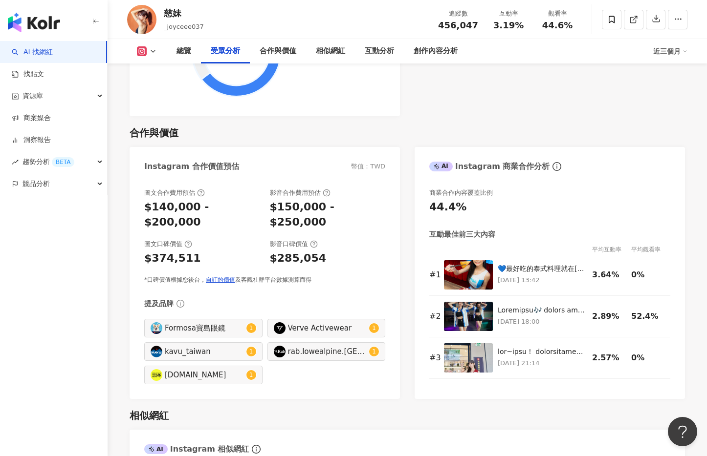
click at [274, 206] on div "$150,000 - $250,000" at bounding box center [328, 215] width 116 height 30
click at [283, 202] on div "$150,000 - $250,000" at bounding box center [328, 215] width 116 height 30
drag, startPoint x: 277, startPoint y: 205, endPoint x: 370, endPoint y: 206, distance: 93.8
click at [370, 206] on div "$150,000 - $250,000" at bounding box center [328, 215] width 116 height 30
drag, startPoint x: 333, startPoint y: 207, endPoint x: 319, endPoint y: 208, distance: 14.2
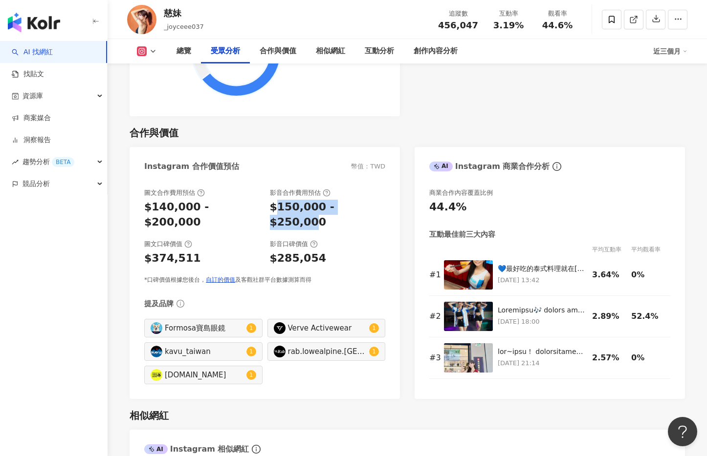
click at [333, 207] on div "$150,000 - $250,000" at bounding box center [328, 215] width 116 height 30
drag, startPoint x: 271, startPoint y: 205, endPoint x: 374, endPoint y: 202, distance: 103.1
click at [374, 202] on div "$150,000 - $250,000" at bounding box center [328, 215] width 116 height 30
copy div "$150,000 - $250,000"
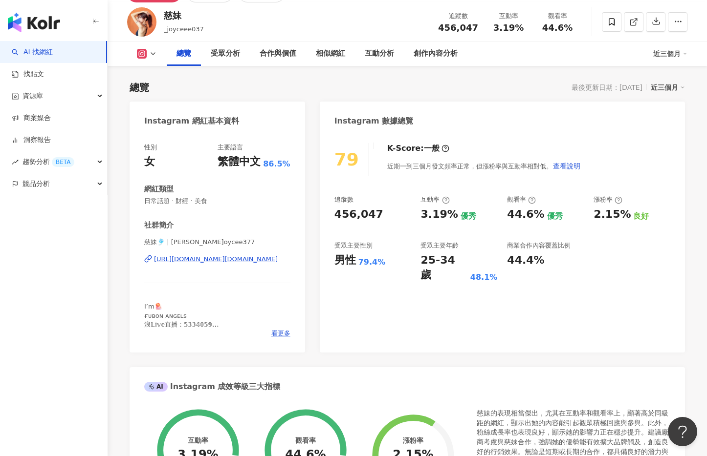
scroll to position [0, 0]
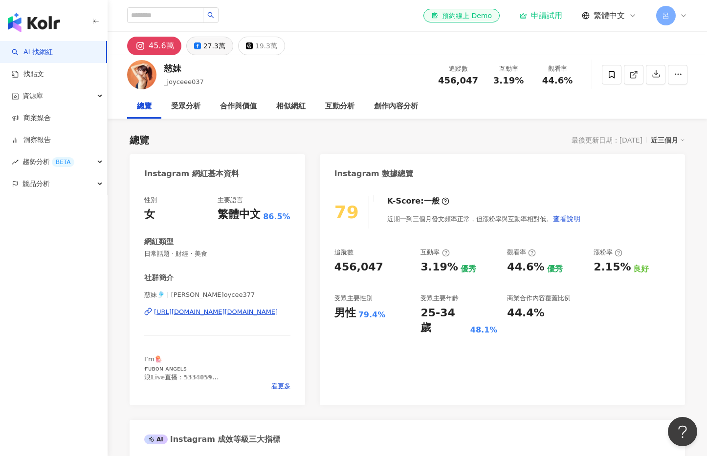
click at [206, 49] on div "27.3萬" at bounding box center [214, 46] width 22 height 14
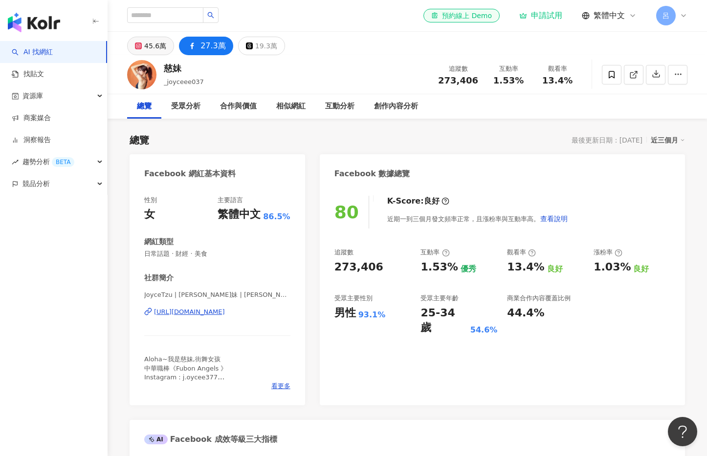
click at [150, 47] on div "45.6萬" at bounding box center [155, 46] width 22 height 14
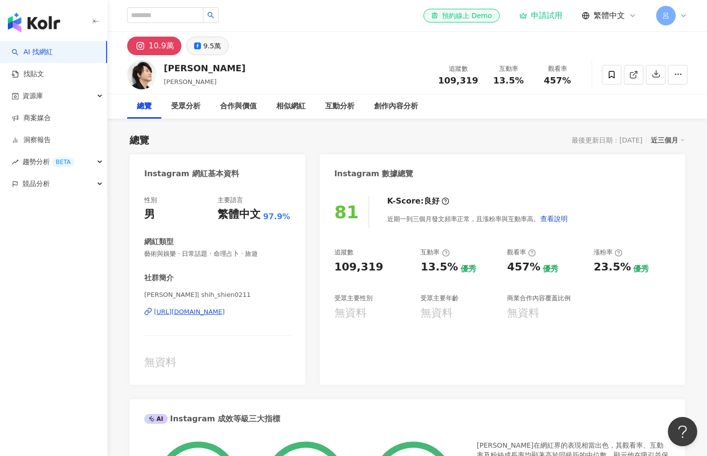
click at [212, 50] on div "9.5萬" at bounding box center [212, 46] width 18 height 14
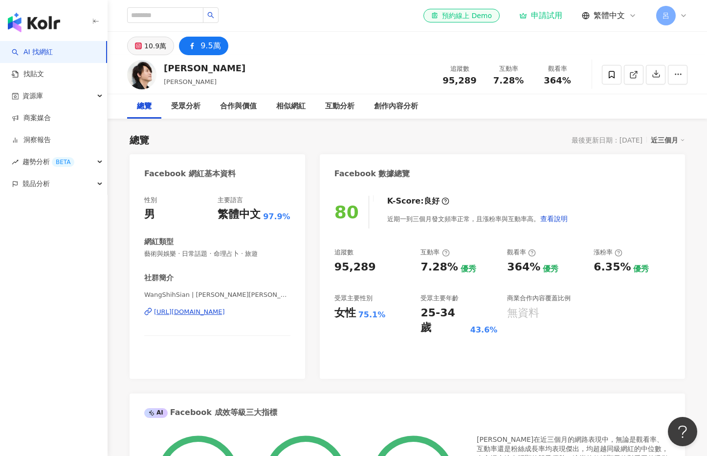
click at [150, 47] on div "10.9萬" at bounding box center [155, 46] width 22 height 14
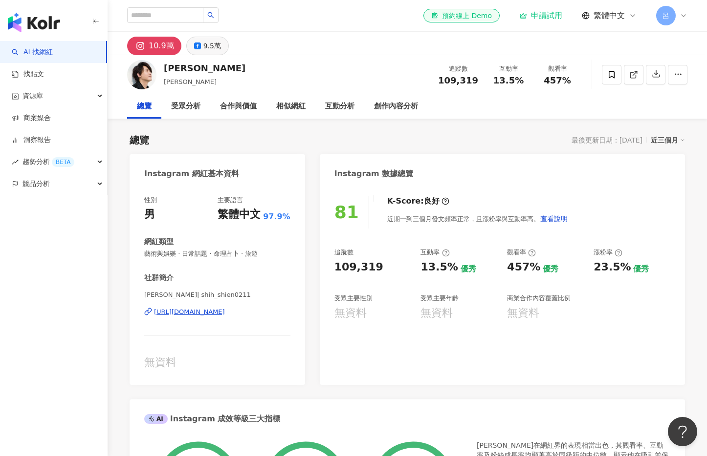
click at [200, 43] on button "9.5萬" at bounding box center [207, 46] width 43 height 19
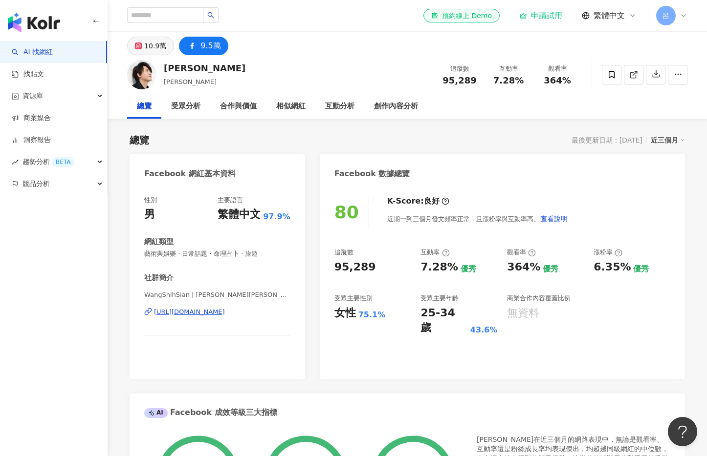
click at [148, 48] on div "10.9萬" at bounding box center [155, 46] width 22 height 14
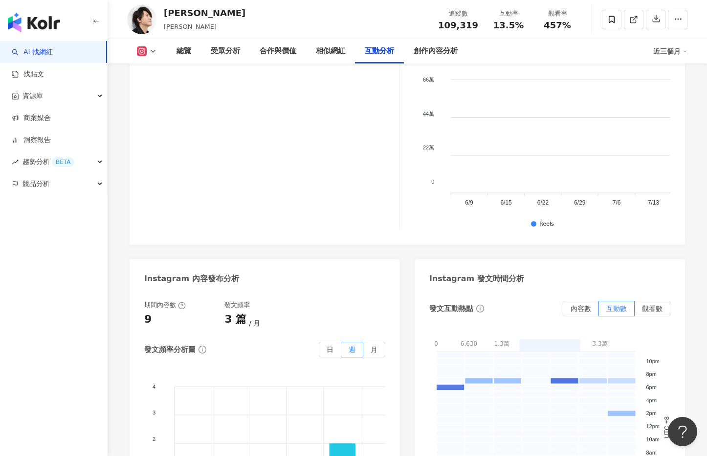
scroll to position [2269, 0]
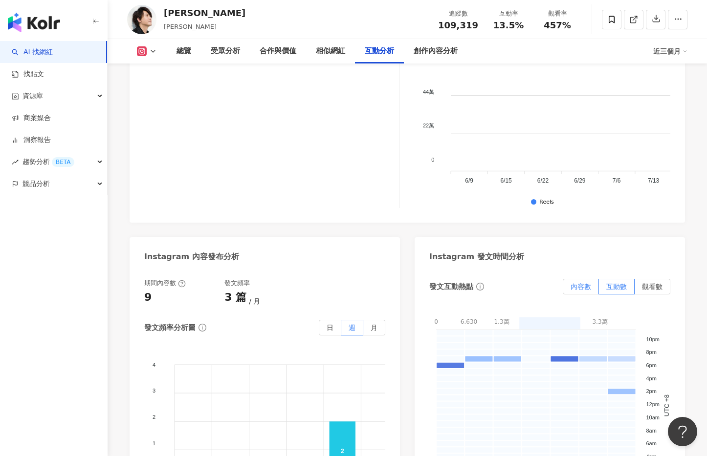
click at [575, 283] on span "內容數" at bounding box center [580, 287] width 21 height 8
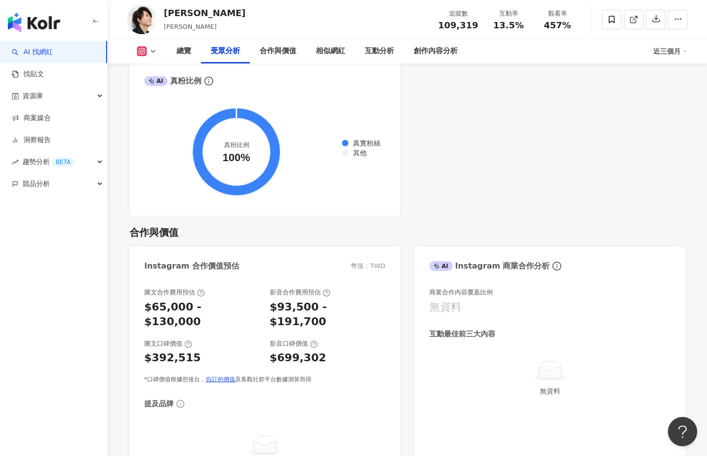
scroll to position [1124, 0]
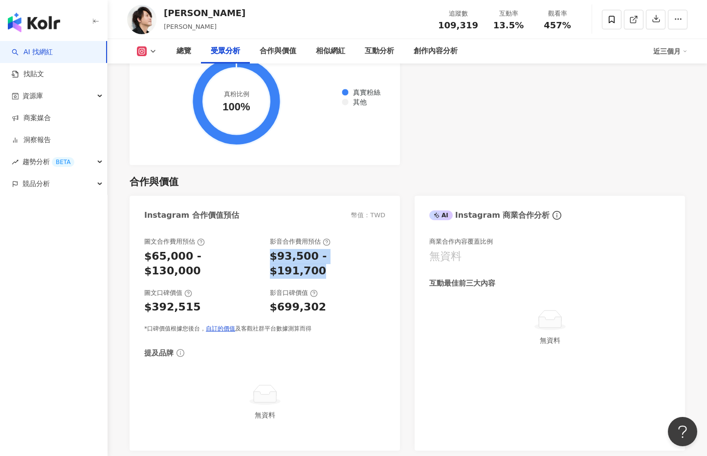
drag, startPoint x: 371, startPoint y: 241, endPoint x: 272, endPoint y: 240, distance: 99.2
click at [270, 249] on div "$93,500 - $191,700" at bounding box center [328, 264] width 116 height 30
copy div "$93,500 - $191,700"
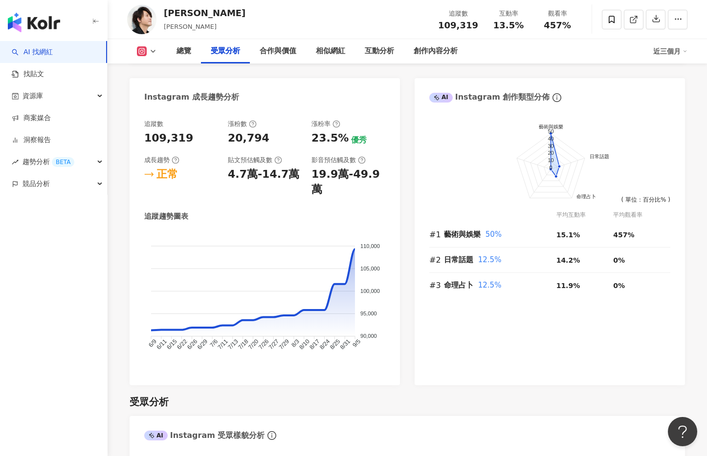
scroll to position [0, 0]
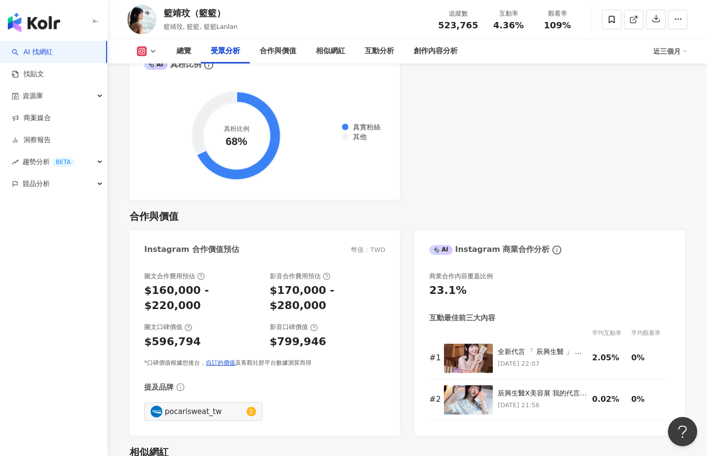
scroll to position [1248, 0]
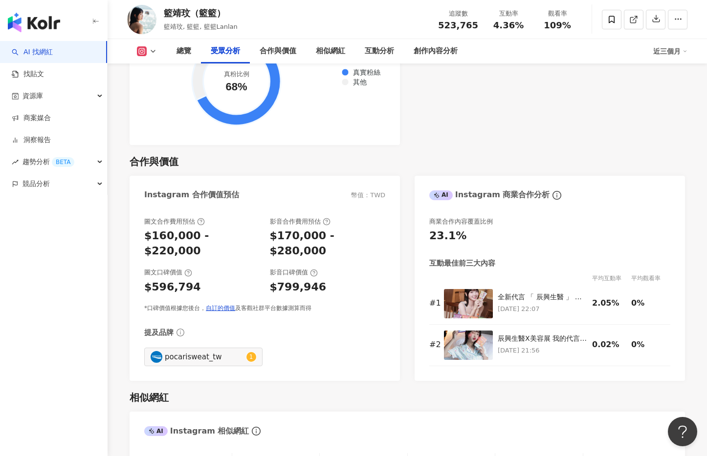
click at [289, 229] on div "$170,000 - $280,000" at bounding box center [328, 244] width 116 height 30
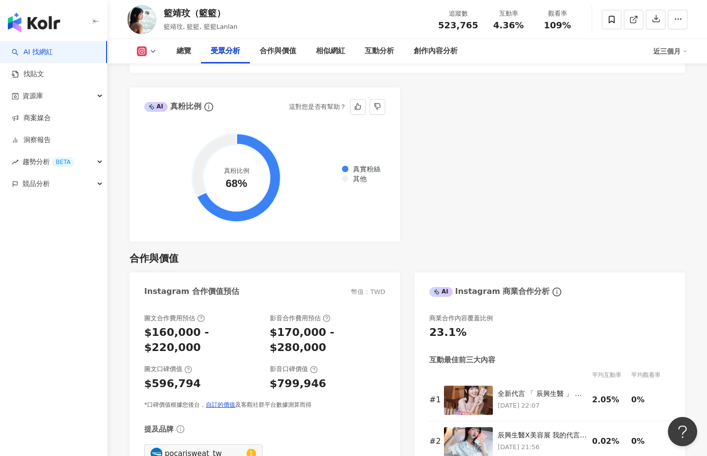
scroll to position [1283, 0]
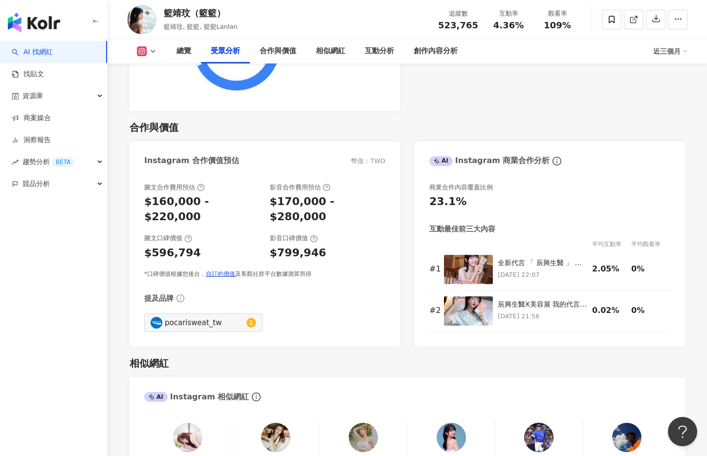
click at [282, 194] on div "$170,000 - $280,000" at bounding box center [328, 209] width 116 height 30
drag, startPoint x: 270, startPoint y: 186, endPoint x: 373, endPoint y: 188, distance: 103.1
click at [373, 194] on div "$170,000 - $280,000" at bounding box center [328, 209] width 116 height 30
copy div "$170,000 - $280,000"
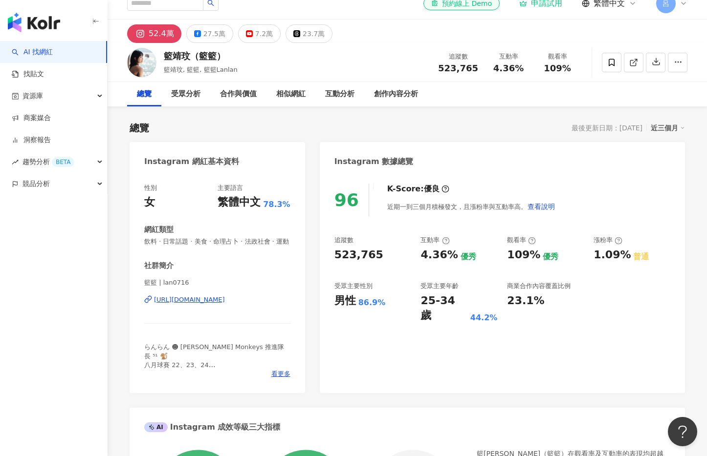
scroll to position [0, 0]
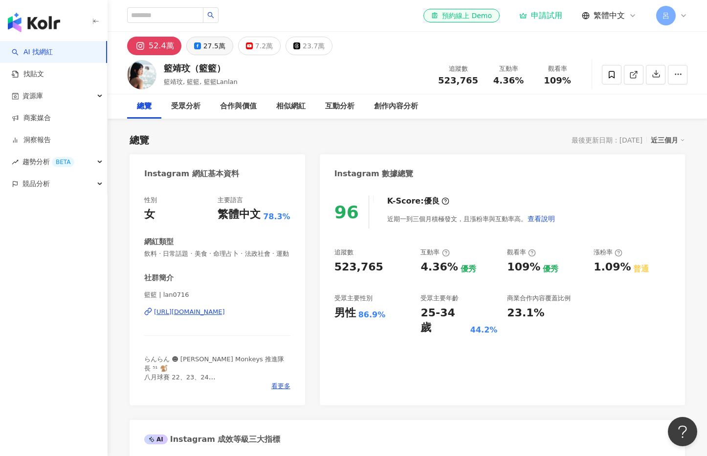
click at [203, 47] on div "27.5萬" at bounding box center [214, 46] width 22 height 14
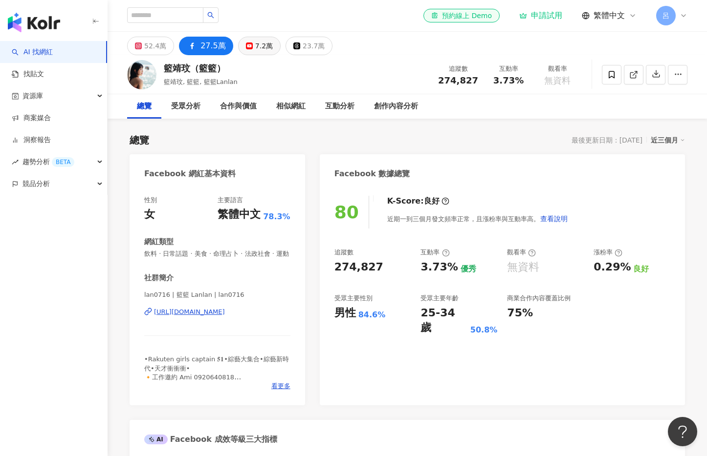
click at [255, 47] on div "7.2萬" at bounding box center [264, 46] width 18 height 14
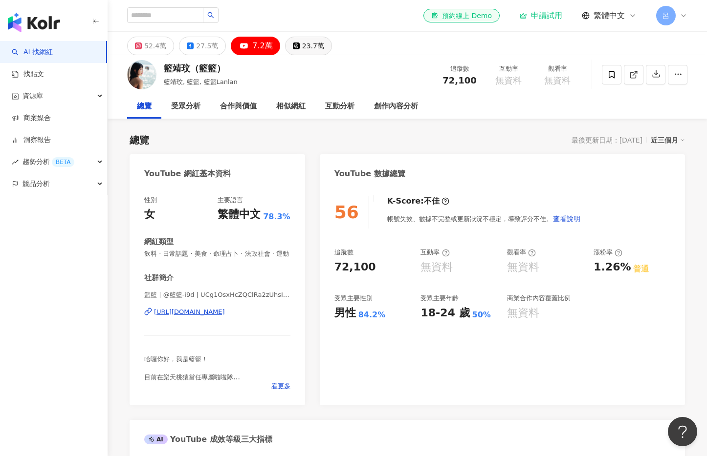
click at [302, 47] on div "23.7萬" at bounding box center [313, 46] width 22 height 14
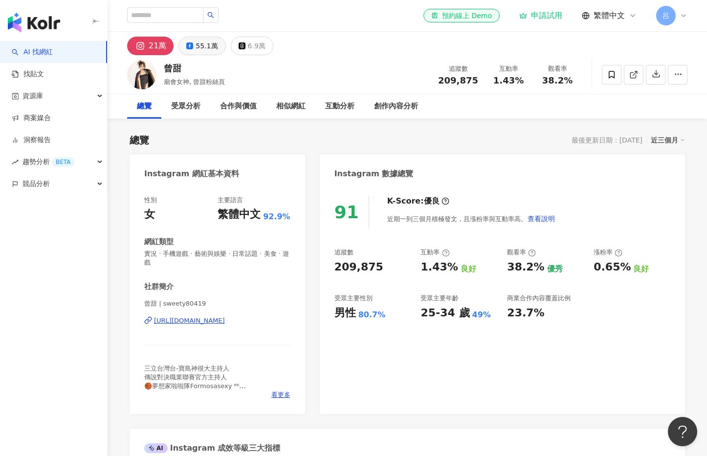
click at [202, 48] on div "55.1萬" at bounding box center [206, 46] width 22 height 14
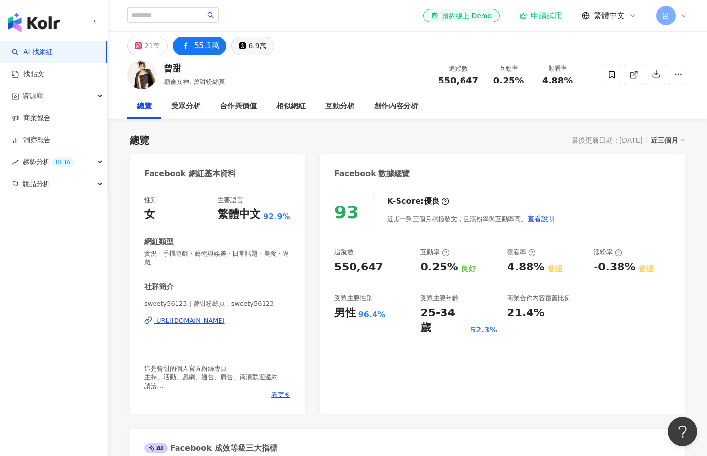
click at [249, 48] on div "6.9萬" at bounding box center [257, 46] width 18 height 14
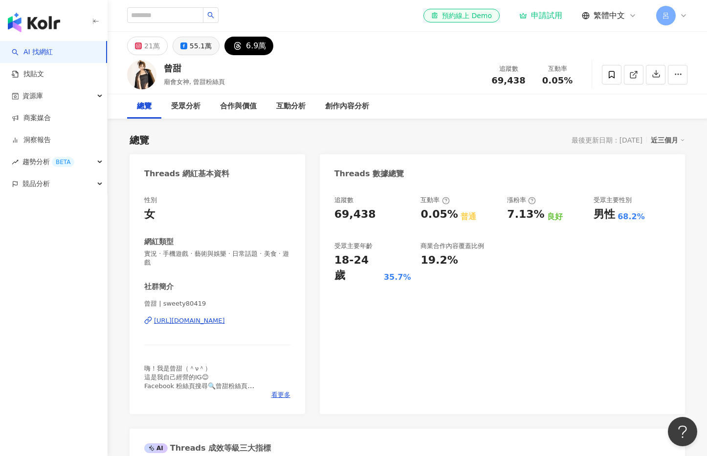
click at [197, 49] on div "55.1萬" at bounding box center [201, 46] width 22 height 14
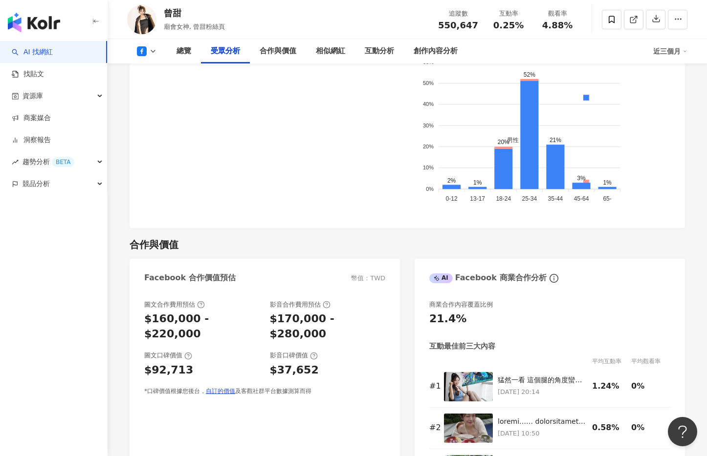
scroll to position [953, 0]
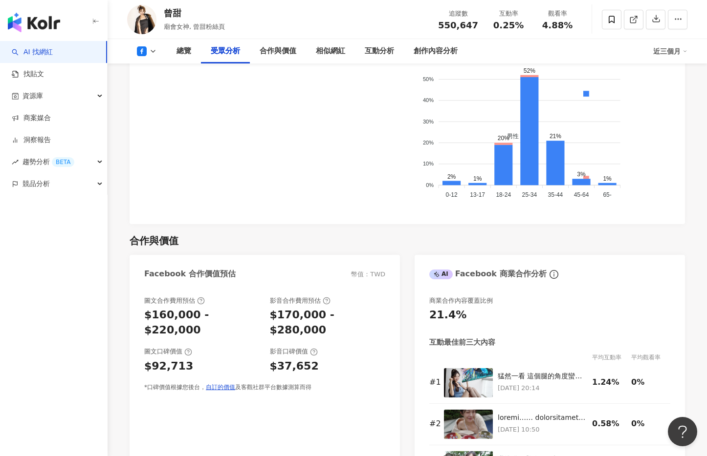
click at [277, 315] on div "$170,000 - $280,000" at bounding box center [328, 323] width 116 height 30
drag, startPoint x: 271, startPoint y: 314, endPoint x: 376, endPoint y: 313, distance: 105.1
click at [374, 315] on div "$170,000 - $280,000" at bounding box center [328, 323] width 116 height 30
copy div "$170,000 - $280,000"
